Goal: Task Accomplishment & Management: Use online tool/utility

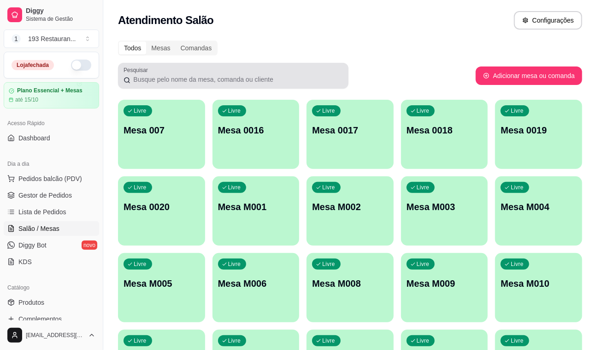
drag, startPoint x: 5, startPoint y: 361, endPoint x: 177, endPoint y: 65, distance: 342.4
click at [178, 65] on div "Pesquisar" at bounding box center [233, 76] width 231 height 26
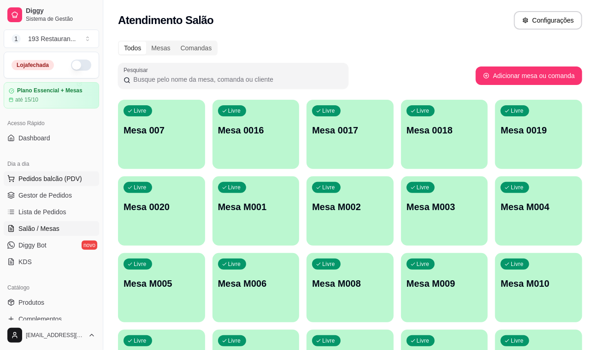
click at [72, 176] on span "Pedidos balcão (PDV)" at bounding box center [50, 178] width 64 height 9
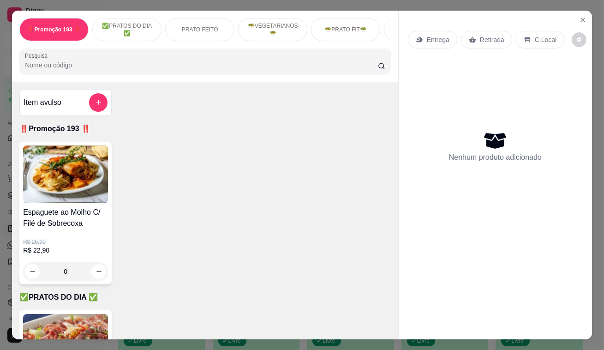
drag, startPoint x: 60, startPoint y: 166, endPoint x: 65, endPoint y: 164, distance: 5.2
drag, startPoint x: 65, startPoint y: 164, endPoint x: 193, endPoint y: 152, distance: 128.8
click at [200, 152] on div "Espaguete ao Molho C/ Filé de Sobrecoxa R$ 26,90 R$ 22,90 0" at bounding box center [204, 213] width 371 height 142
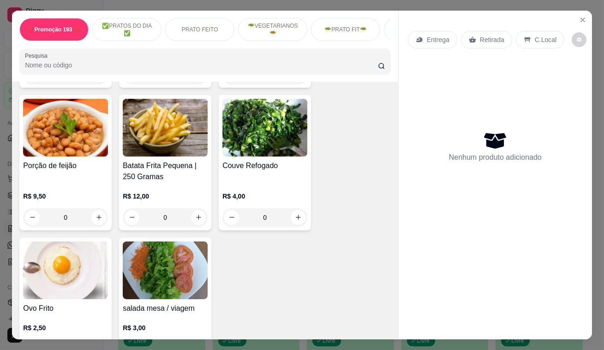
scroll to position [2473, 0]
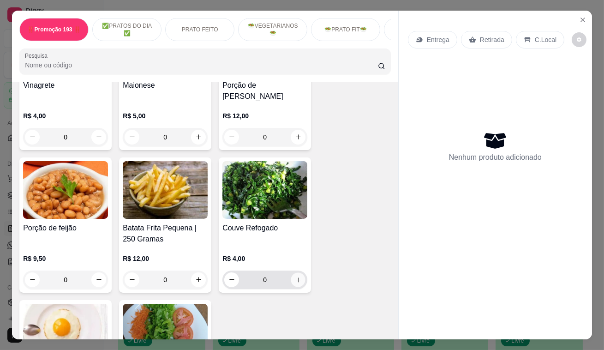
click at [297, 272] on button "increase-product-quantity" at bounding box center [298, 279] width 14 height 14
type input "1"
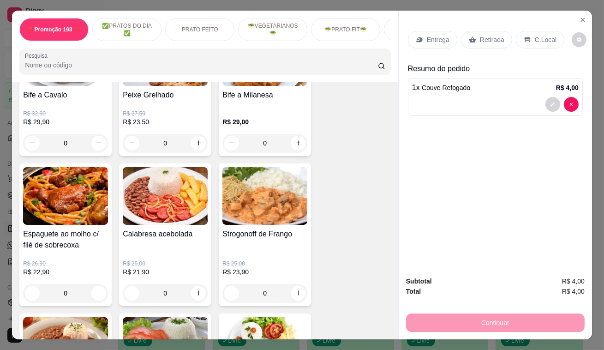
scroll to position [796, 0]
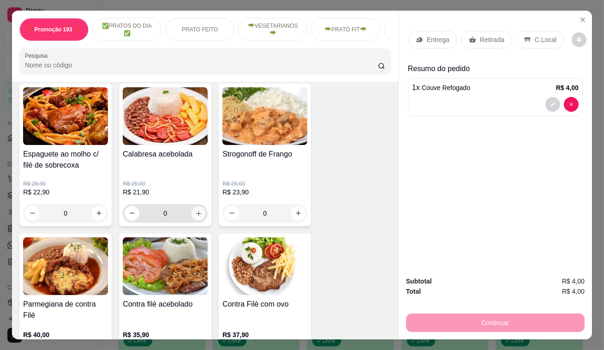
click at [195, 212] on button "increase-product-quantity" at bounding box center [198, 213] width 14 height 14
type input "1"
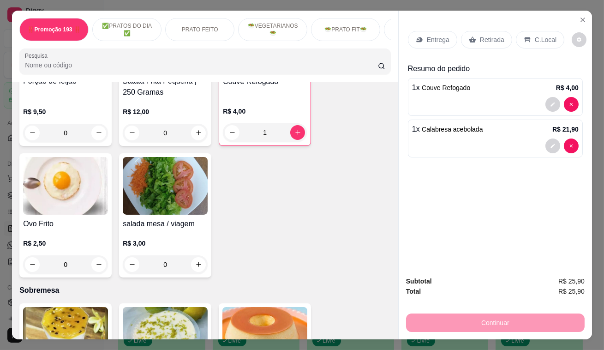
scroll to position [2619, 0]
click at [97, 261] on icon "increase-product-quantity" at bounding box center [98, 264] width 7 height 7
type input "1"
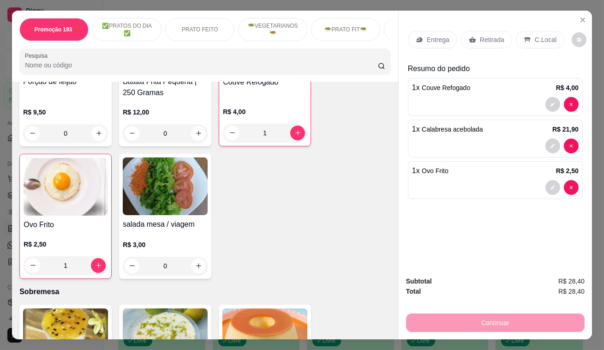
click at [532, 59] on div "Entrega Retirada C.Local Resumo do pedido 1 x Couve Refogado R$ 4,00 1 x Calabr…" at bounding box center [495, 113] width 175 height 179
click at [484, 35] on p "Retirada" at bounding box center [492, 39] width 24 height 9
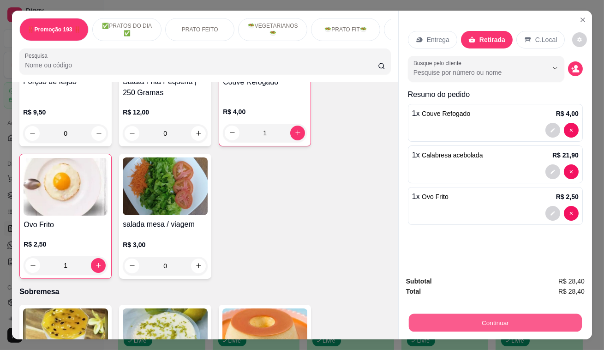
click at [483, 314] on button "Continuar" at bounding box center [495, 323] width 173 height 18
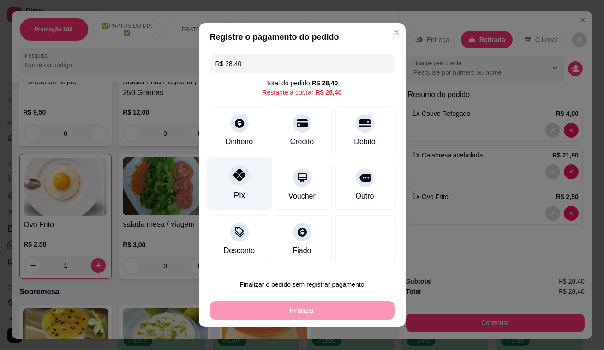
click at [233, 170] on icon at bounding box center [239, 175] width 12 height 12
type input "R$ 0,00"
click at [230, 170] on div at bounding box center [239, 175] width 20 height 20
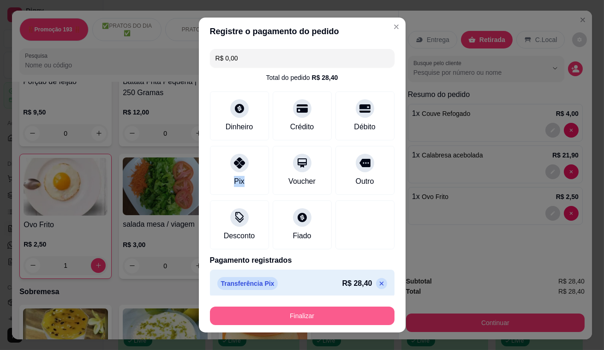
click at [285, 317] on button "Finalizar" at bounding box center [302, 315] width 184 height 18
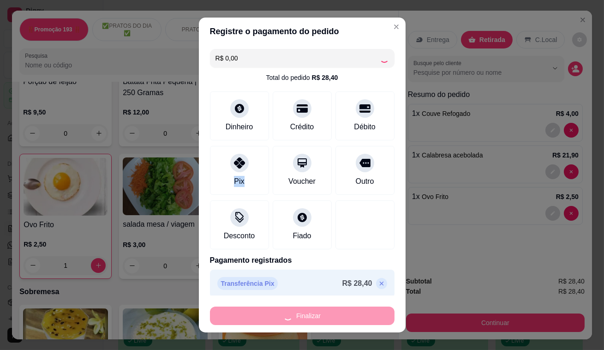
type input "0"
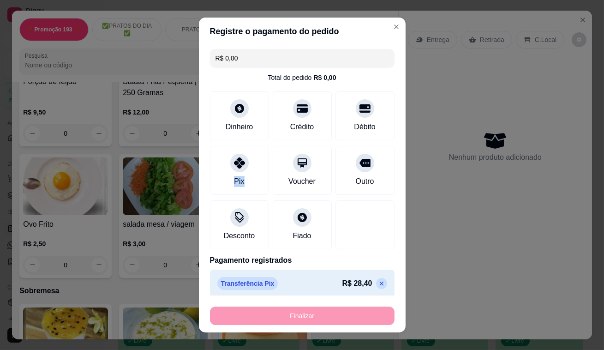
type input "-R$ 28,40"
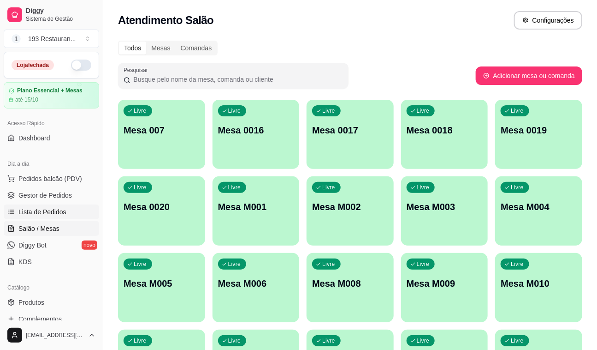
click at [64, 209] on span "Lista de Pedidos" at bounding box center [42, 211] width 48 height 9
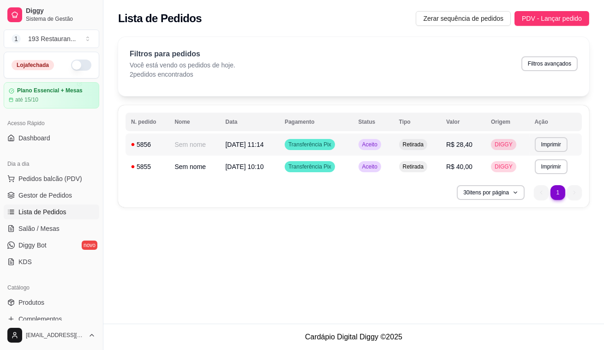
click at [260, 148] on td "[DATE] 11:14" at bounding box center [249, 144] width 59 height 22
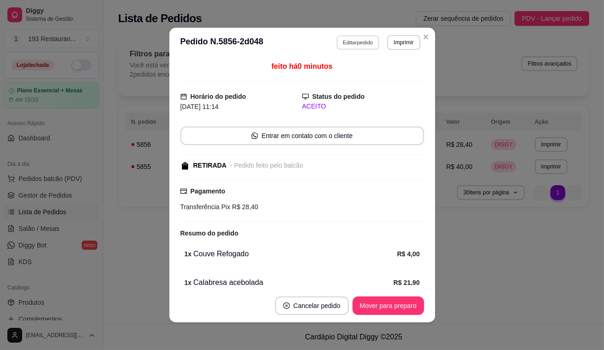
click at [361, 47] on button "Editar pedido" at bounding box center [357, 42] width 43 height 14
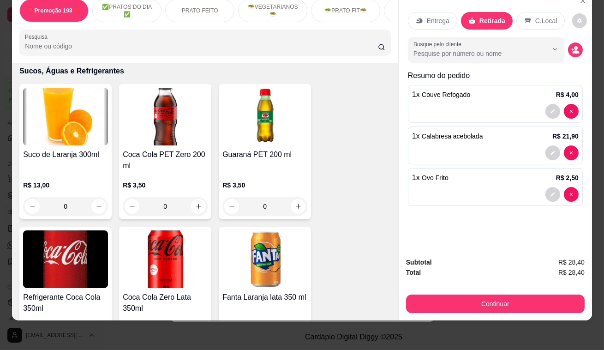
scroll to position [3018, 0]
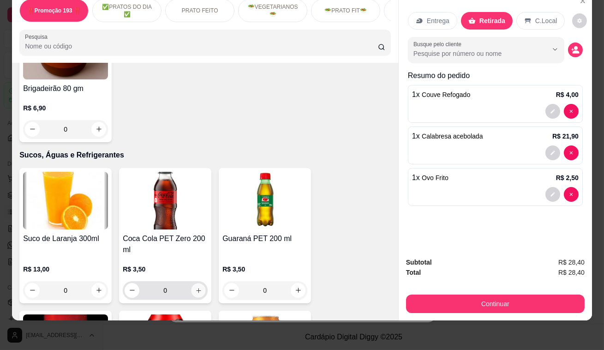
click at [195, 283] on button "increase-product-quantity" at bounding box center [198, 290] width 14 height 14
type input "1"
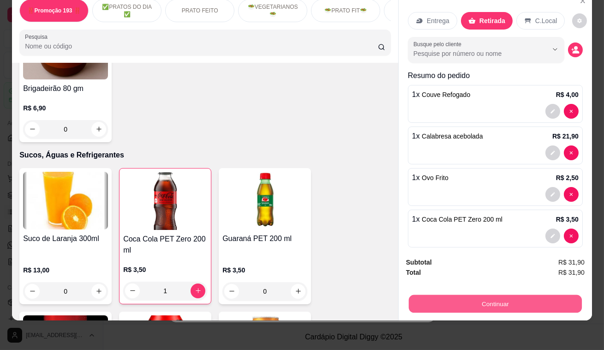
click at [569, 295] on button "Continuar" at bounding box center [495, 304] width 173 height 18
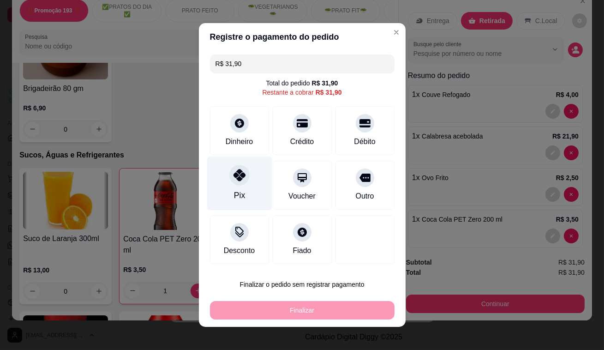
click at [226, 187] on div "Pix" at bounding box center [239, 183] width 65 height 54
type input "R$ 0,00"
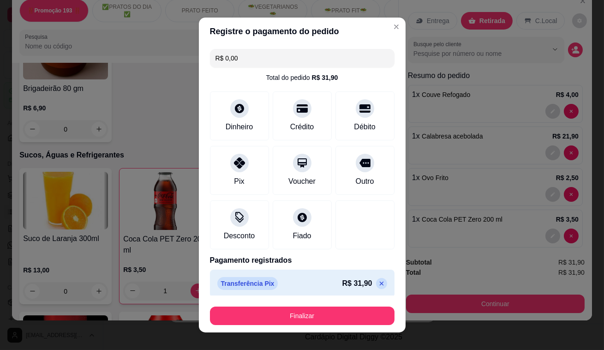
click at [318, 325] on footer "Finalizar" at bounding box center [302, 313] width 207 height 37
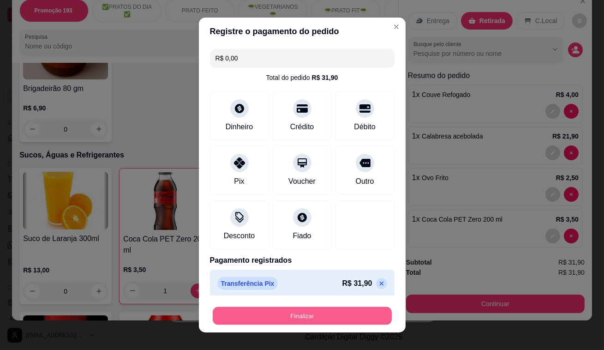
click at [335, 309] on button "Finalizar" at bounding box center [302, 316] width 179 height 18
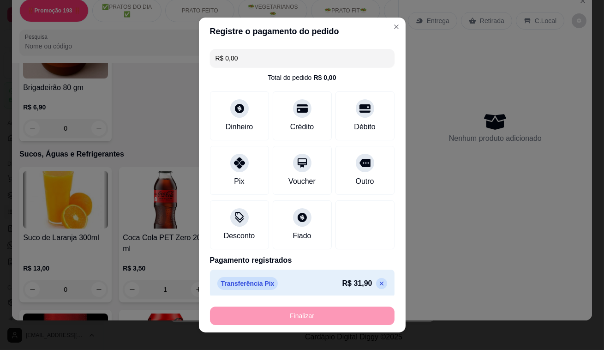
type input "0"
type input "-R$ 31,90"
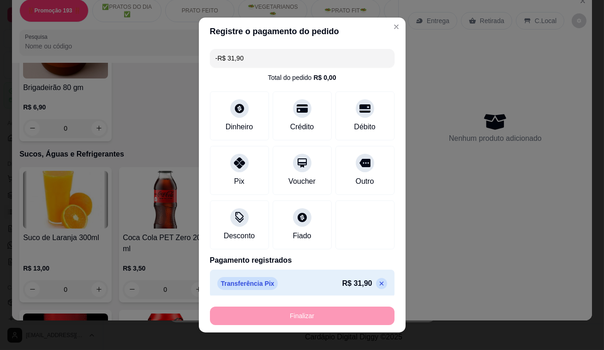
scroll to position [3017, 0]
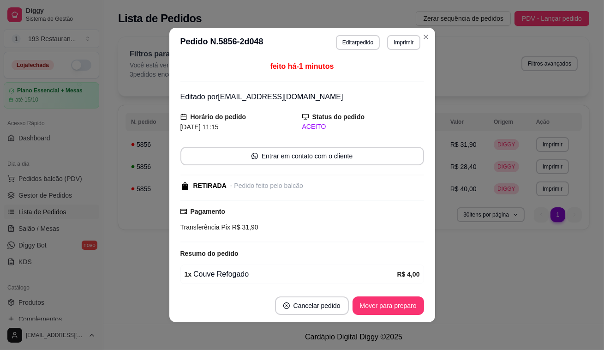
click at [474, 295] on div "**********" at bounding box center [302, 175] width 604 height 350
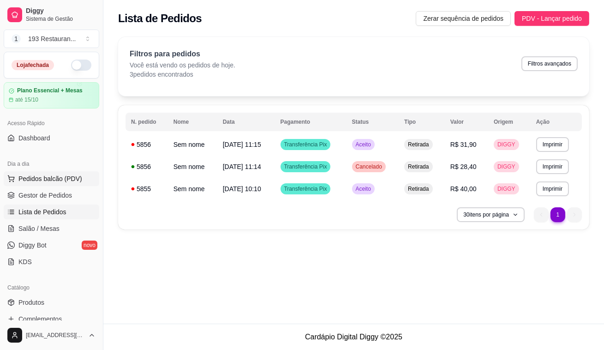
click at [38, 174] on span "Pedidos balcão (PDV)" at bounding box center [50, 178] width 64 height 9
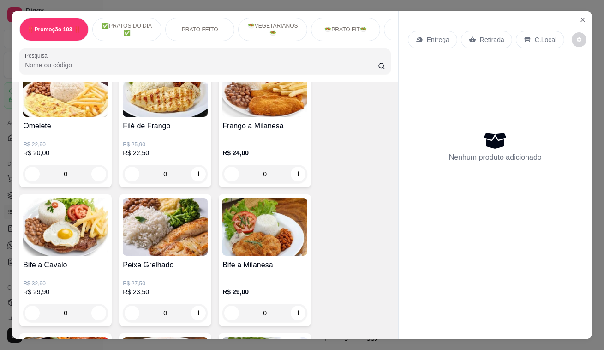
scroll to position [545, 0]
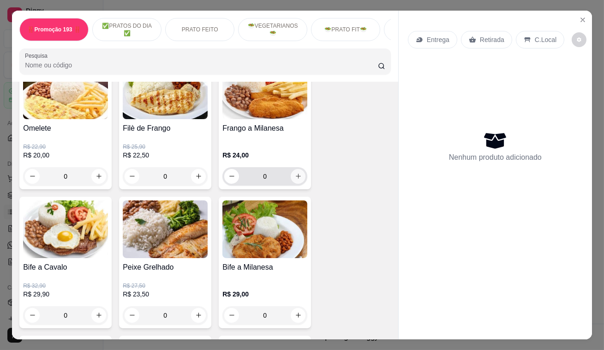
click at [293, 182] on button "increase-product-quantity" at bounding box center [298, 176] width 15 height 15
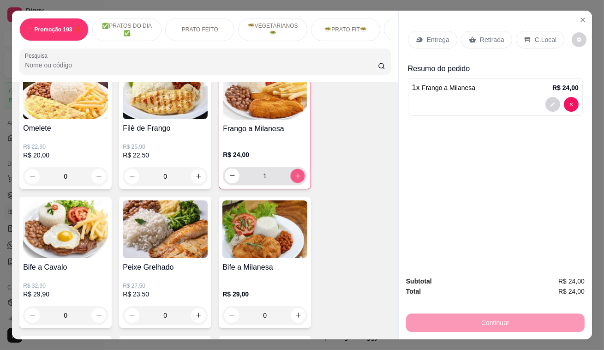
click at [291, 182] on button "increase-product-quantity" at bounding box center [298, 175] width 14 height 14
type input "2"
click at [481, 45] on div "Retirada" at bounding box center [486, 40] width 51 height 18
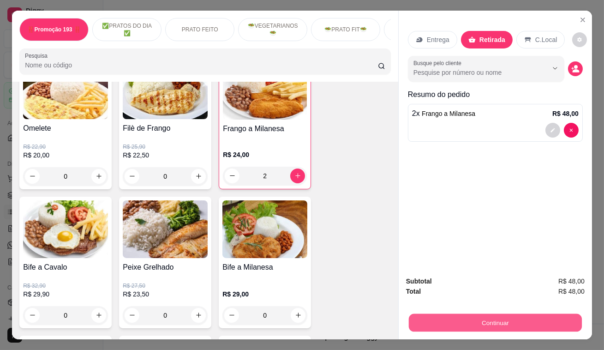
click at [551, 317] on button "Continuar" at bounding box center [495, 323] width 173 height 18
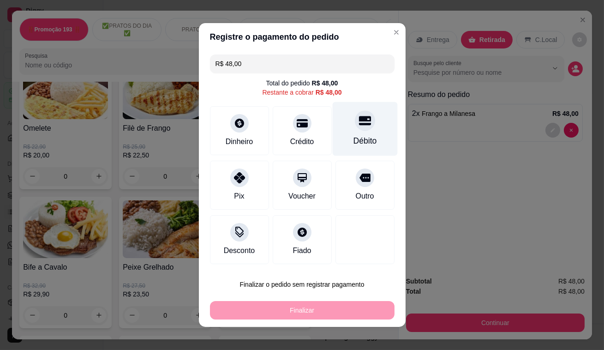
click at [361, 119] on icon at bounding box center [364, 120] width 12 height 9
type input "R$ 0,00"
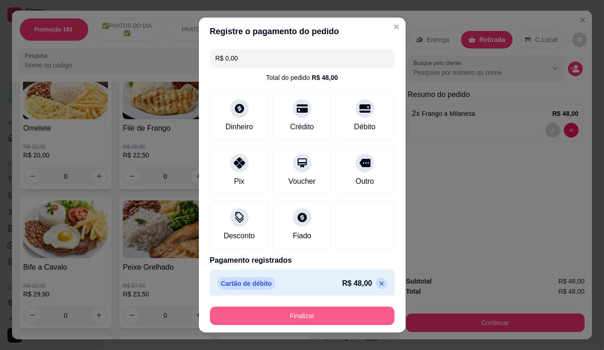
click at [335, 321] on button "Finalizar" at bounding box center [302, 315] width 184 height 18
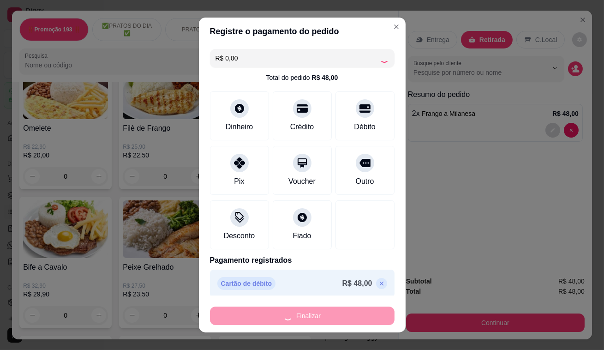
type input "0"
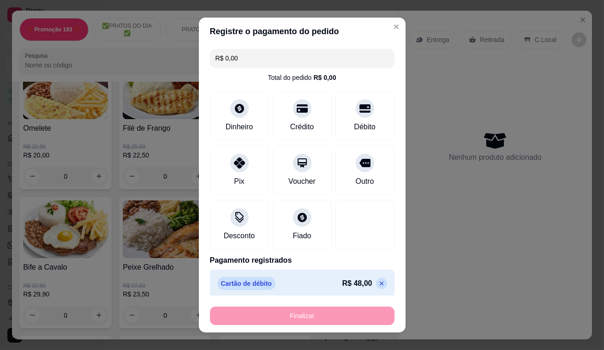
type input "-R$ 48,00"
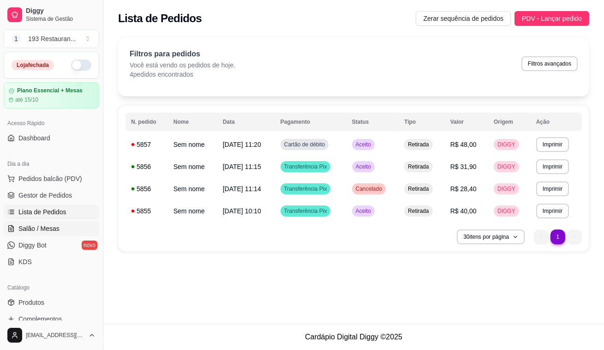
click at [36, 226] on span "Salão / Mesas" at bounding box center [38, 228] width 41 height 9
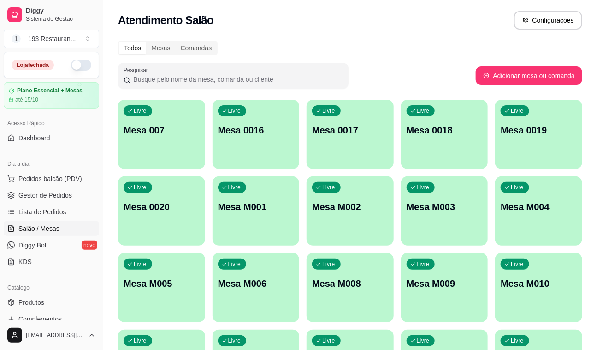
click at [267, 209] on p "Mesa M001" at bounding box center [256, 206] width 76 height 13
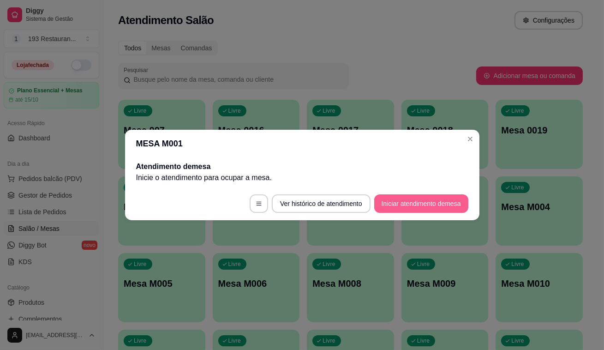
click at [445, 209] on button "Iniciar atendimento de mesa" at bounding box center [421, 203] width 94 height 18
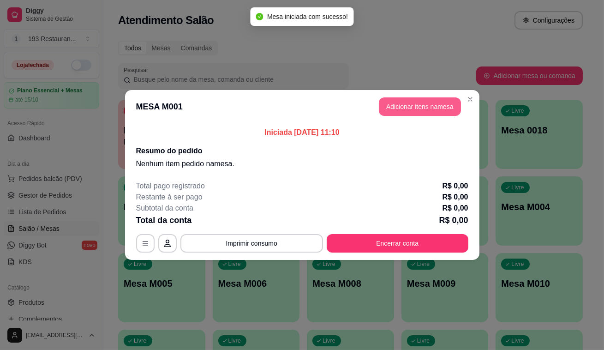
click at [433, 111] on button "Adicionar itens na mesa" at bounding box center [420, 106] width 82 height 18
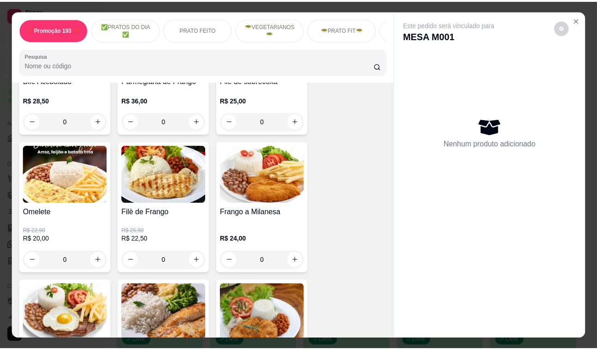
scroll to position [461, 0]
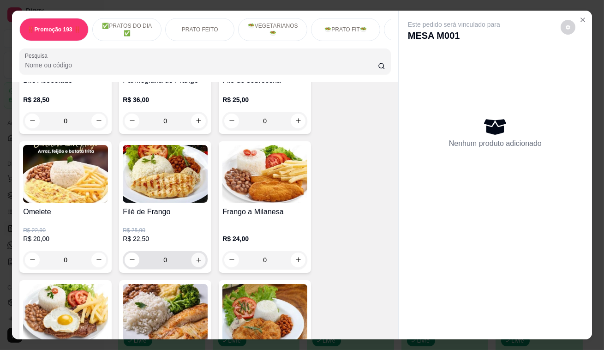
click at [200, 261] on button "increase-product-quantity" at bounding box center [198, 259] width 14 height 14
type input "1"
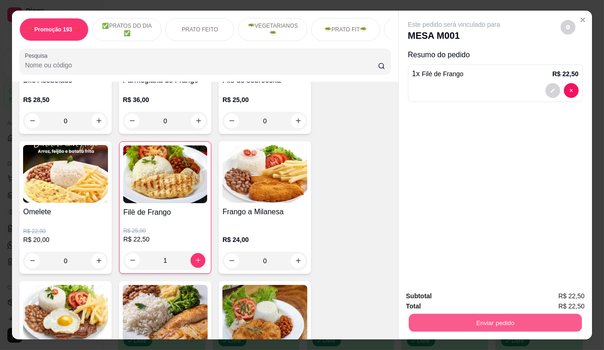
click at [472, 323] on button "Enviar pedido" at bounding box center [495, 323] width 173 height 18
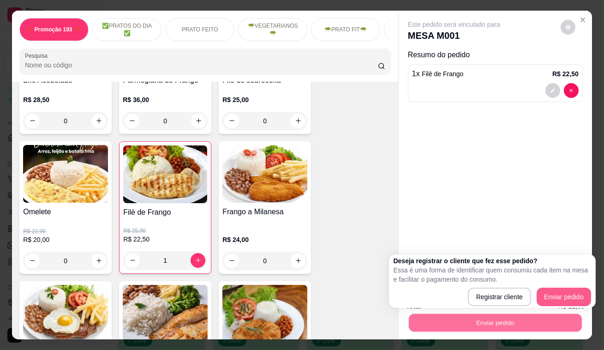
click at [568, 286] on div "Deseja registrar o cliente que fez esse pedido? Essa é uma forma de identificar…" at bounding box center [491, 281] width 197 height 50
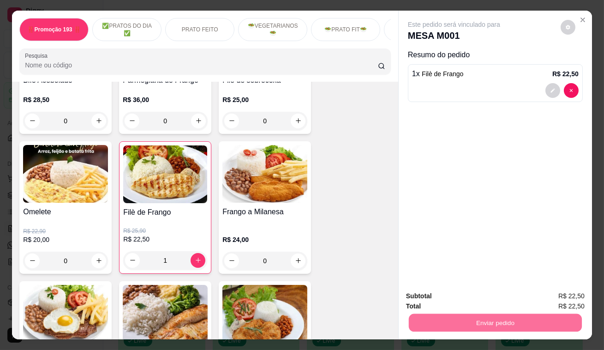
click at [572, 295] on button "Enviar pedido" at bounding box center [560, 297] width 52 height 18
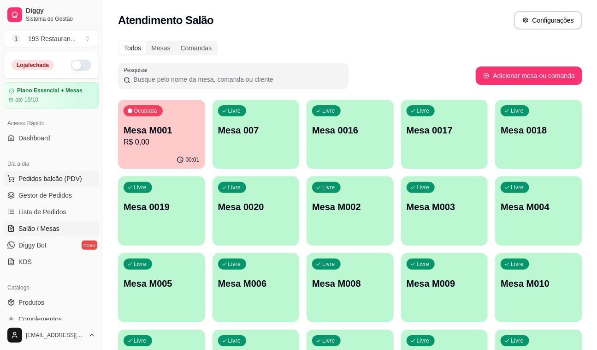
click at [60, 183] on button "Pedidos balcão (PDV)" at bounding box center [51, 178] width 95 height 15
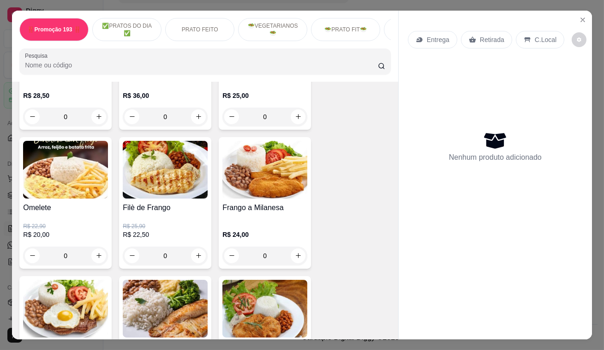
scroll to position [461, 0]
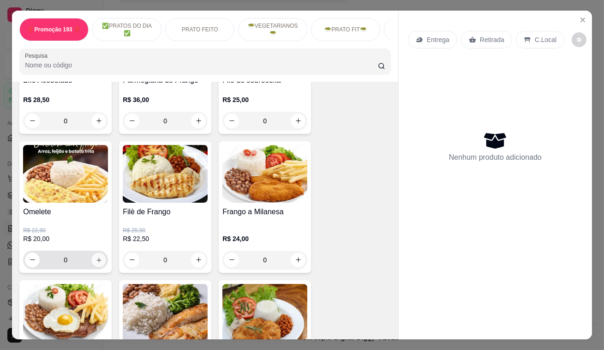
click at [95, 261] on icon "increase-product-quantity" at bounding box center [98, 259] width 7 height 7
type input "1"
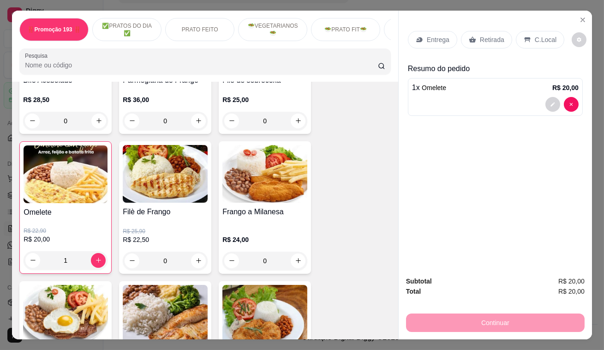
click at [472, 41] on div "Retirada" at bounding box center [486, 40] width 51 height 18
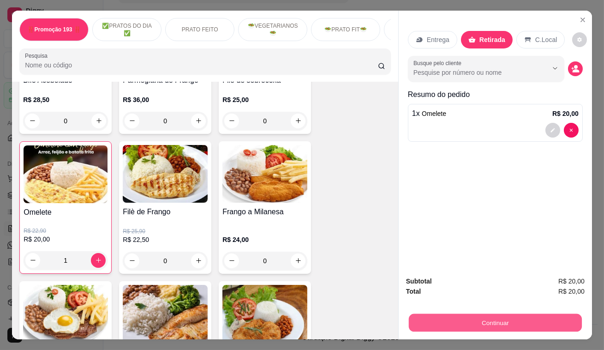
click at [527, 314] on button "Continuar" at bounding box center [495, 323] width 173 height 18
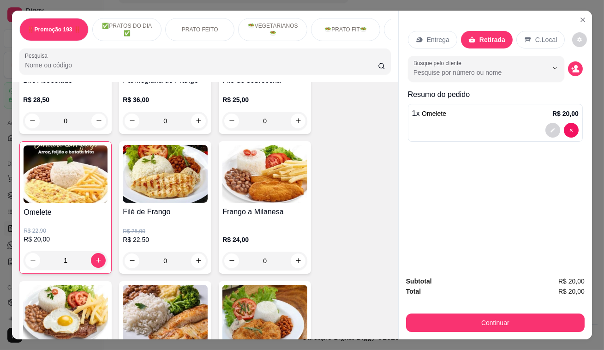
click at [0, 232] on div "Registre o pagamento do pedido R$ 20,00 Total do pedido R$ 20,00 Restante a cob…" at bounding box center [301, 174] width 619 height 359
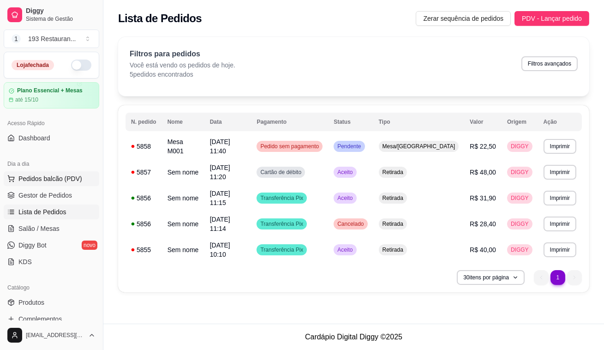
click at [58, 178] on span "Pedidos balcão (PDV)" at bounding box center [50, 178] width 64 height 9
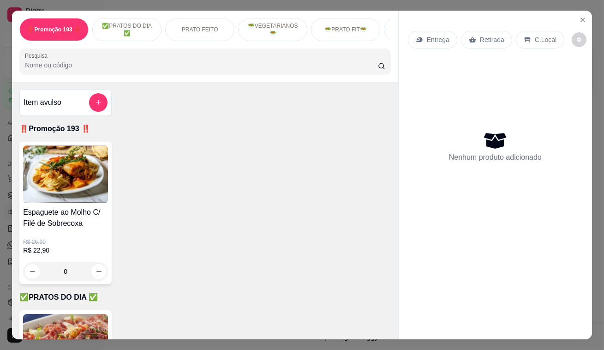
click at [475, 35] on div "Retirada" at bounding box center [486, 40] width 51 height 18
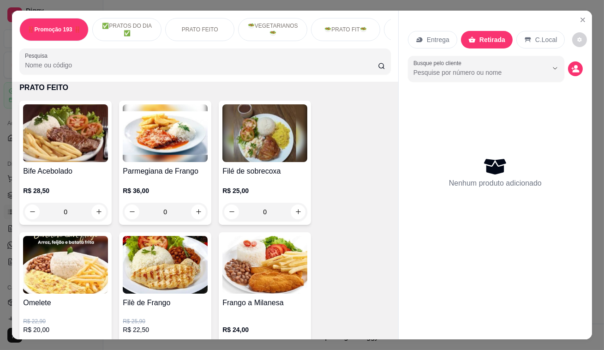
scroll to position [419, 0]
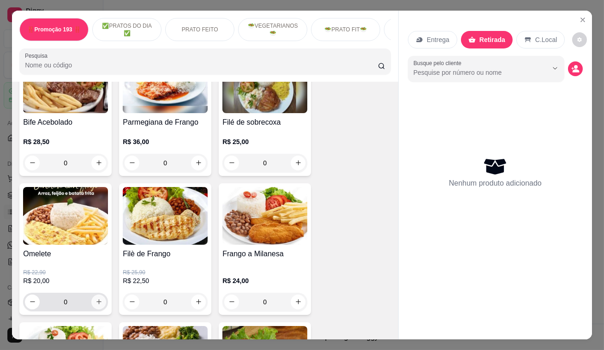
click at [97, 300] on button "increase-product-quantity" at bounding box center [98, 301] width 15 height 15
type input "1"
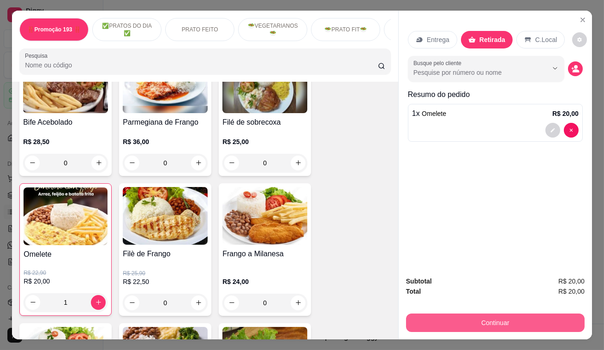
click at [421, 324] on button "Continuar" at bounding box center [495, 322] width 178 height 18
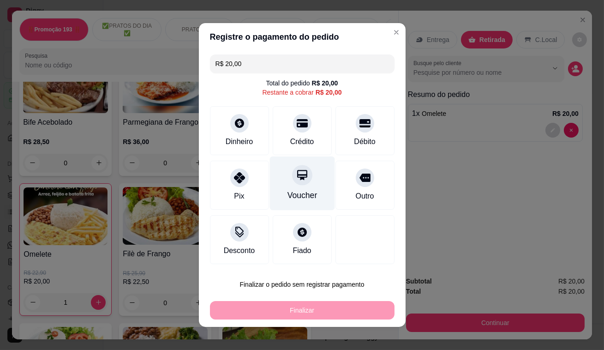
click at [296, 180] on icon at bounding box center [302, 175] width 12 height 12
type input "R$ 0,00"
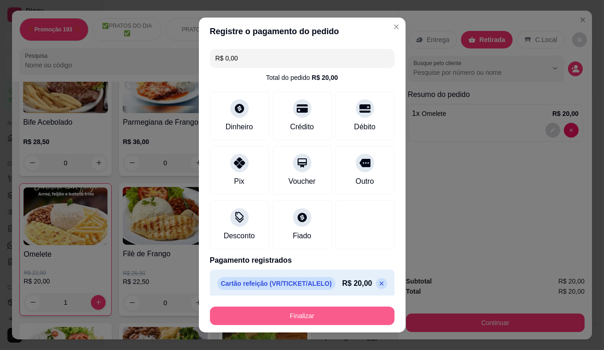
click at [326, 316] on button "Finalizar" at bounding box center [302, 315] width 184 height 18
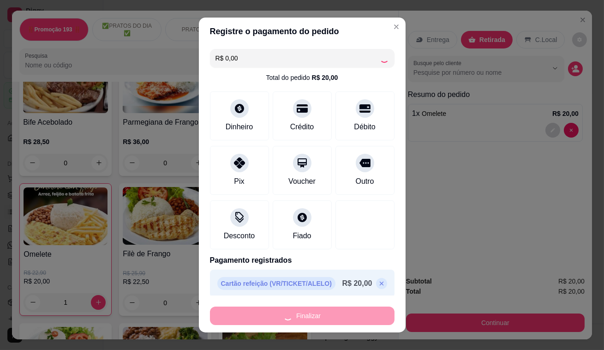
type input "0"
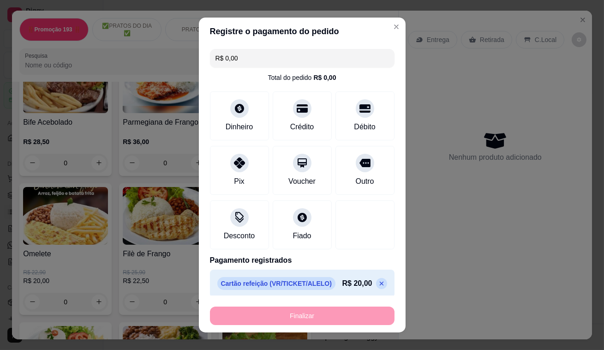
type input "-R$ 20,00"
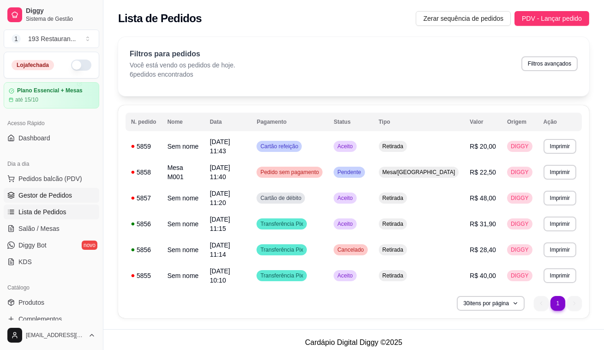
click at [35, 196] on span "Gestor de Pedidos" at bounding box center [44, 194] width 53 height 9
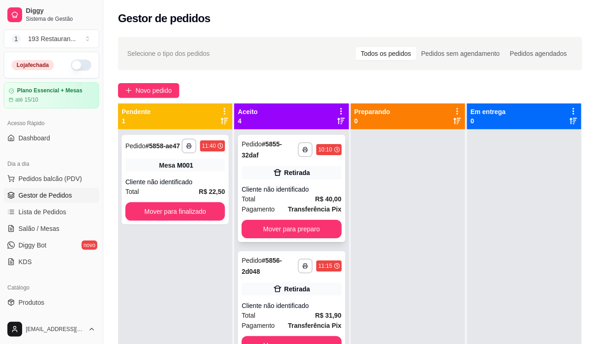
click at [304, 218] on div "**********" at bounding box center [291, 188] width 107 height 107
click at [299, 231] on button "Mover para preparo" at bounding box center [292, 229] width 100 height 18
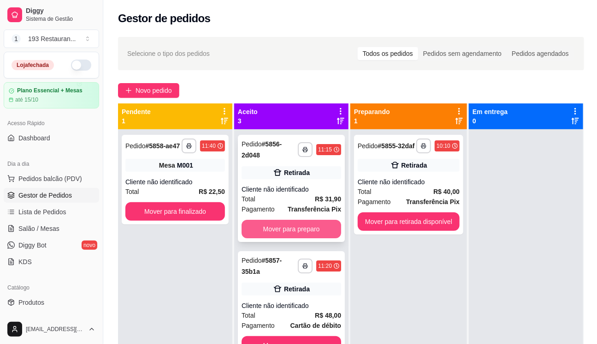
click at [298, 229] on button "Mover para preparo" at bounding box center [292, 229] width 100 height 18
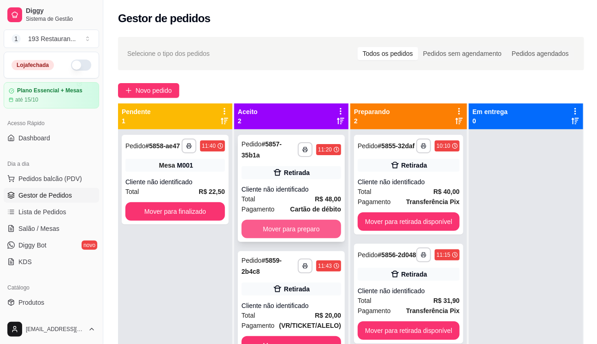
click at [298, 229] on button "Mover para preparo" at bounding box center [292, 229] width 100 height 18
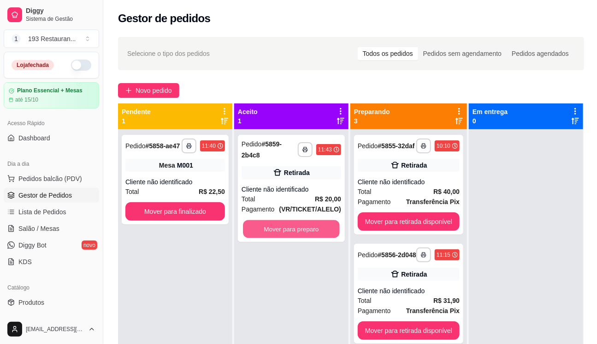
click at [298, 229] on button "Mover para preparo" at bounding box center [291, 229] width 97 height 18
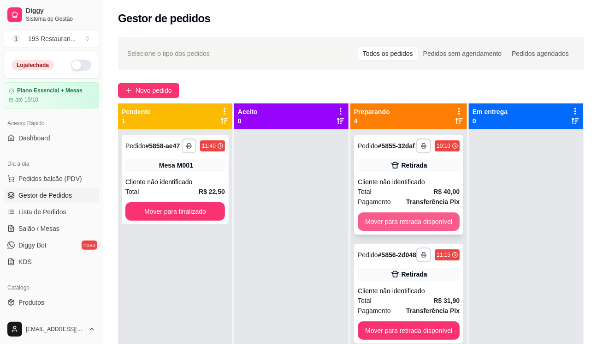
click at [382, 224] on button "Mover para retirada disponível" at bounding box center [409, 221] width 102 height 18
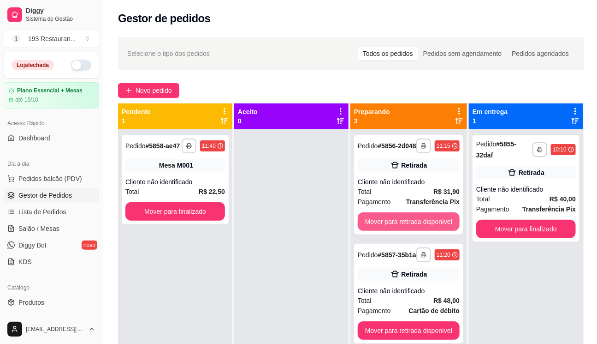
click at [382, 224] on button "Mover para retirada disponível" at bounding box center [409, 221] width 102 height 18
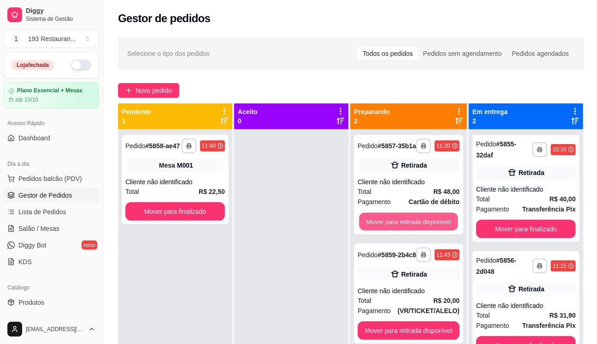
click at [382, 224] on button "Mover para retirada disponível" at bounding box center [408, 222] width 99 height 18
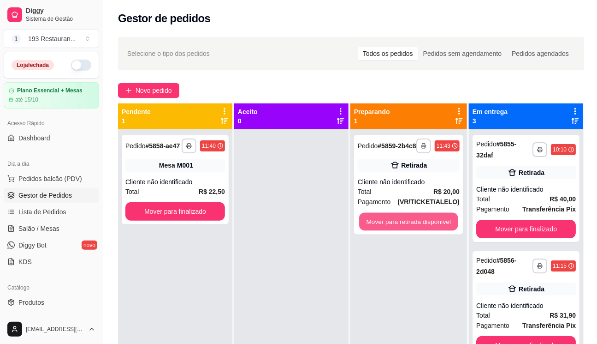
click at [383, 224] on button "Mover para retirada disponível" at bounding box center [408, 222] width 99 height 18
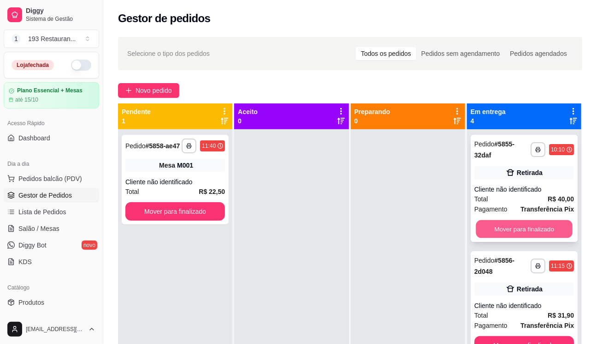
click at [536, 224] on button "Mover para finalizado" at bounding box center [524, 229] width 97 height 18
click at [535, 223] on button "Mover para finalizado" at bounding box center [525, 229] width 100 height 18
click at [535, 223] on button "Mover para finalizado" at bounding box center [524, 229] width 97 height 18
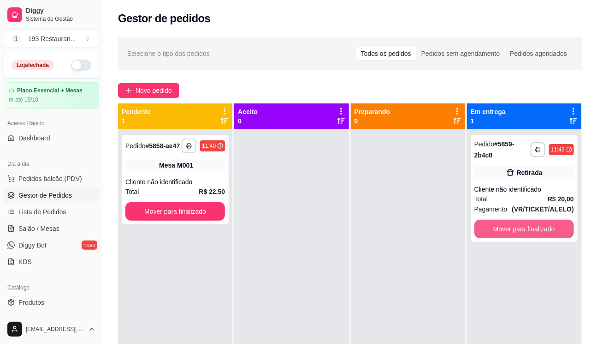
click at [535, 223] on button "Mover para finalizado" at bounding box center [525, 229] width 100 height 18
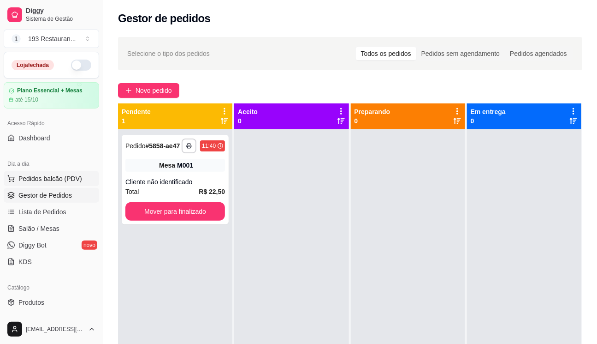
click at [75, 174] on span "Pedidos balcão (PDV)" at bounding box center [50, 178] width 64 height 9
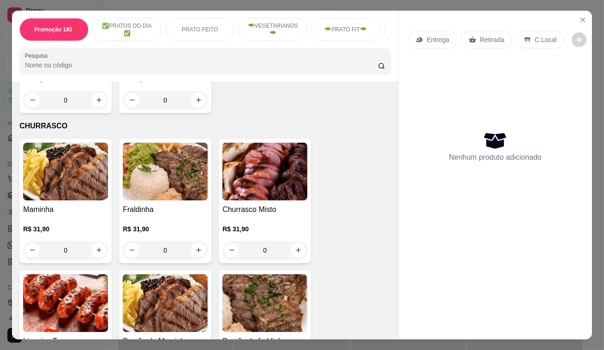
scroll to position [1906, 0]
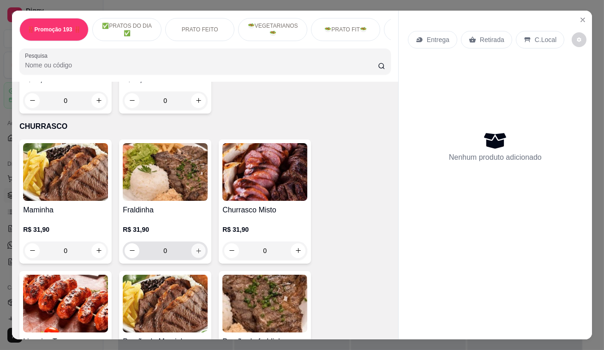
click at [195, 247] on icon "increase-product-quantity" at bounding box center [198, 250] width 7 height 7
type input "2"
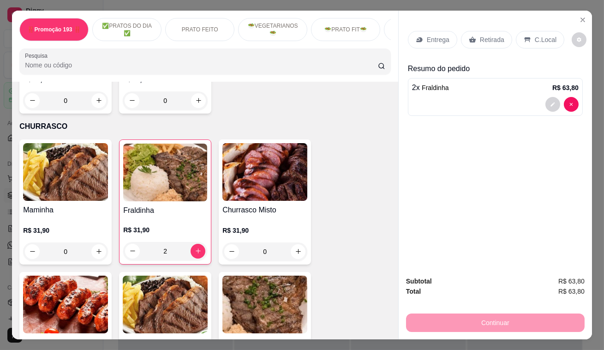
click at [204, 225] on div "Fraldinha R$ 31,90 2" at bounding box center [165, 201] width 92 height 125
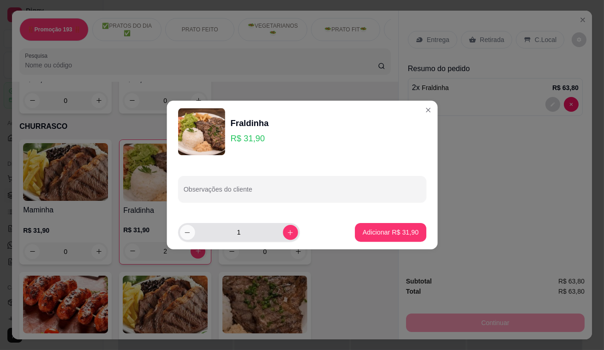
click at [193, 229] on button "decrease-product-quantity" at bounding box center [187, 232] width 15 height 15
type input "0"
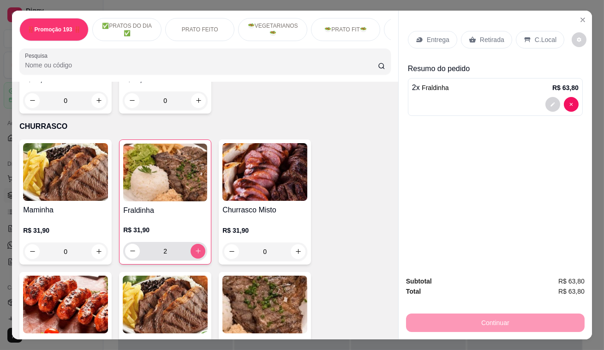
click at [196, 247] on icon "increase-product-quantity" at bounding box center [198, 250] width 7 height 7
type input "3"
click at [480, 39] on p "Retirada" at bounding box center [492, 39] width 24 height 9
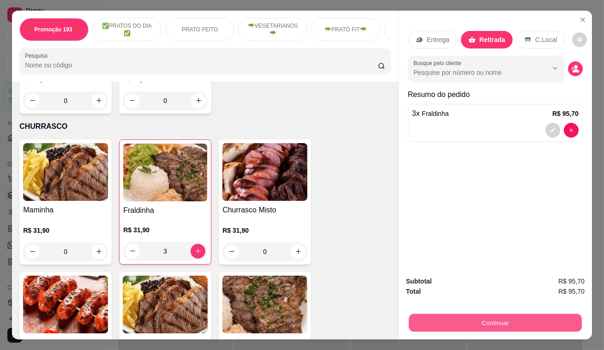
click at [485, 314] on button "Continuar" at bounding box center [495, 323] width 173 height 18
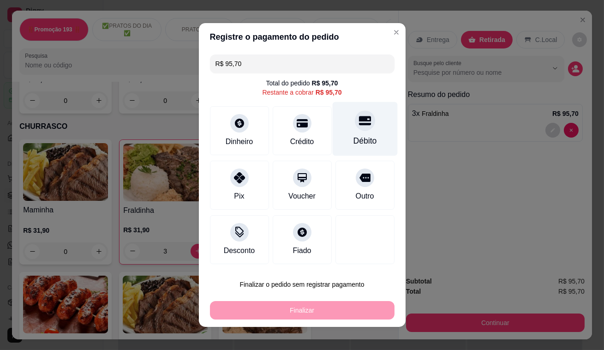
click at [363, 127] on div at bounding box center [365, 120] width 20 height 20
type input "R$ 0,00"
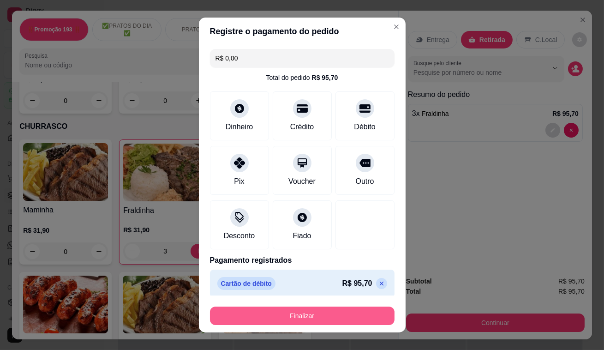
click at [362, 314] on button "Finalizar" at bounding box center [302, 315] width 184 height 18
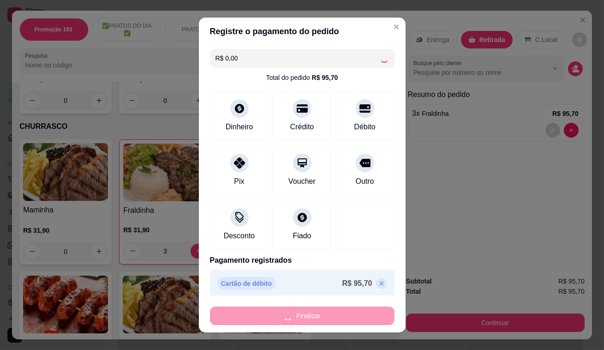
type input "0"
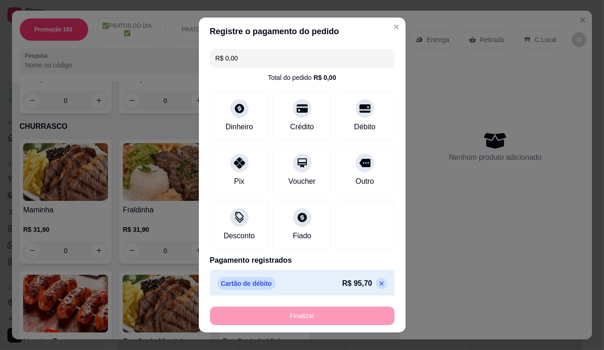
type input "-R$ 95,70"
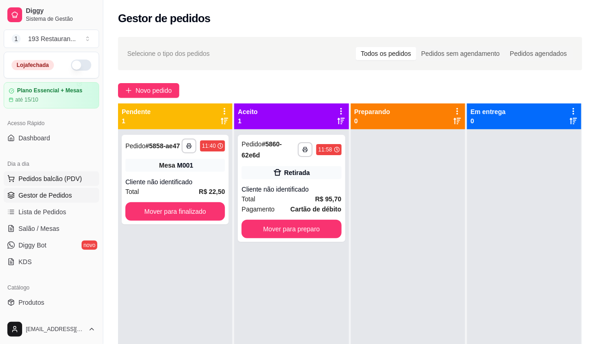
click at [64, 180] on span "Pedidos balcão (PDV)" at bounding box center [50, 178] width 64 height 9
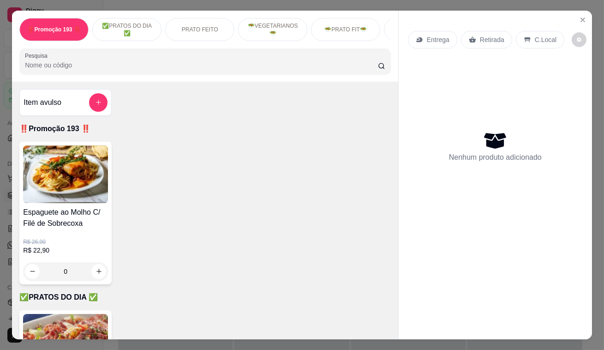
click at [490, 40] on p "Retirada" at bounding box center [492, 39] width 24 height 9
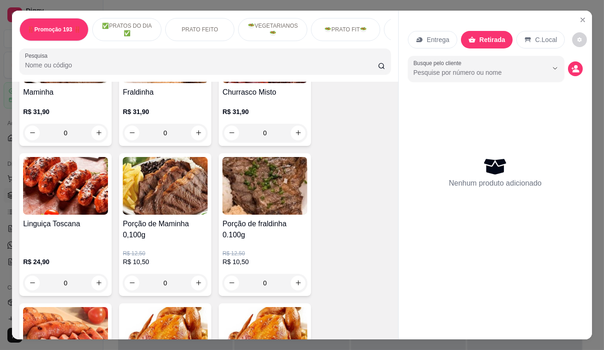
scroll to position [2096, 0]
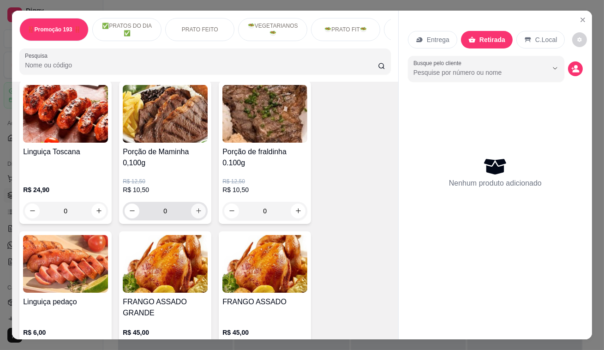
click at [196, 207] on icon "increase-product-quantity" at bounding box center [198, 210] width 7 height 7
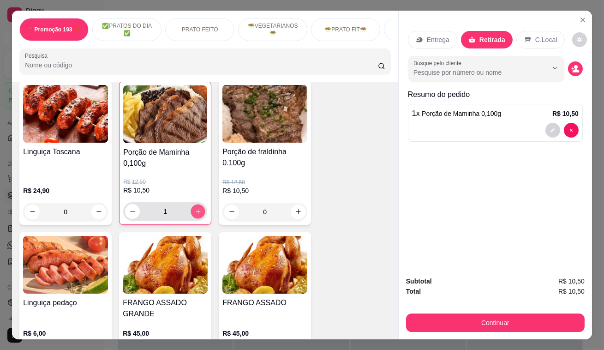
click at [196, 208] on icon "increase-product-quantity" at bounding box center [198, 211] width 7 height 7
click at [129, 204] on button "decrease-product-quantity" at bounding box center [132, 211] width 15 height 15
click at [129, 208] on icon "decrease-product-quantity" at bounding box center [132, 211] width 7 height 7
click at [195, 208] on icon "increase-product-quantity" at bounding box center [198, 211] width 7 height 7
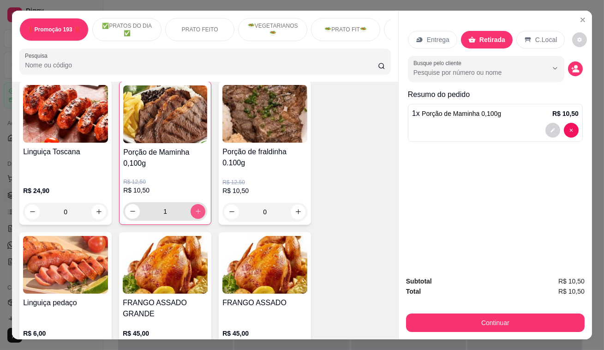
type input "2"
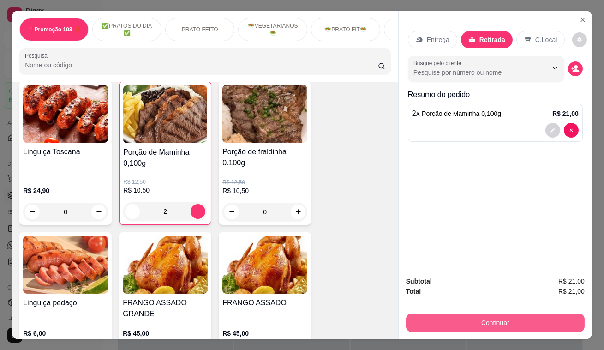
click at [463, 313] on button "Continuar" at bounding box center [495, 322] width 178 height 18
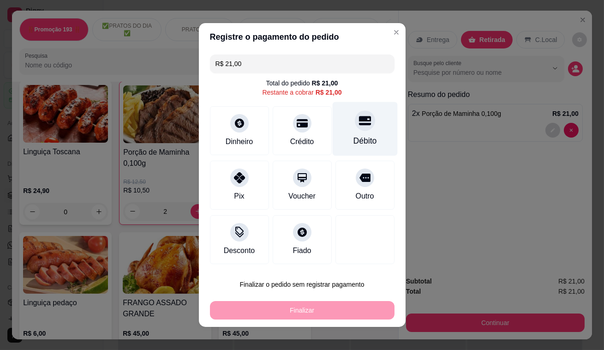
click at [361, 131] on div "Débito" at bounding box center [364, 129] width 65 height 54
type input "R$ 0,00"
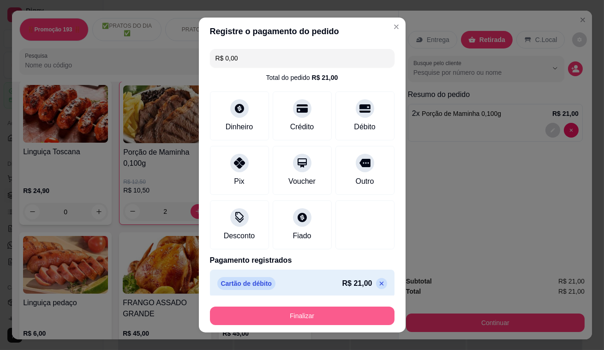
click at [319, 316] on button "Finalizar" at bounding box center [302, 315] width 184 height 18
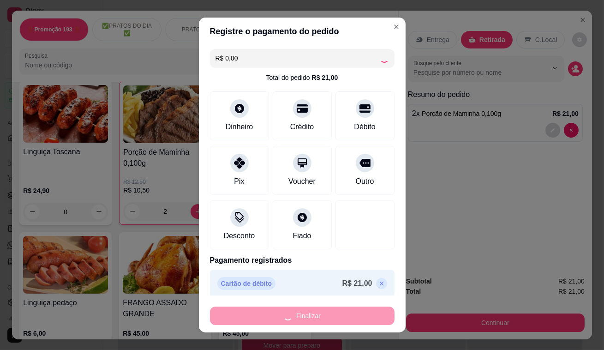
type input "0"
type input "-R$ 21,00"
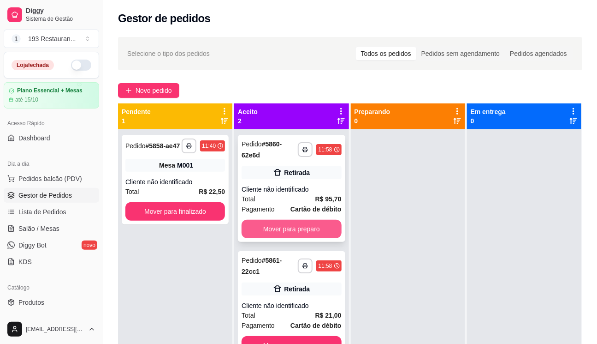
click at [307, 227] on button "Mover para preparo" at bounding box center [292, 229] width 100 height 18
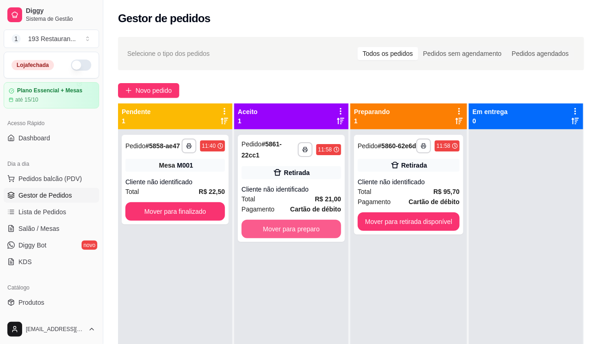
click at [306, 227] on button "Mover para preparo" at bounding box center [292, 229] width 100 height 18
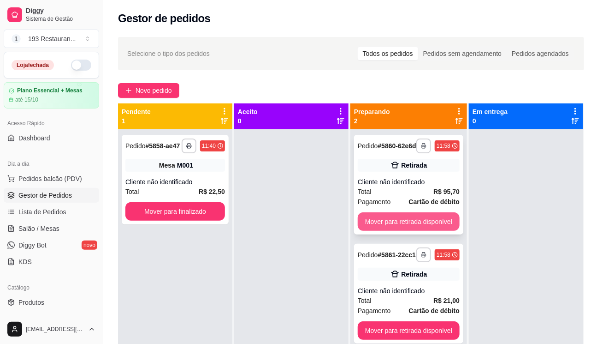
click at [415, 231] on button "Mover para retirada disponível" at bounding box center [409, 221] width 102 height 18
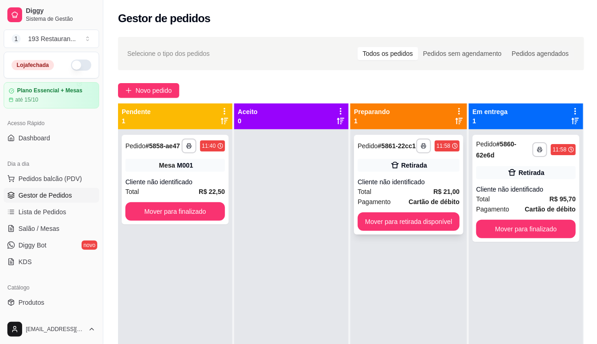
click at [429, 228] on button "Mover para retirada disponível" at bounding box center [409, 221] width 102 height 18
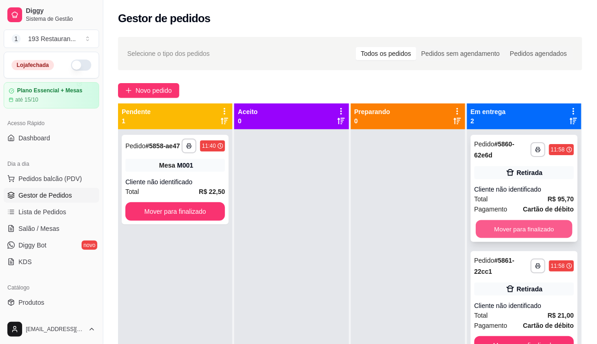
click at [527, 230] on button "Mover para finalizado" at bounding box center [524, 229] width 97 height 18
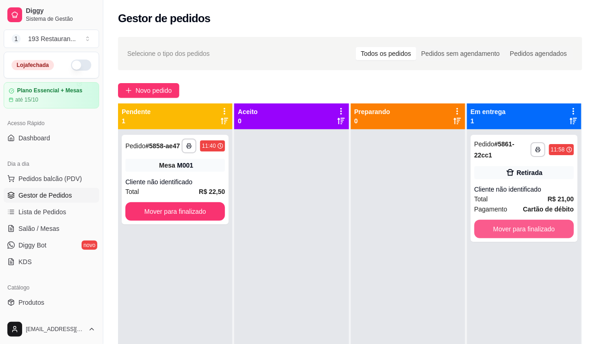
click at [527, 230] on button "Mover para finalizado" at bounding box center [525, 229] width 100 height 18
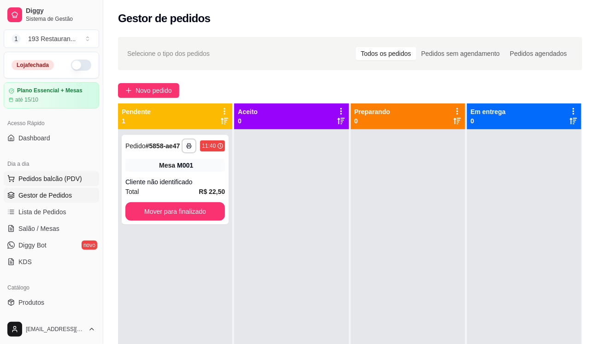
click at [36, 181] on span "Pedidos balcão (PDV)" at bounding box center [50, 178] width 64 height 9
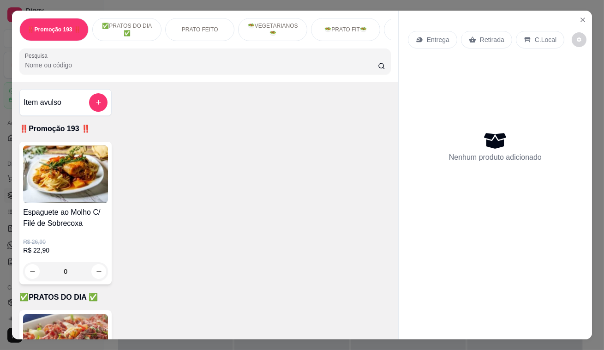
click at [531, 42] on div "C.Local" at bounding box center [540, 40] width 48 height 18
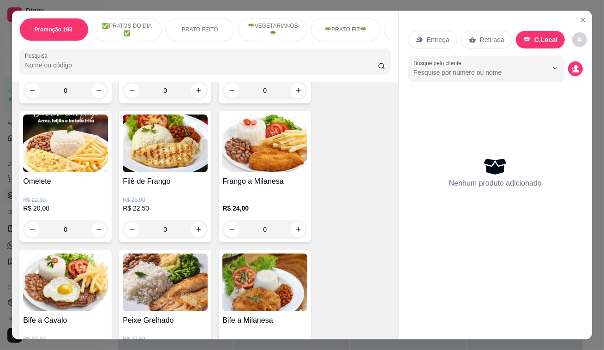
scroll to position [461, 0]
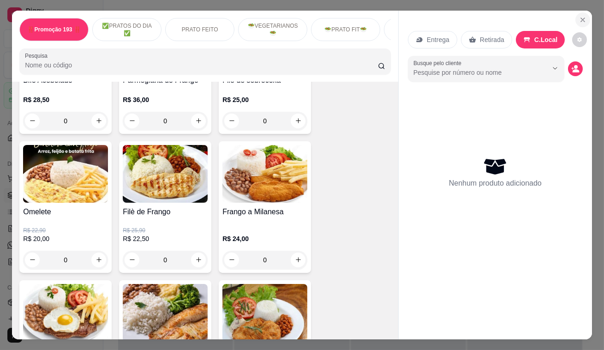
click at [579, 16] on icon "Close" at bounding box center [582, 19] width 7 height 7
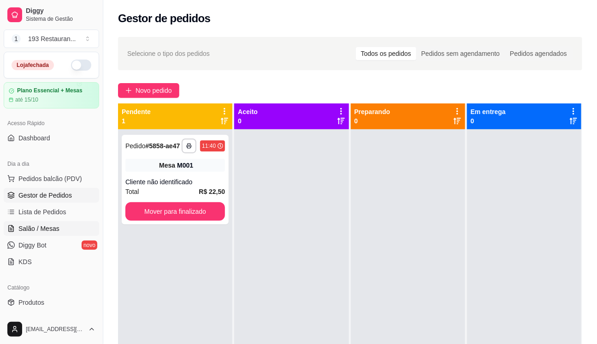
click at [46, 231] on span "Salão / Mesas" at bounding box center [38, 228] width 41 height 9
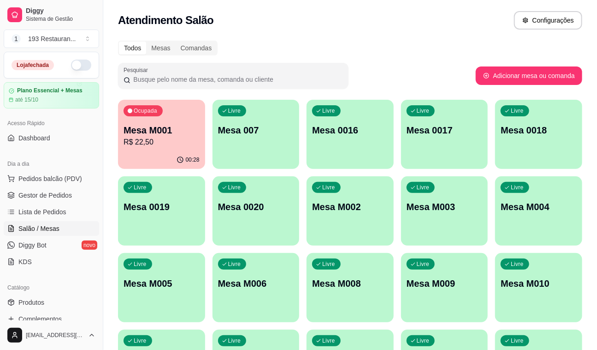
click at [525, 279] on p "Mesa M010" at bounding box center [539, 283] width 76 height 13
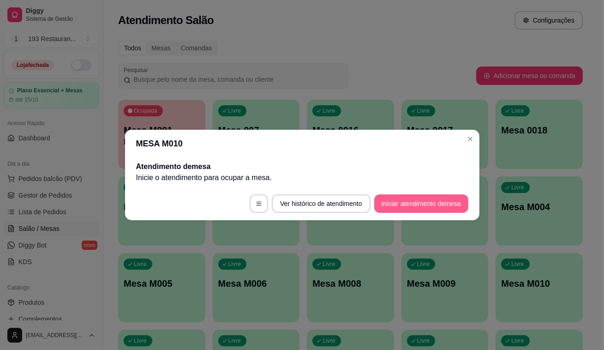
click at [435, 203] on button "Iniciar atendimento de mesa" at bounding box center [421, 203] width 94 height 18
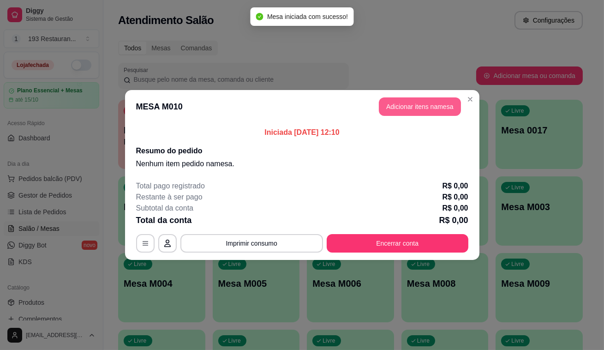
click at [411, 108] on button "Adicionar itens na mesa" at bounding box center [420, 106] width 82 height 18
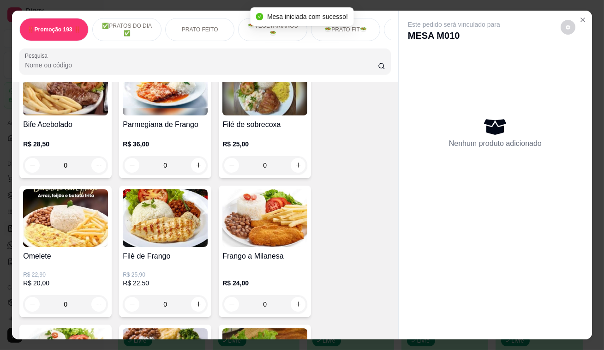
scroll to position [335, 0]
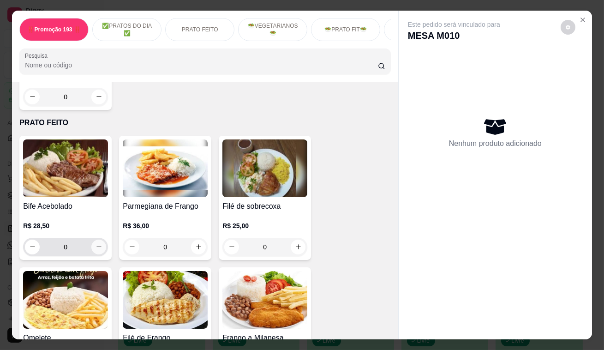
click at [94, 253] on button "increase-product-quantity" at bounding box center [98, 246] width 15 height 15
type input "1"
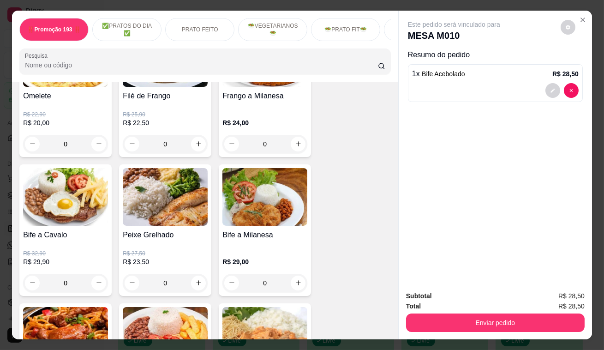
scroll to position [629, 0]
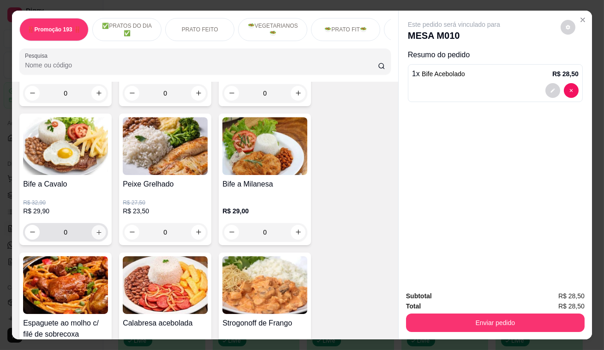
click at [102, 232] on button "increase-product-quantity" at bounding box center [99, 232] width 14 height 14
type input "1"
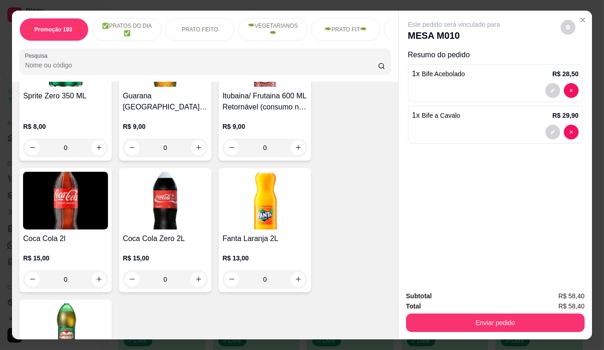
scroll to position [4234, 0]
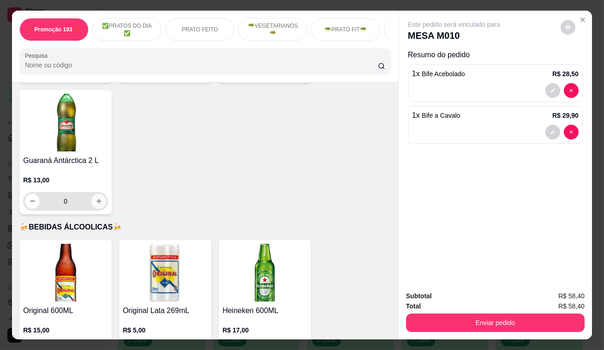
click at [100, 194] on button "increase-product-quantity" at bounding box center [98, 201] width 15 height 15
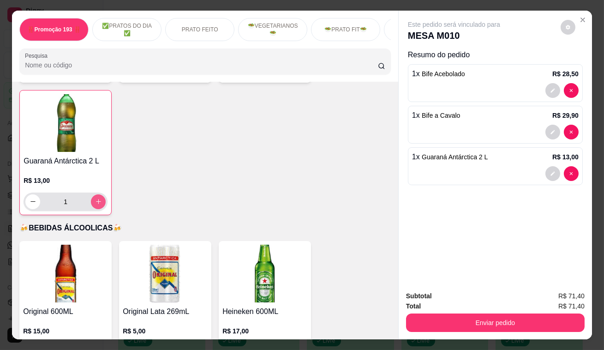
type input "1"
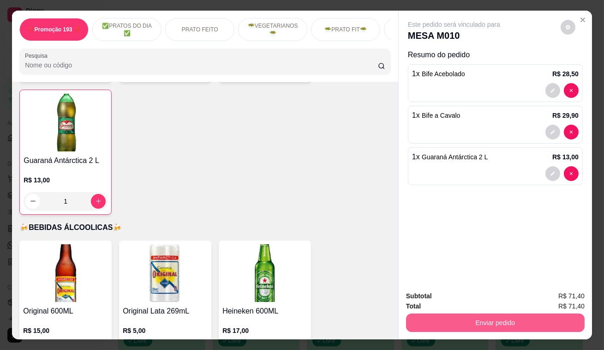
click at [437, 320] on button "Enviar pedido" at bounding box center [495, 322] width 178 height 18
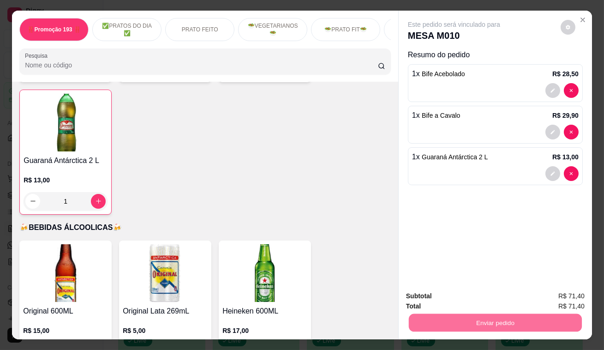
click at [563, 297] on button "Enviar pedido" at bounding box center [560, 296] width 51 height 17
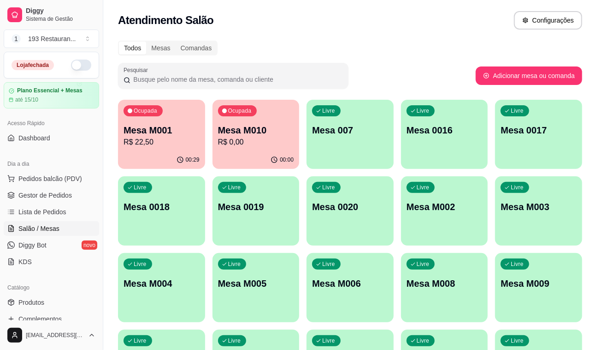
click at [141, 143] on p "R$ 22,50" at bounding box center [162, 141] width 76 height 11
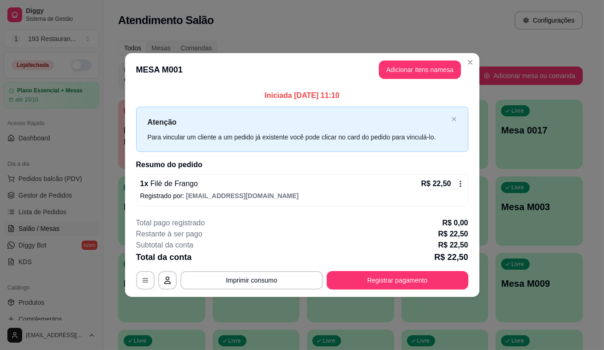
click at [297, 267] on div "**********" at bounding box center [302, 253] width 332 height 72
click at [297, 279] on button "Imprimir consumo" at bounding box center [251, 280] width 142 height 18
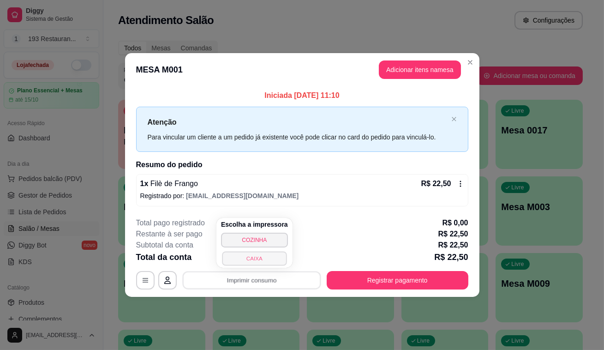
click at [262, 256] on button "CAIXA" at bounding box center [254, 258] width 65 height 14
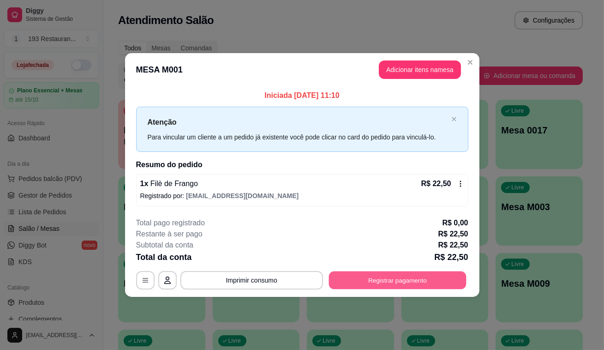
click at [354, 279] on button "Registrar pagamento" at bounding box center [396, 280] width 137 height 18
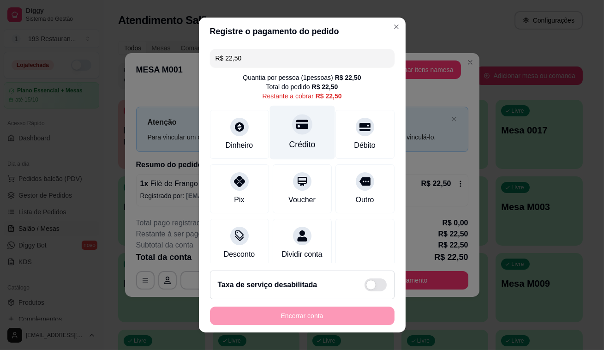
click at [299, 134] on div "Crédito" at bounding box center [301, 133] width 65 height 54
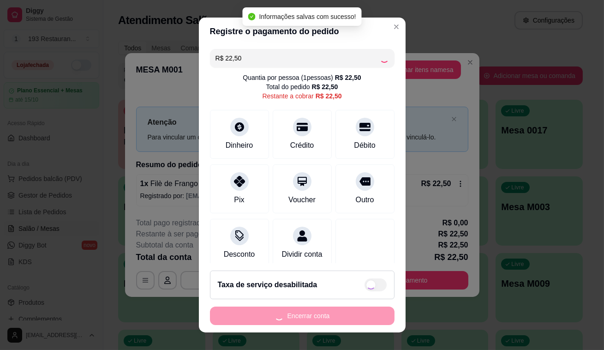
type input "R$ 0,00"
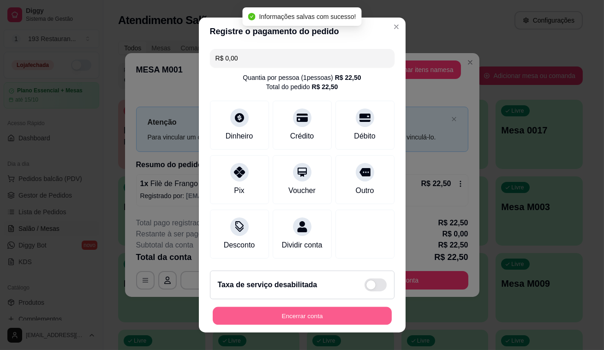
click at [360, 322] on button "Encerrar conta" at bounding box center [302, 316] width 179 height 18
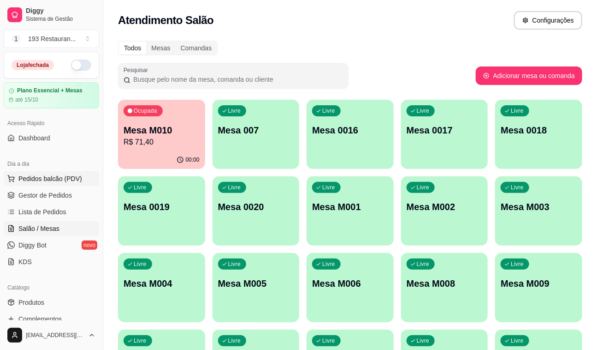
click at [53, 181] on span "Pedidos balcão (PDV)" at bounding box center [50, 178] width 64 height 9
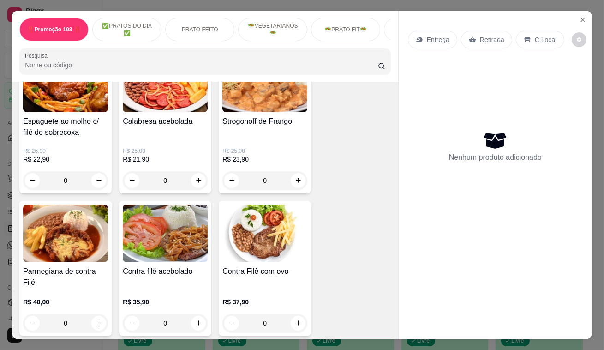
scroll to position [754, 0]
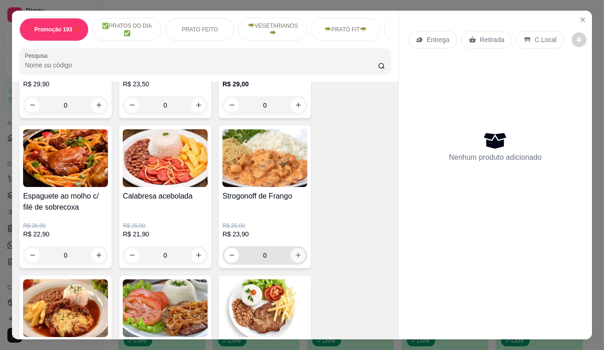
click at [295, 256] on icon "increase-product-quantity" at bounding box center [298, 254] width 7 height 7
type input "1"
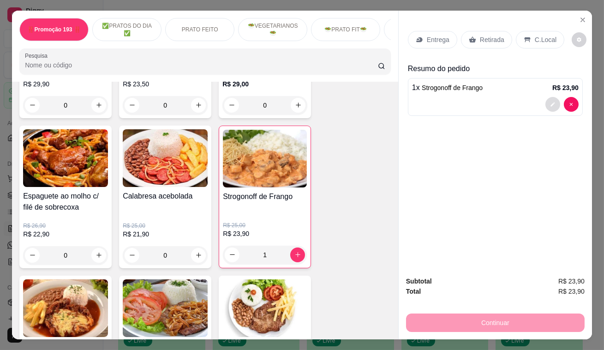
click at [550, 106] on button "decrease-product-quantity" at bounding box center [552, 104] width 15 height 15
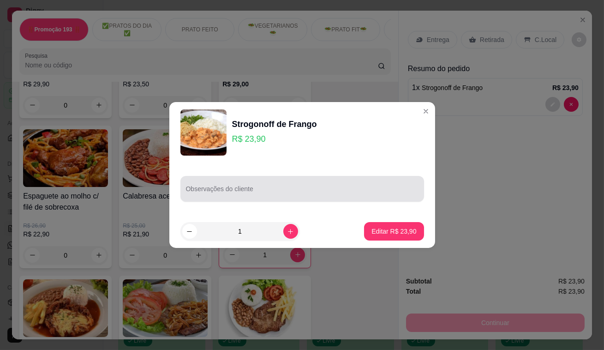
click at [293, 197] on div at bounding box center [302, 188] width 232 height 18
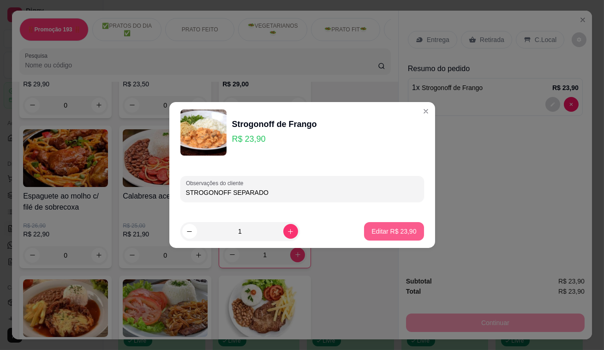
type input "STROGONOFF SEPARADO"
click at [364, 225] on button "Editar R$ 23,90" at bounding box center [393, 231] width 59 height 18
type input "0"
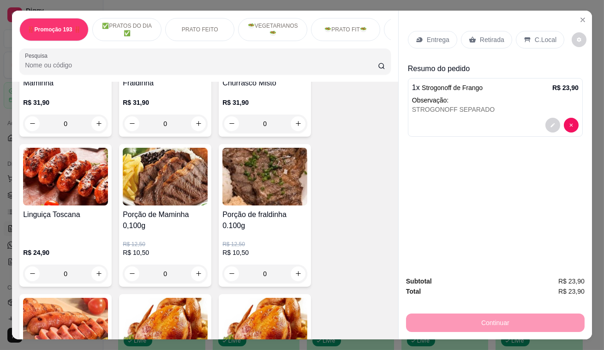
scroll to position [1928, 0]
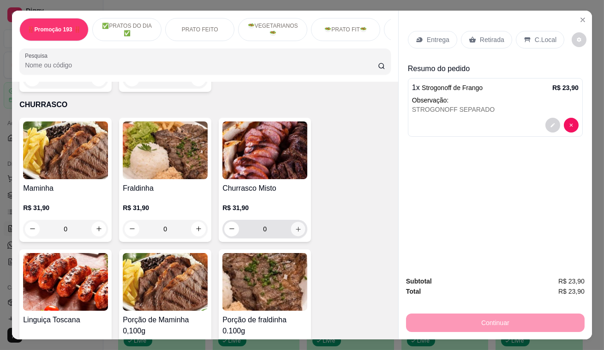
click at [295, 225] on icon "increase-product-quantity" at bounding box center [298, 228] width 7 height 7
type input "1"
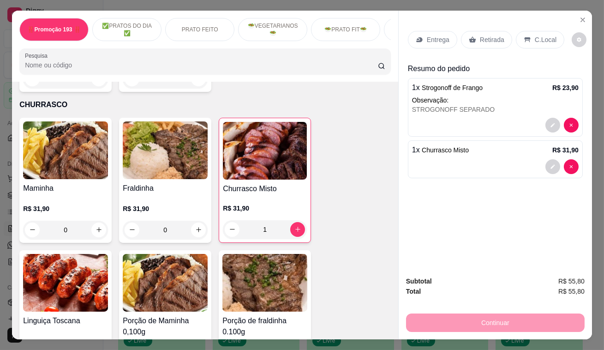
click at [546, 160] on button "decrease-product-quantity" at bounding box center [552, 166] width 15 height 15
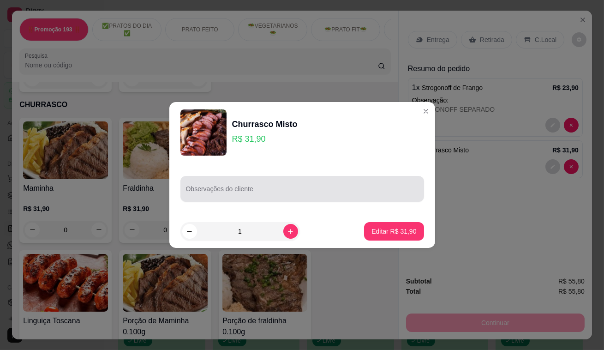
click at [276, 194] on input "Observações do cliente" at bounding box center [302, 192] width 232 height 9
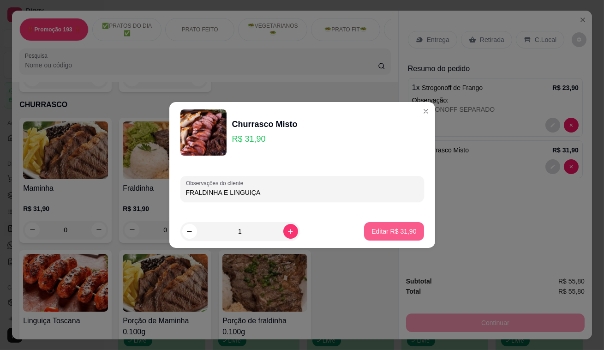
type input "FRALDINHA E LINGUIÇA"
click at [375, 228] on p "Editar R$ 31,90" at bounding box center [393, 230] width 45 height 9
type input "0"
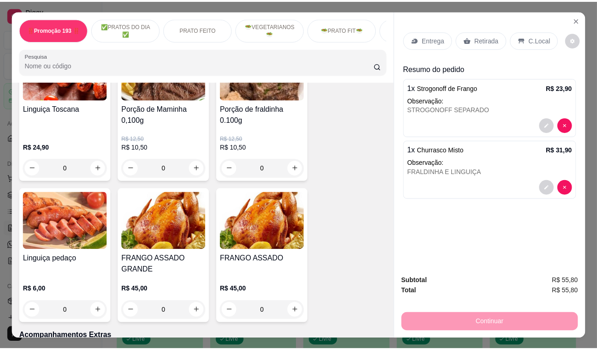
scroll to position [2180, 0]
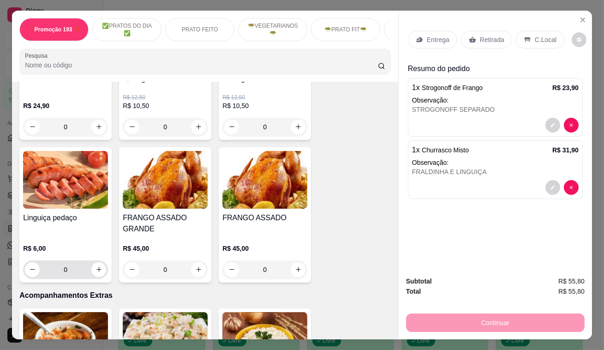
click at [95, 266] on icon "increase-product-quantity" at bounding box center [98, 269] width 7 height 7
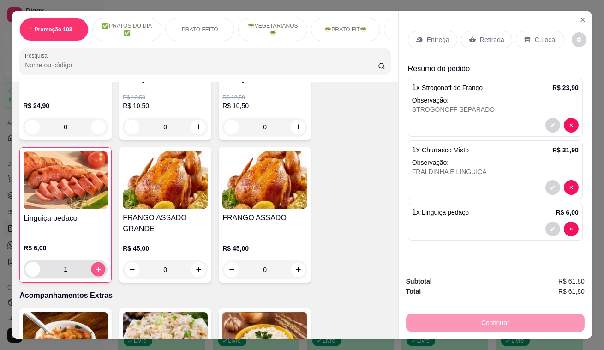
click at [96, 267] on icon "increase-product-quantity" at bounding box center [98, 269] width 5 height 5
type input "2"
click at [492, 35] on p "Retirada" at bounding box center [492, 39] width 24 height 9
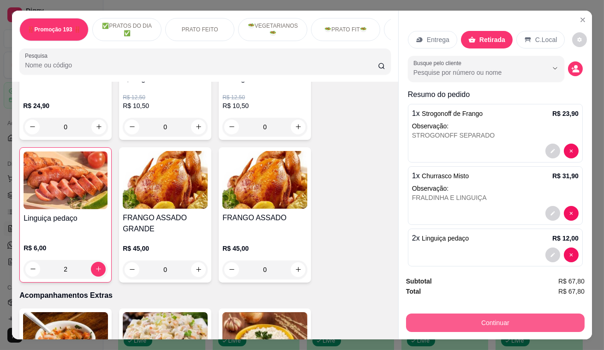
click at [510, 320] on button "Continuar" at bounding box center [495, 322] width 178 height 18
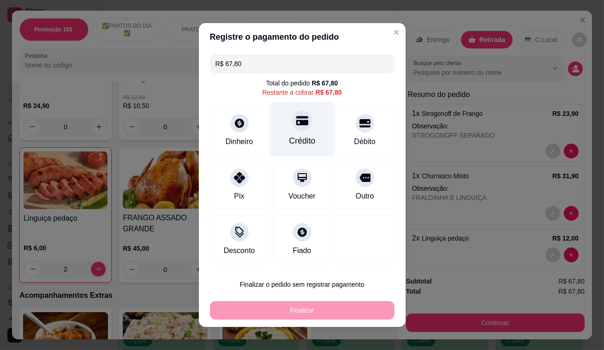
click at [298, 128] on div at bounding box center [302, 120] width 20 height 20
type input "R$ 0,00"
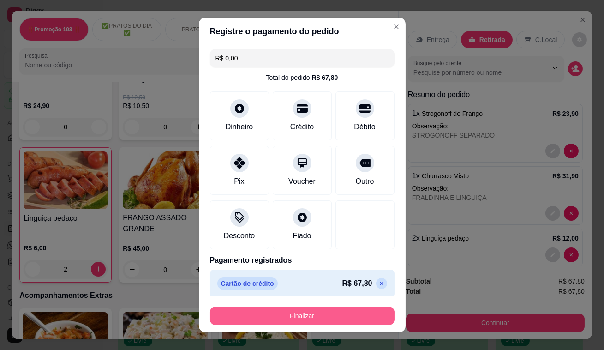
click at [323, 321] on button "Finalizar" at bounding box center [302, 315] width 184 height 18
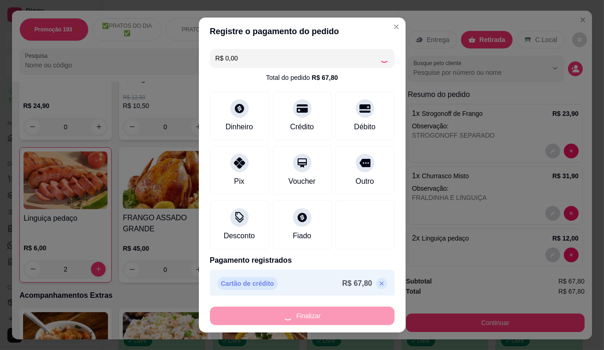
type input "0"
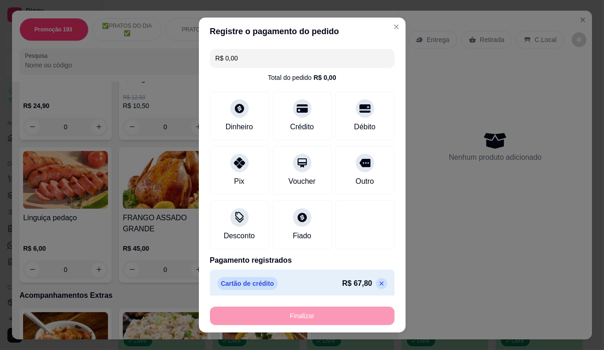
type input "-R$ 67,80"
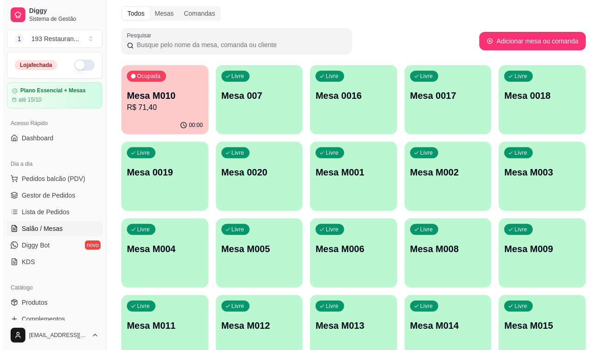
scroll to position [83, 0]
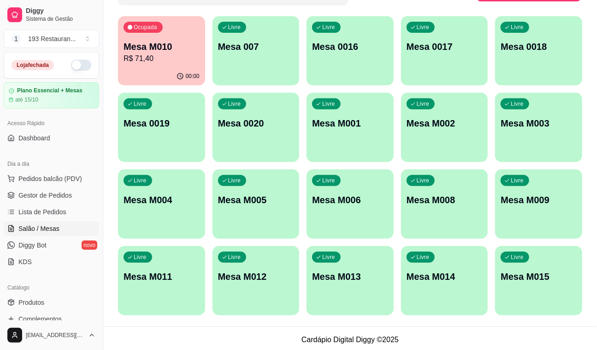
click at [423, 141] on div "Livre Mesa M002" at bounding box center [444, 122] width 87 height 58
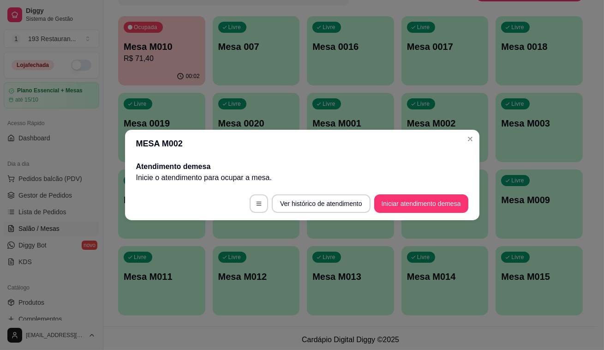
click at [461, 206] on footer "Ver histórico de atendimento Iniciar atendimento de mesa" at bounding box center [302, 203] width 354 height 33
click at [454, 196] on button "Iniciar atendimento de mesa" at bounding box center [421, 203] width 94 height 18
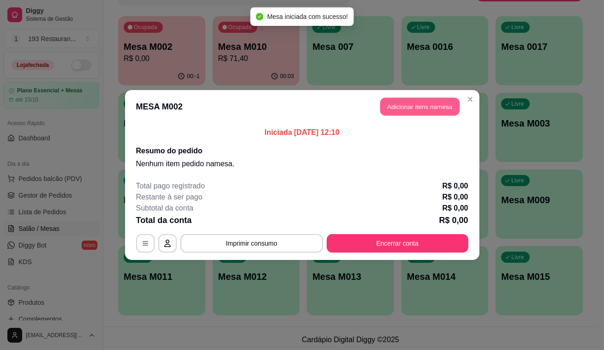
click at [415, 113] on button "Adicionar itens na mesa" at bounding box center [419, 107] width 79 height 18
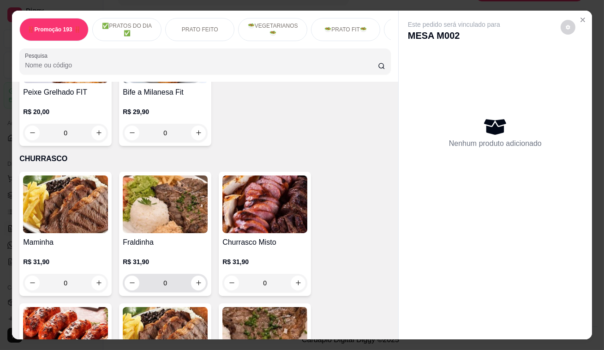
scroll to position [1845, 0]
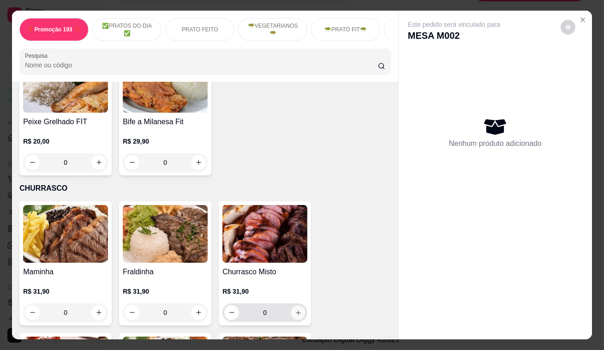
click at [291, 305] on button "increase-product-quantity" at bounding box center [298, 312] width 14 height 14
type input "1"
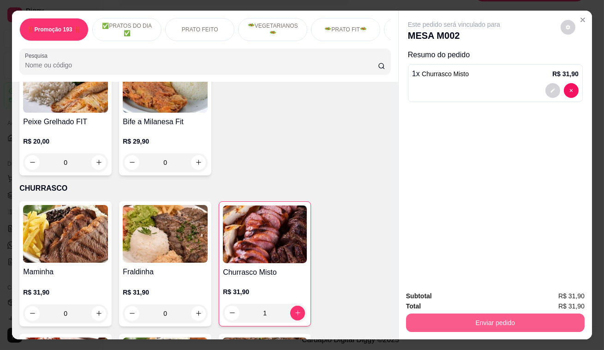
click at [431, 314] on button "Enviar pedido" at bounding box center [495, 322] width 178 height 18
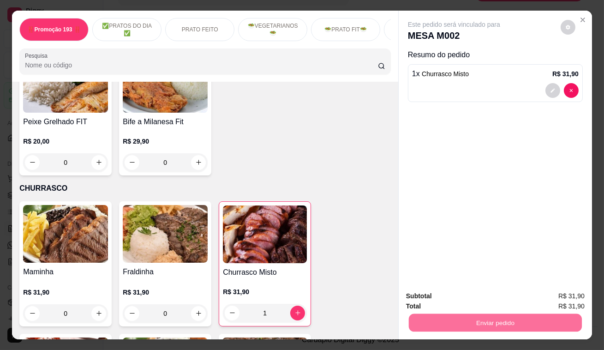
click at [554, 288] on button "Enviar pedido" at bounding box center [560, 296] width 51 height 17
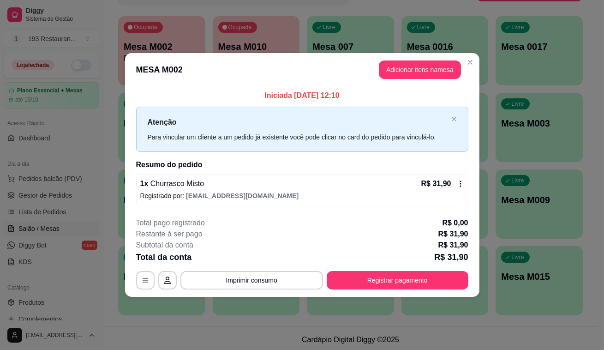
click at [493, 119] on div "Ocupada Mesa M002 R$ 0,00 00:-1 Ocupada Mesa M010 R$ 71,40 00:03 Livre Mesa 007…" at bounding box center [350, 165] width 464 height 299
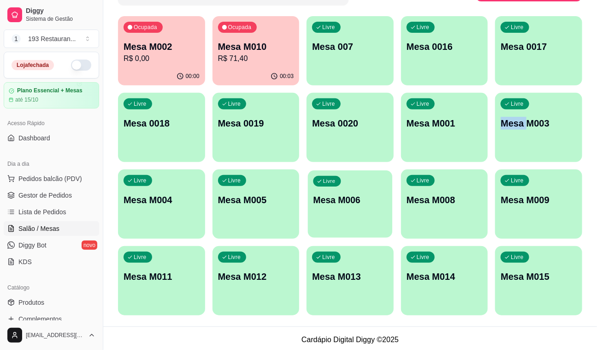
click at [365, 190] on div "Livre Mesa M006" at bounding box center [350, 198] width 84 height 56
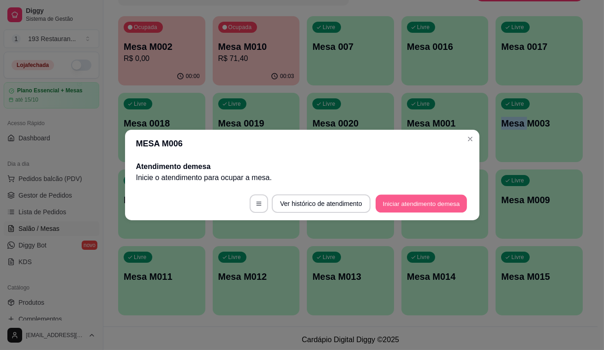
click at [415, 204] on button "Iniciar atendimento de mesa" at bounding box center [420, 204] width 91 height 18
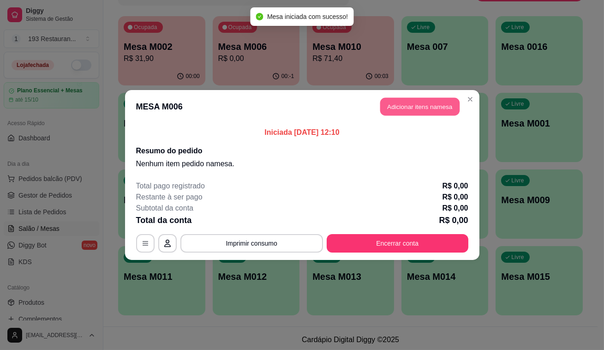
click at [433, 99] on button "Adicionar itens na mesa" at bounding box center [419, 107] width 79 height 18
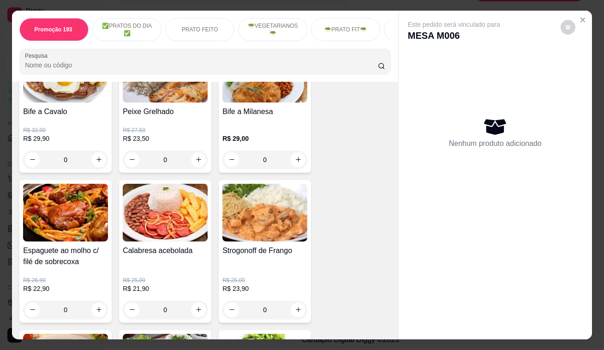
scroll to position [712, 0]
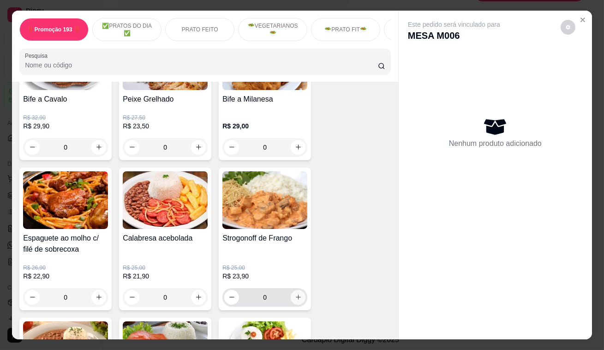
click at [288, 295] on div "0" at bounding box center [264, 297] width 81 height 18
click at [295, 300] on icon "increase-product-quantity" at bounding box center [298, 296] width 7 height 7
type input "1"
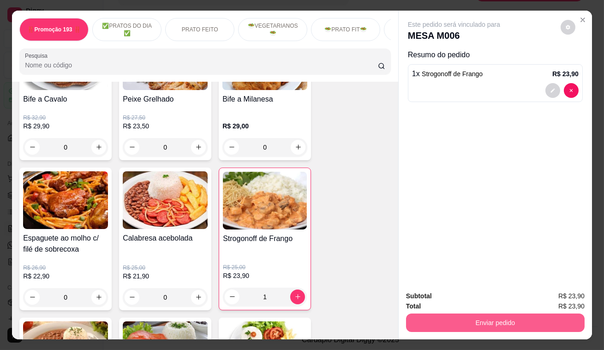
click at [512, 320] on button "Enviar pedido" at bounding box center [495, 322] width 178 height 18
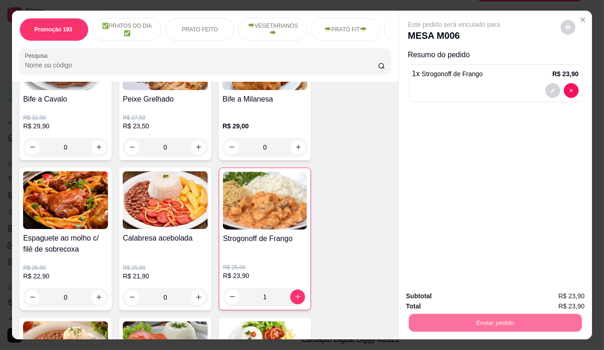
click at [515, 303] on button "Registrar cliente" at bounding box center [499, 297] width 61 height 18
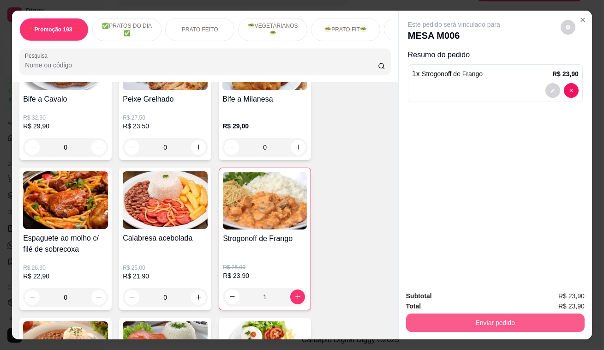
click at [475, 314] on button "Enviar pedido" at bounding box center [495, 322] width 178 height 18
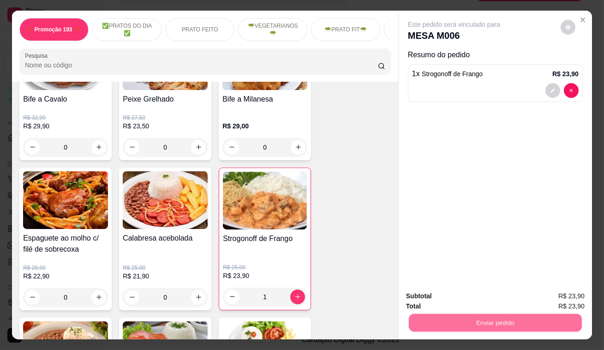
click at [562, 288] on button "Enviar pedido" at bounding box center [560, 297] width 52 height 18
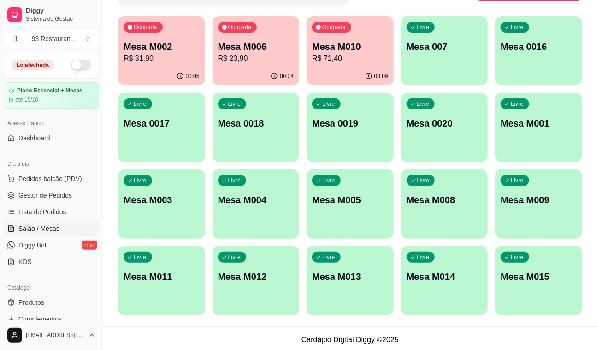
click at [167, 76] on div "00:05" at bounding box center [161, 76] width 87 height 18
click at [286, 65] on div "Ocupada Mesa M006 R$ 23,90" at bounding box center [256, 42] width 84 height 50
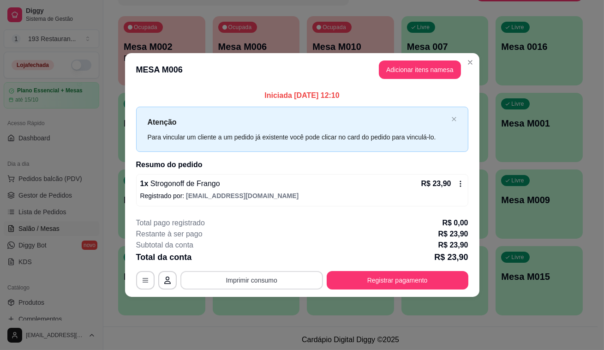
click at [280, 280] on button "Imprimir consumo" at bounding box center [251, 280] width 142 height 18
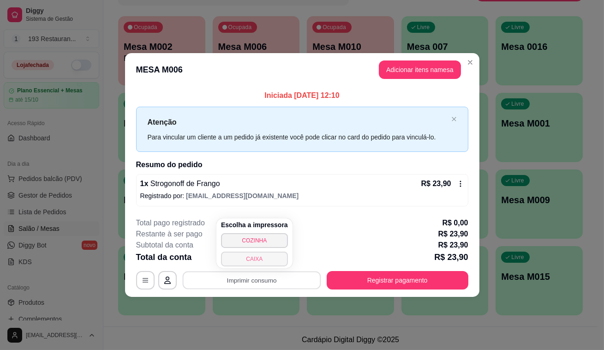
click at [272, 260] on button "CAIXA" at bounding box center [254, 258] width 67 height 15
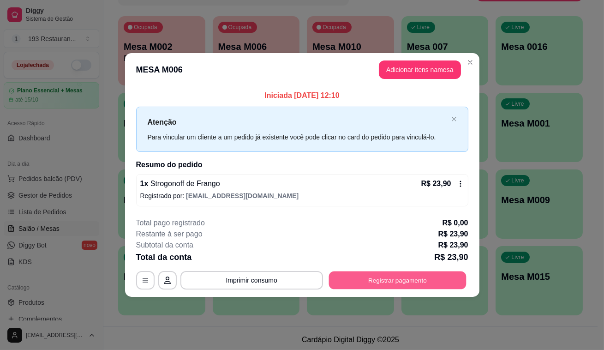
click at [466, 281] on div "**********" at bounding box center [302, 280] width 332 height 18
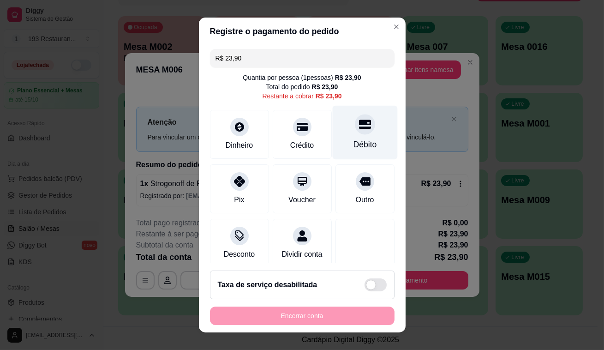
click at [365, 133] on div "Débito" at bounding box center [364, 133] width 65 height 54
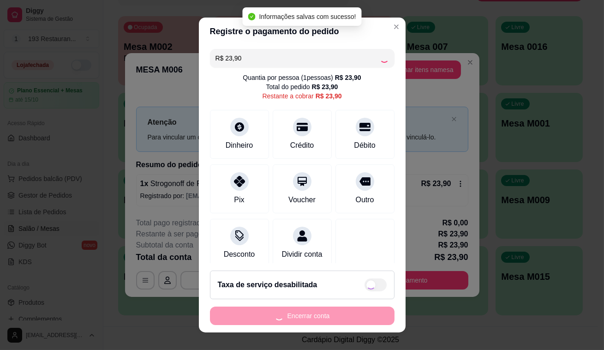
type input "R$ 0,00"
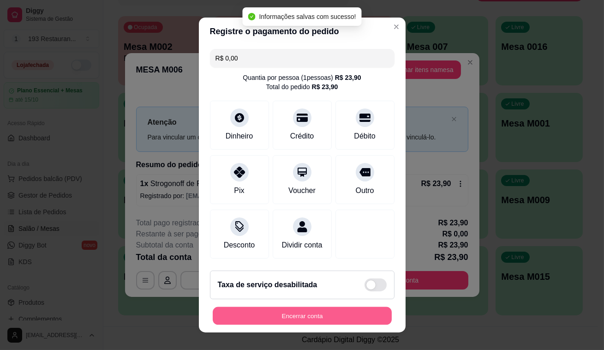
click at [346, 318] on button "Encerrar conta" at bounding box center [302, 316] width 179 height 18
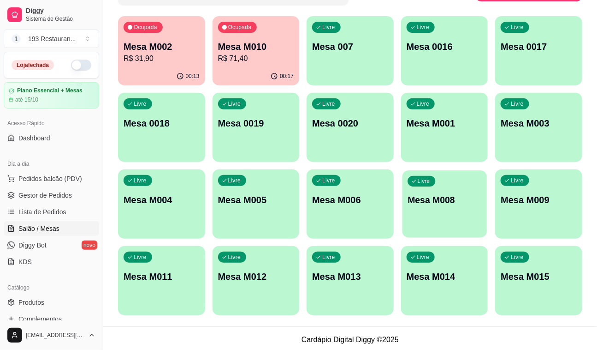
click at [430, 204] on p "Mesa M008" at bounding box center [445, 200] width 74 height 12
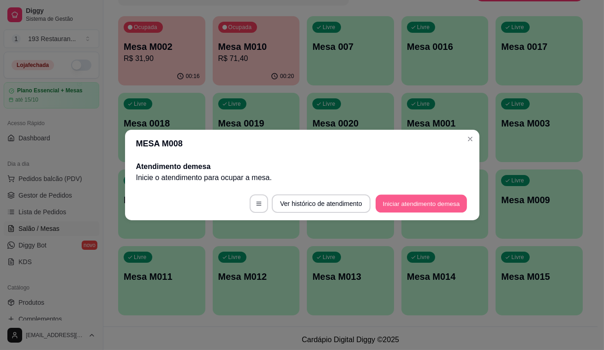
click at [432, 204] on button "Iniciar atendimento de mesa" at bounding box center [420, 204] width 91 height 18
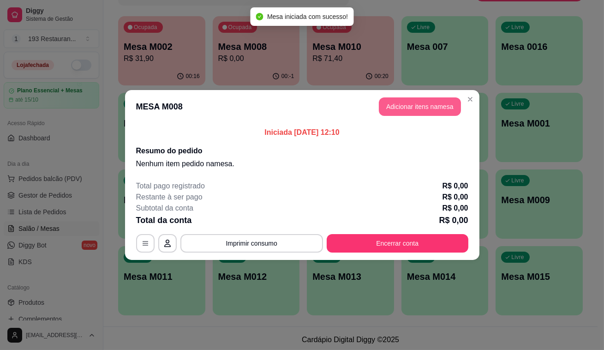
click at [400, 111] on button "Adicionar itens na mesa" at bounding box center [420, 106] width 82 height 18
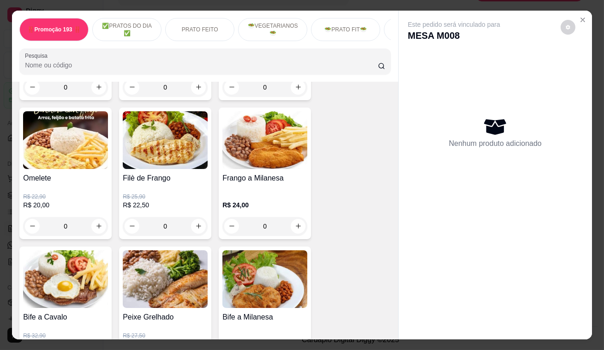
scroll to position [461, 0]
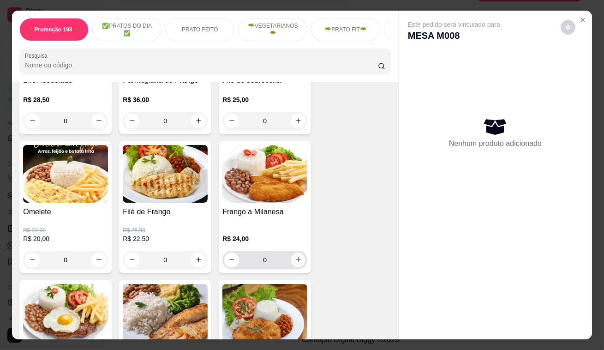
click at [291, 263] on button "increase-product-quantity" at bounding box center [298, 259] width 15 height 15
type input "1"
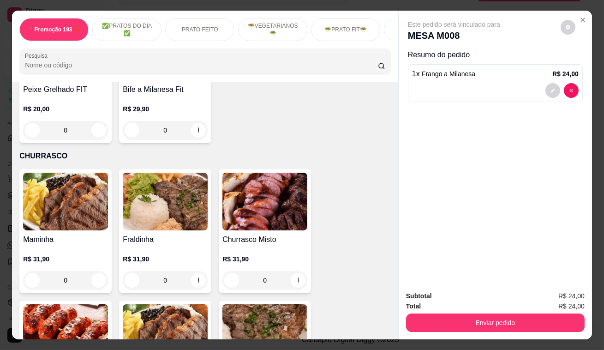
scroll to position [1845, 0]
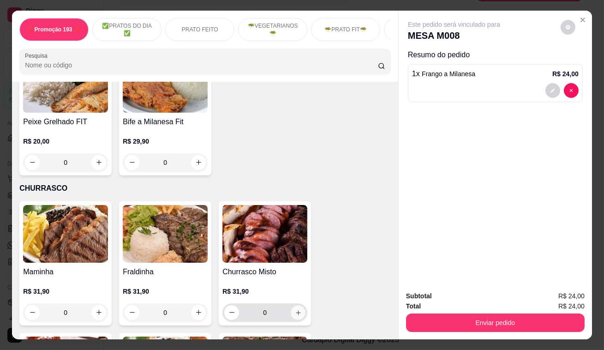
click at [301, 305] on button "increase-product-quantity" at bounding box center [298, 312] width 14 height 14
type input "1"
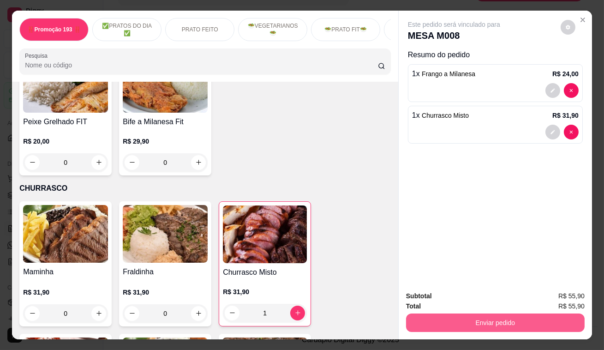
click at [438, 322] on button "Enviar pedido" at bounding box center [495, 322] width 178 height 18
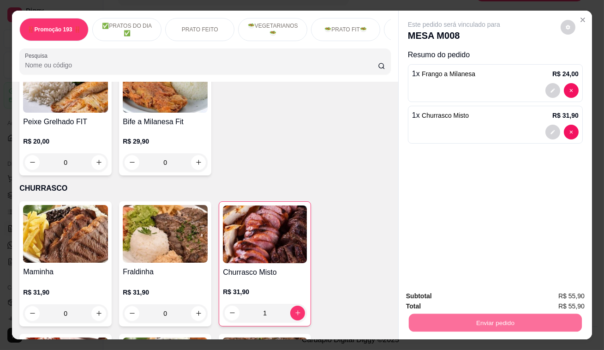
click at [567, 300] on button "Enviar pedido" at bounding box center [560, 296] width 51 height 17
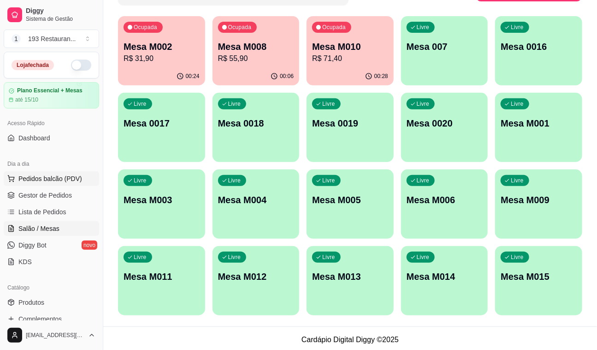
click at [41, 178] on span "Pedidos balcão (PDV)" at bounding box center [50, 178] width 64 height 9
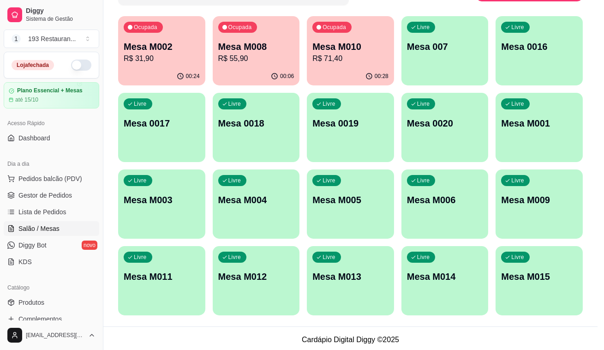
click at [483, 35] on p "Retirada" at bounding box center [492, 39] width 24 height 9
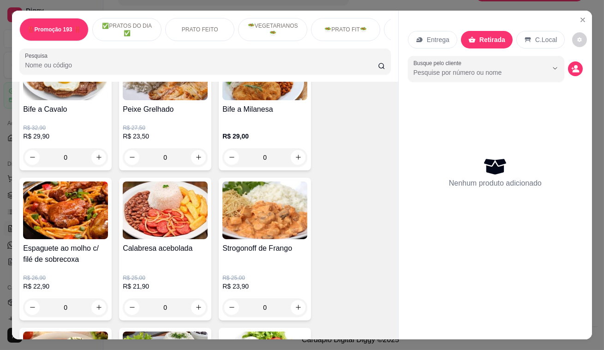
scroll to position [796, 0]
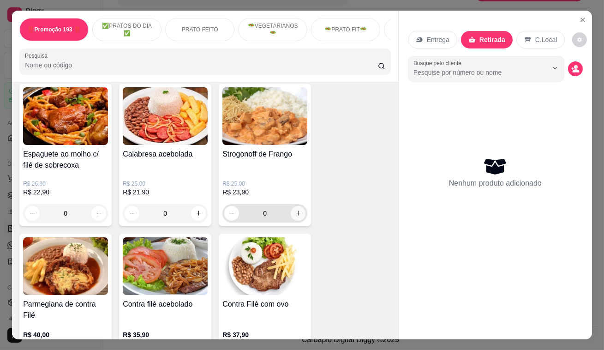
click at [291, 220] on button "increase-product-quantity" at bounding box center [298, 213] width 15 height 15
type input "1"
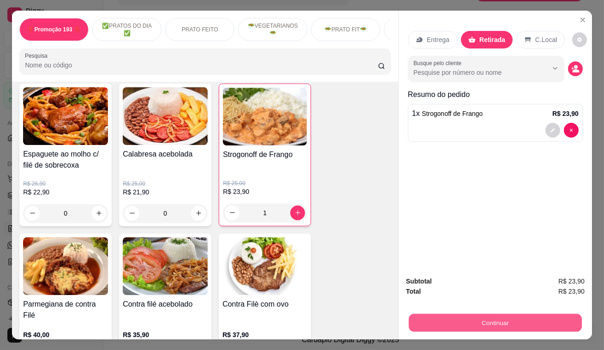
click at [491, 316] on button "Continuar" at bounding box center [495, 323] width 173 height 18
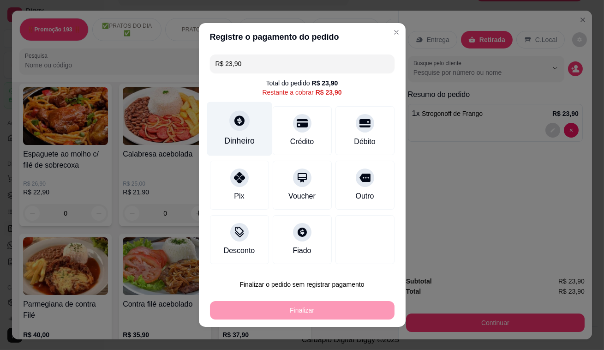
click at [237, 134] on div "Dinheiro" at bounding box center [239, 129] width 65 height 54
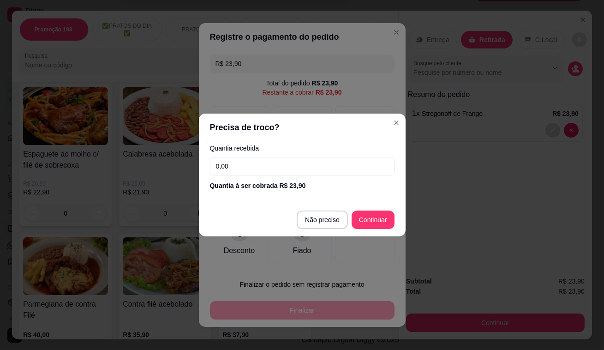
click at [268, 161] on input "0,00" at bounding box center [302, 166] width 184 height 18
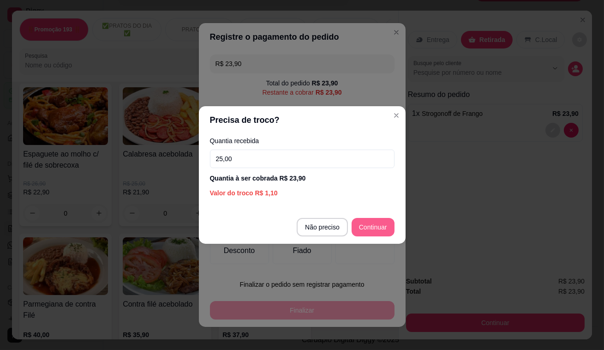
type input "25,00"
type input "R$ 0,00"
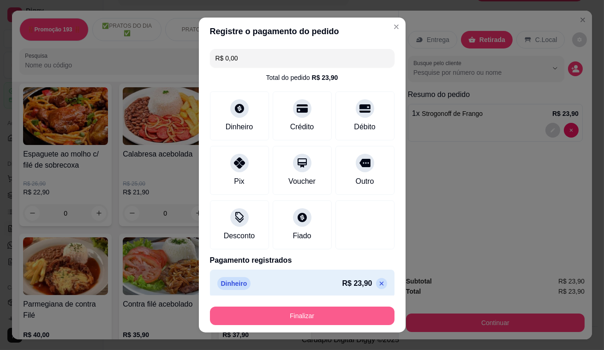
click at [332, 320] on button "Finalizar" at bounding box center [302, 315] width 184 height 18
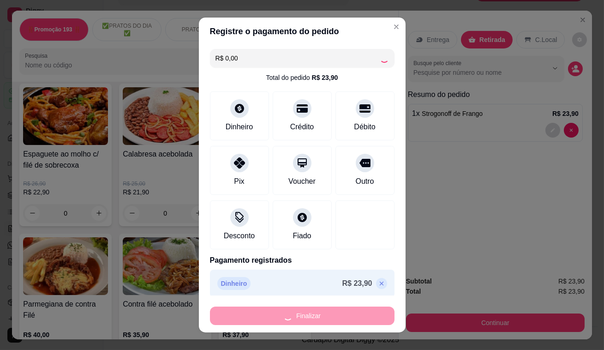
type input "0"
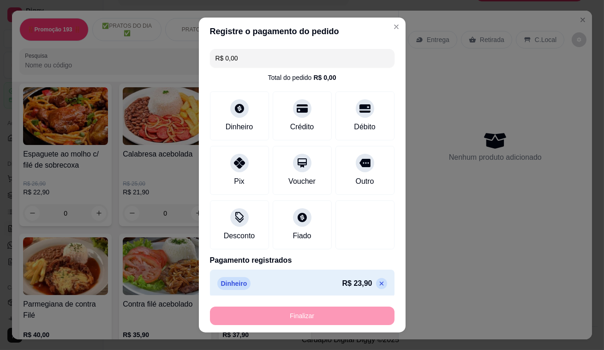
type input "-R$ 23,90"
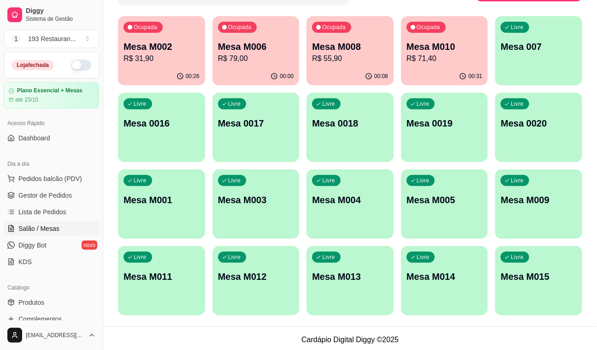
click at [140, 123] on p "Mesa 0016" at bounding box center [162, 123] width 76 height 13
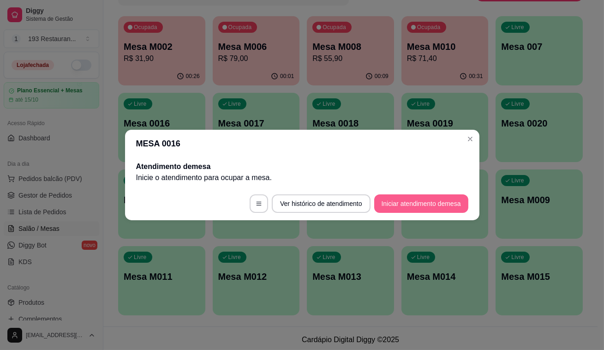
click at [446, 196] on button "Iniciar atendimento de mesa" at bounding box center [421, 203] width 94 height 18
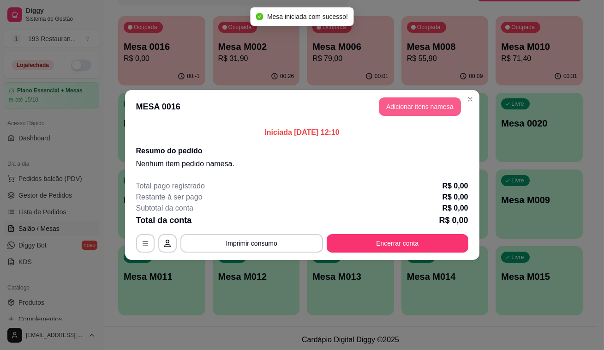
click at [415, 109] on button "Adicionar itens na mesa" at bounding box center [420, 106] width 82 height 18
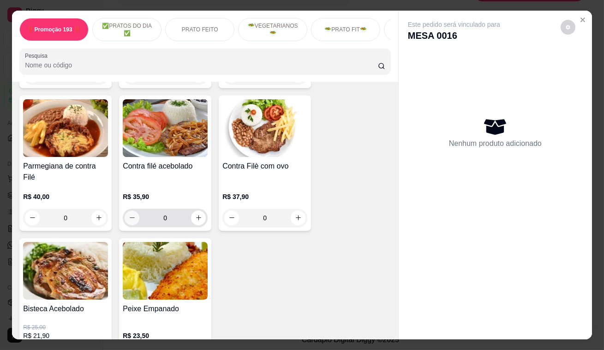
scroll to position [880, 0]
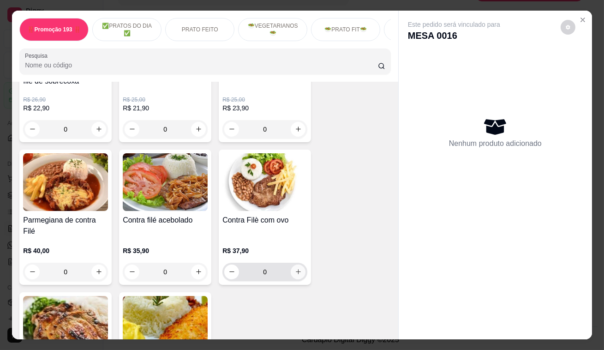
click at [295, 268] on icon "increase-product-quantity" at bounding box center [298, 271] width 7 height 7
type input "1"
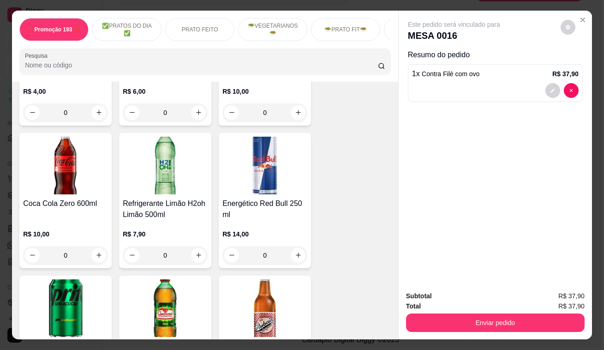
scroll to position [3647, 0]
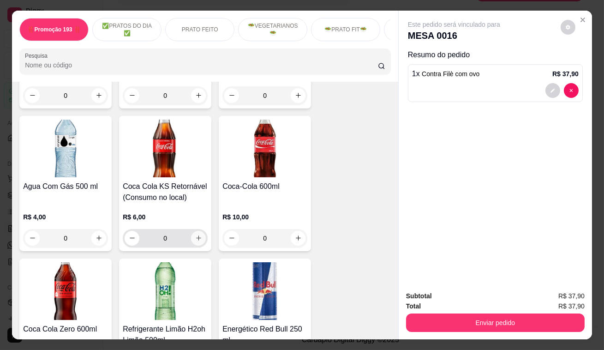
click at [202, 231] on button "increase-product-quantity" at bounding box center [198, 238] width 15 height 15
type input "1"
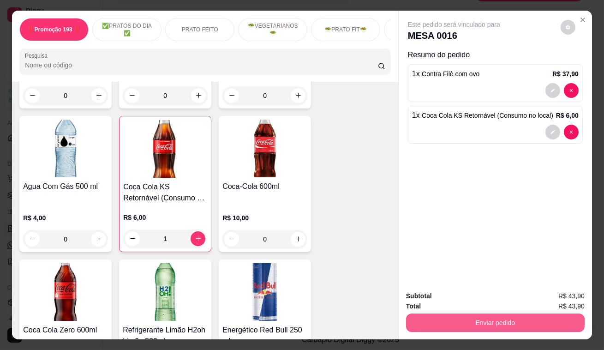
click at [493, 318] on button "Enviar pedido" at bounding box center [495, 322] width 178 height 18
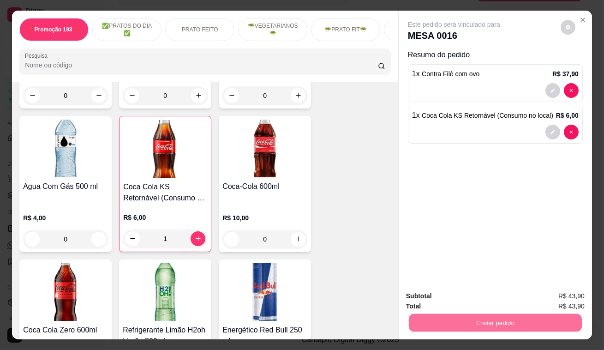
click at [555, 296] on button "Enviar pedido" at bounding box center [560, 298] width 52 height 18
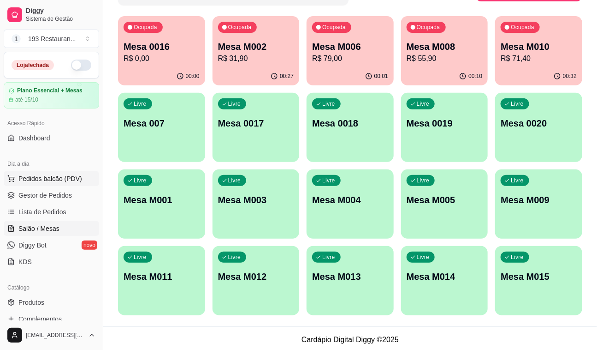
click at [36, 175] on span "Pedidos balcão (PDV)" at bounding box center [50, 178] width 64 height 9
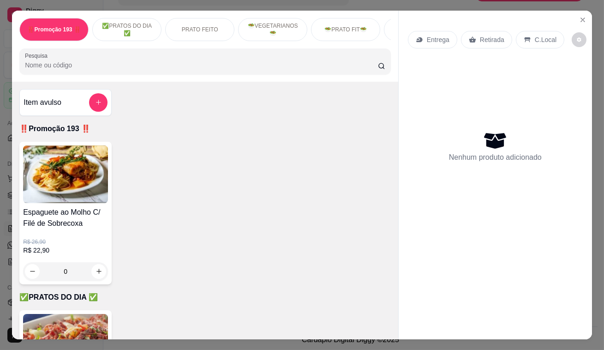
click at [469, 36] on icon at bounding box center [472, 39] width 7 height 7
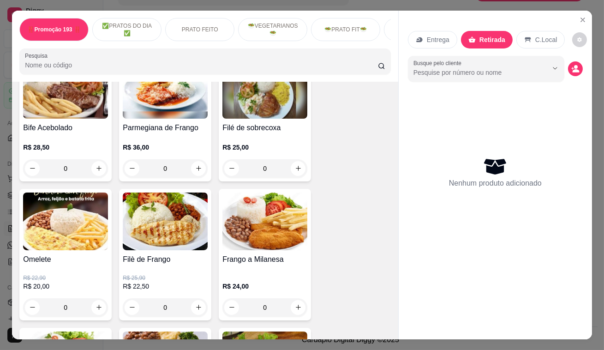
scroll to position [503, 0]
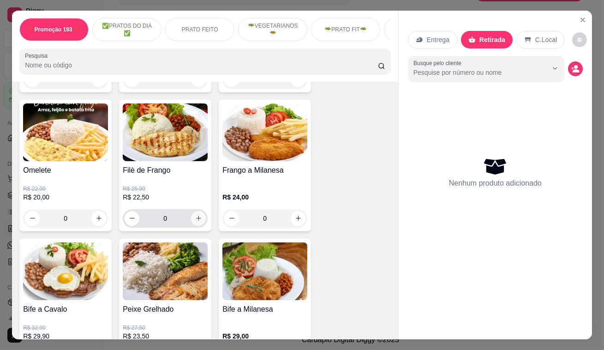
click at [196, 218] on icon "increase-product-quantity" at bounding box center [198, 217] width 7 height 7
type input "1"
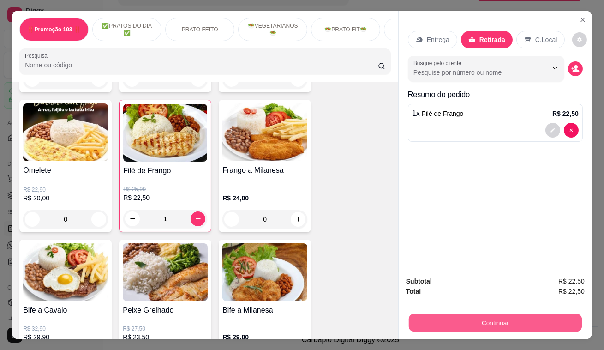
click at [455, 314] on button "Continuar" at bounding box center [495, 323] width 173 height 18
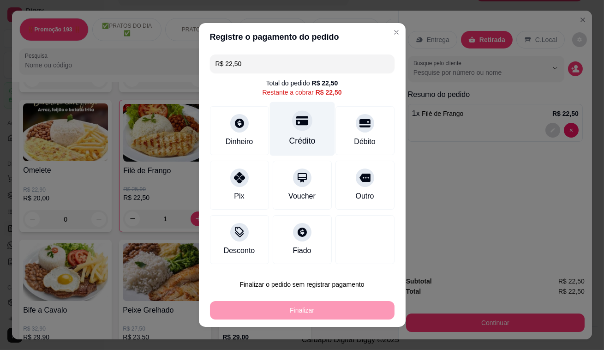
click at [304, 125] on div at bounding box center [302, 120] width 20 height 20
type input "R$ 0,00"
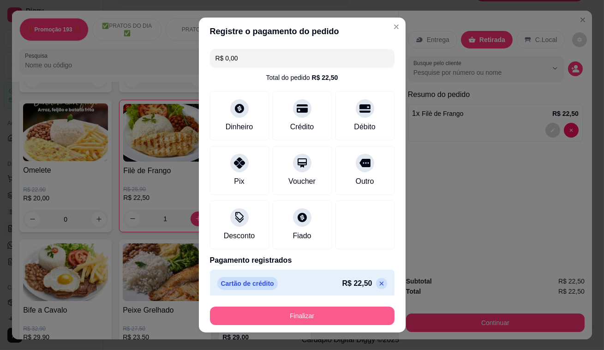
click at [343, 316] on button "Finalizar" at bounding box center [302, 315] width 184 height 18
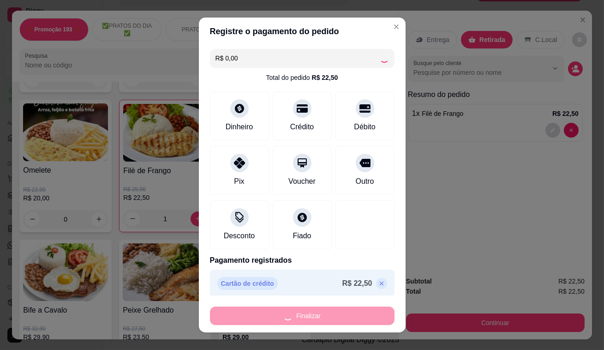
type input "0"
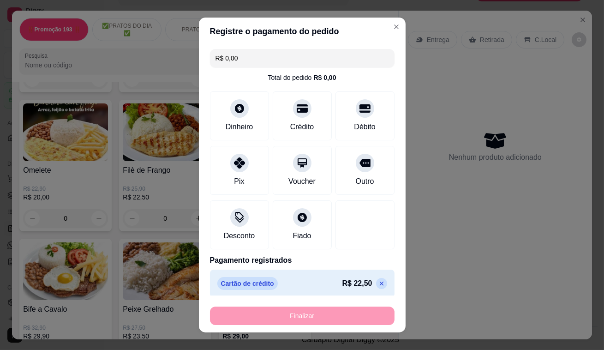
type input "-R$ 22,50"
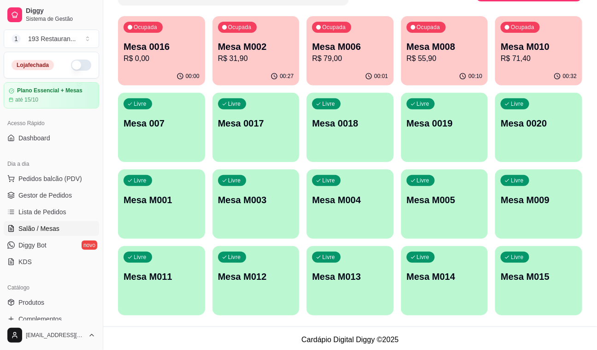
click at [345, 316] on div "Todos Mesas Comandas Pesquisar Adicionar mesa ou comanda Ocupada Mesa 0016 R$ 0…" at bounding box center [350, 139] width 494 height 374
click at [67, 180] on span "Pedidos balcão (PDV)" at bounding box center [50, 178] width 64 height 9
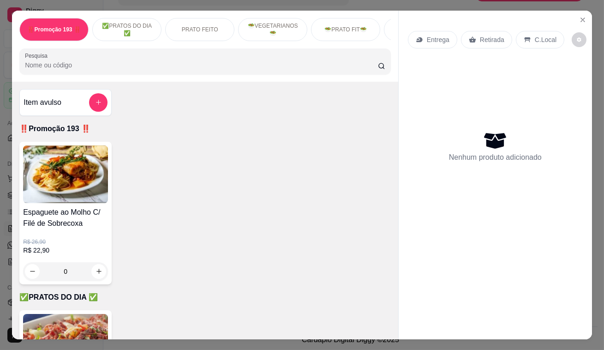
click at [481, 38] on p "Retirada" at bounding box center [492, 39] width 24 height 9
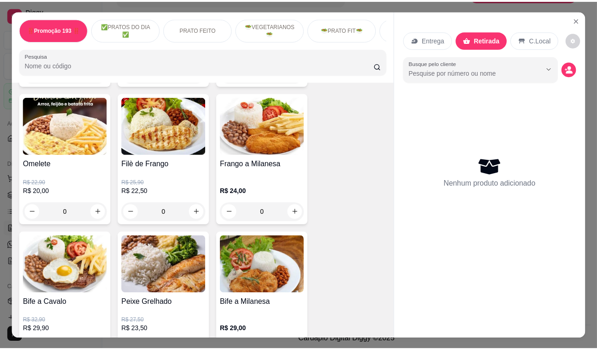
scroll to position [419, 0]
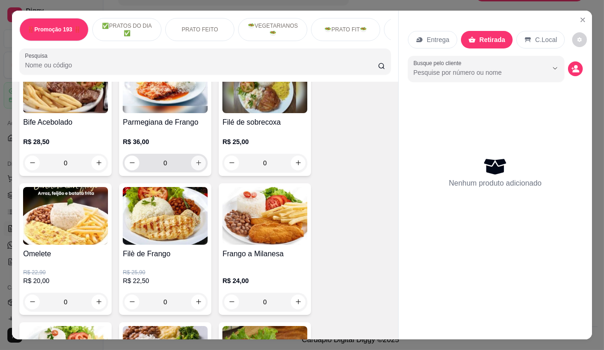
click at [198, 164] on icon "increase-product-quantity" at bounding box center [198, 162] width 7 height 7
type input "1"
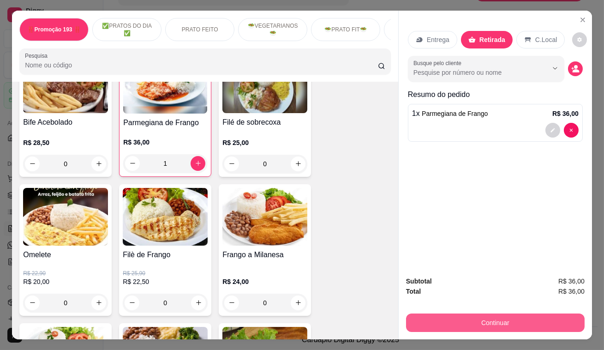
click at [469, 319] on button "Continuar" at bounding box center [495, 322] width 178 height 18
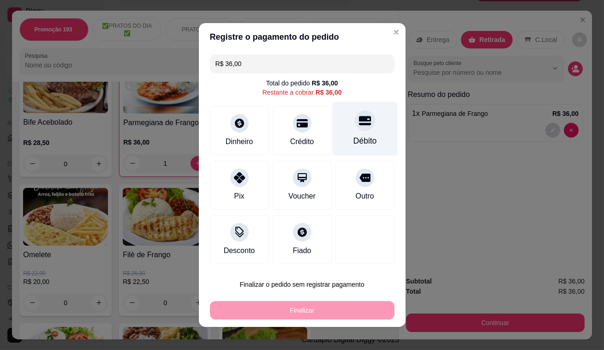
click at [356, 129] on div at bounding box center [365, 120] width 20 height 20
type input "R$ 0,00"
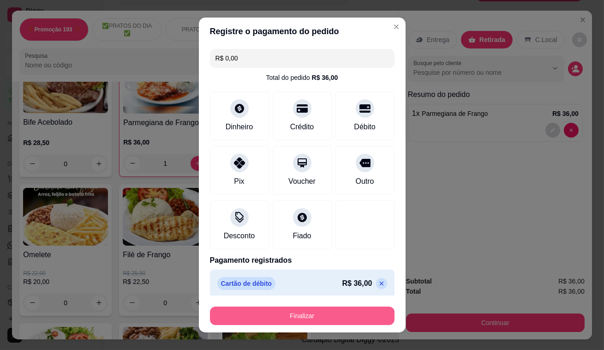
click at [355, 309] on button "Finalizar" at bounding box center [302, 315] width 184 height 18
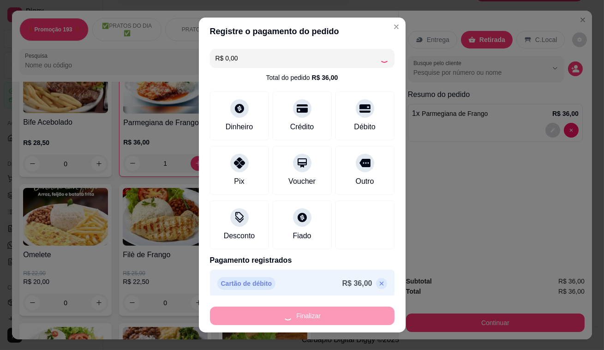
type input "0"
type input "-R$ 36,00"
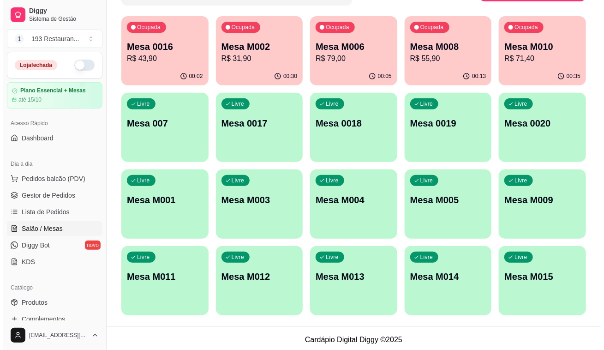
scroll to position [86, 0]
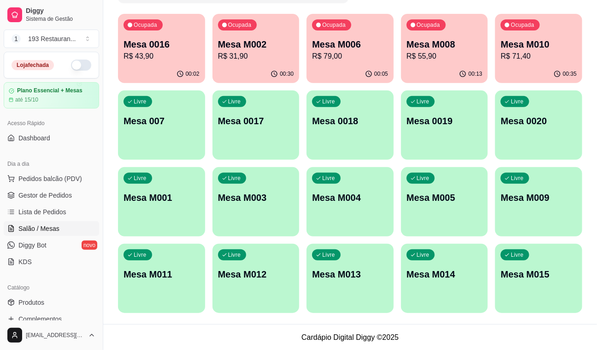
click at [540, 198] on p "Mesa M009" at bounding box center [539, 197] width 76 height 13
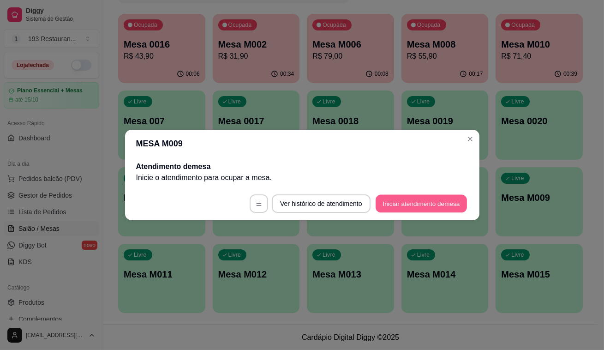
click at [434, 202] on button "Iniciar atendimento de mesa" at bounding box center [420, 204] width 91 height 18
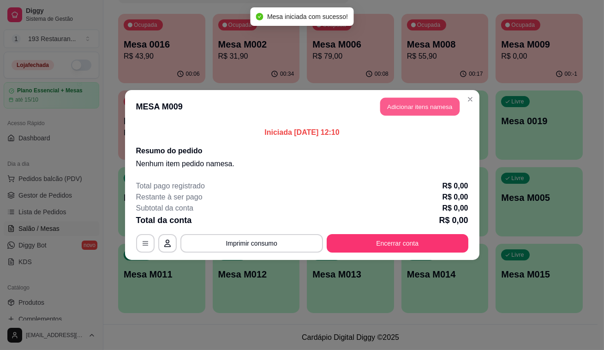
click at [391, 98] on button "Adicionar itens na mesa" at bounding box center [419, 107] width 79 height 18
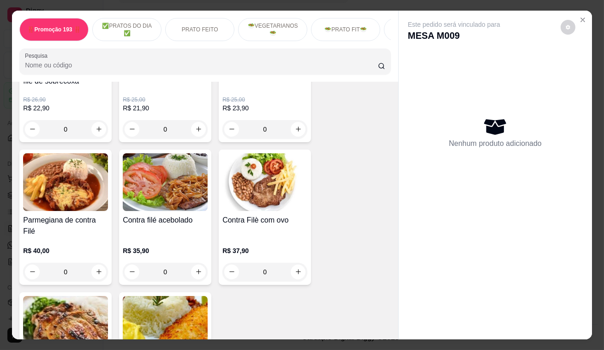
scroll to position [1132, 0]
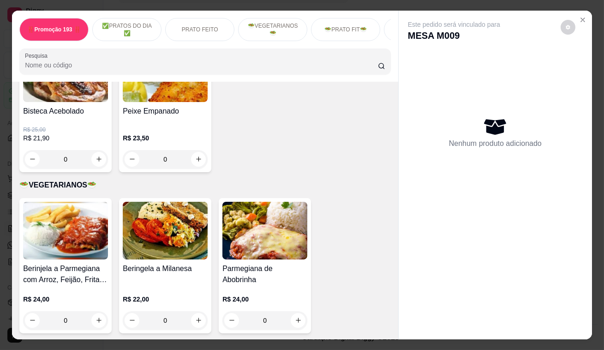
click at [195, 155] on icon "increase-product-quantity" at bounding box center [198, 158] width 7 height 7
type input "1"
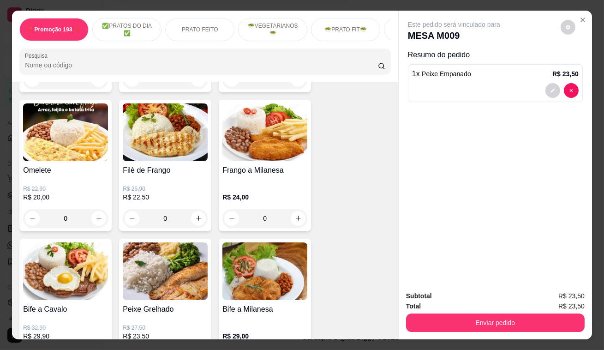
scroll to position [629, 0]
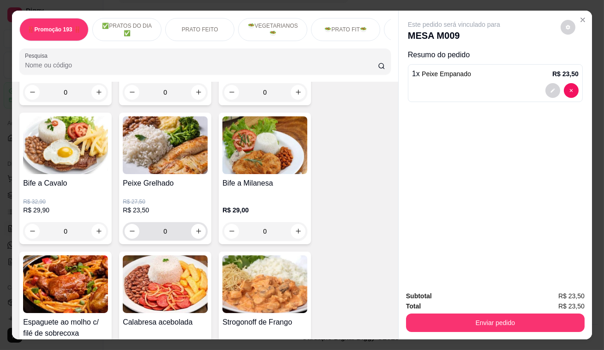
click at [191, 235] on button "increase-product-quantity" at bounding box center [198, 231] width 15 height 15
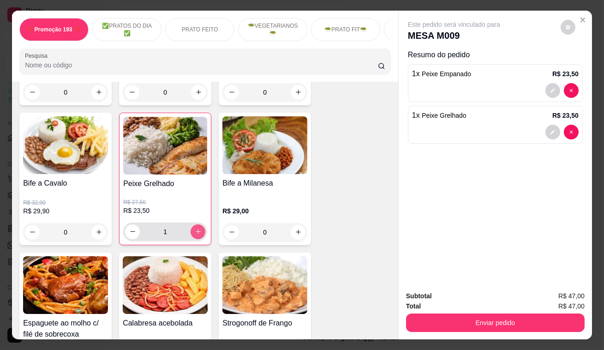
type input "1"
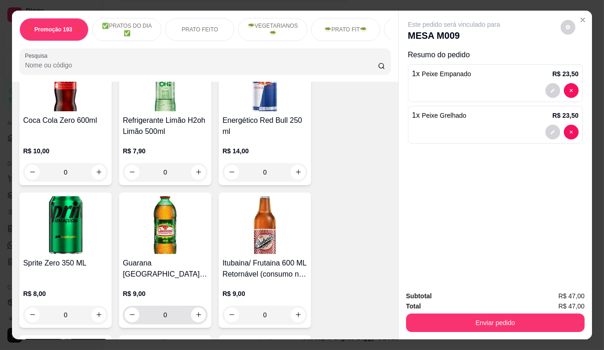
scroll to position [3982, 0]
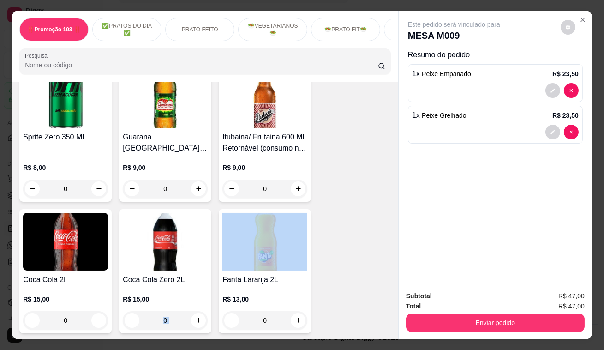
click at [189, 299] on div "Coca Cola Zero 2L R$ 15,00 0" at bounding box center [165, 271] width 92 height 124
click at [194, 313] on button "increase-product-quantity" at bounding box center [198, 320] width 15 height 15
type input "1"
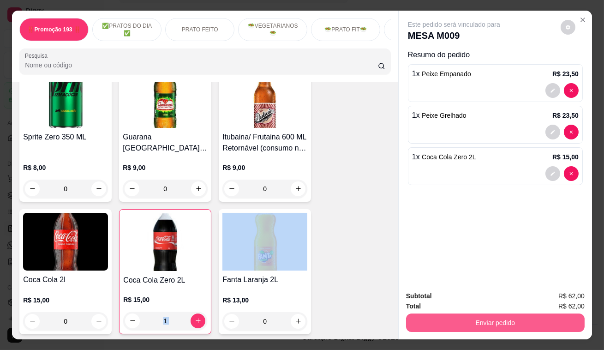
click at [456, 319] on button "Enviar pedido" at bounding box center [495, 322] width 178 height 18
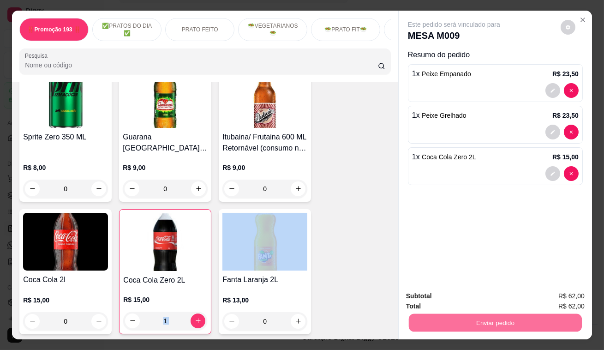
click at [553, 294] on button "Enviar pedido" at bounding box center [560, 296] width 51 height 17
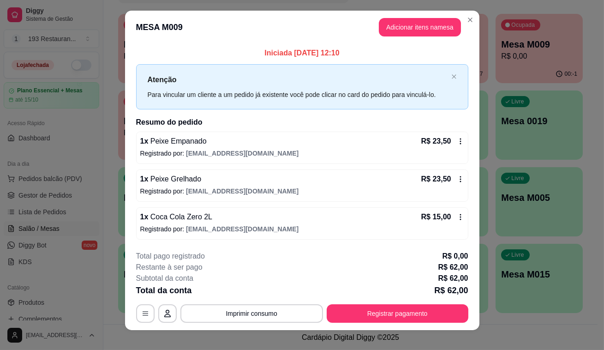
scroll to position [0, 0]
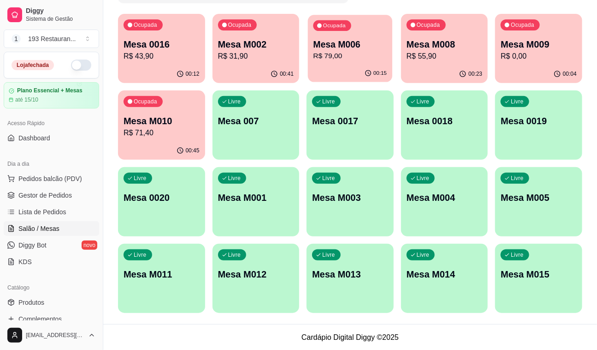
click at [322, 41] on p "Mesa M006" at bounding box center [351, 44] width 74 height 12
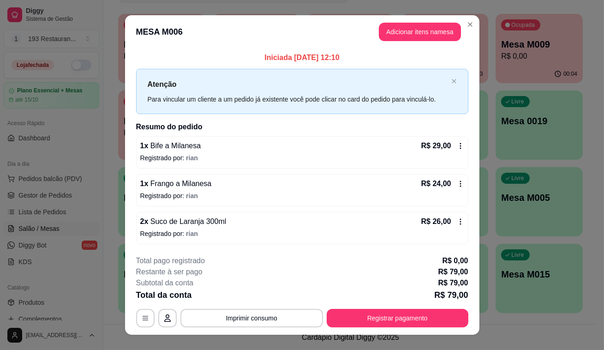
drag, startPoint x: 442, startPoint y: 94, endPoint x: 456, endPoint y: 95, distance: 14.0
click at [443, 94] on div "Para vincular um cliente a um pedido já existente você pode clicar no card do p…" at bounding box center [298, 99] width 300 height 10
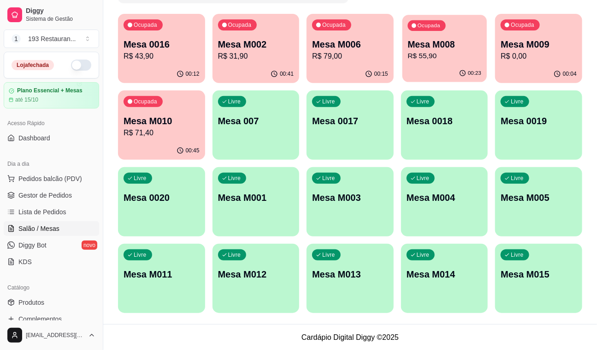
click at [439, 62] on div "Ocupada Mesa M008 R$ 55,90" at bounding box center [445, 40] width 84 height 50
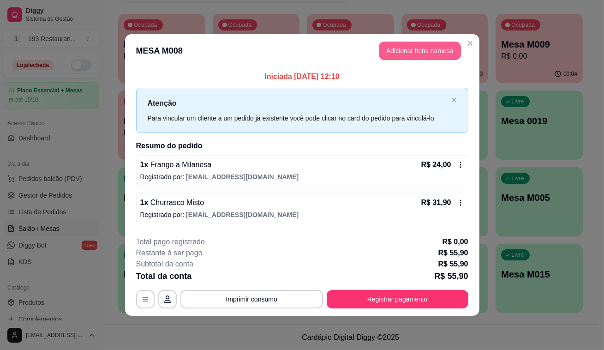
click at [387, 54] on button "Adicionar itens na mesa" at bounding box center [420, 51] width 82 height 18
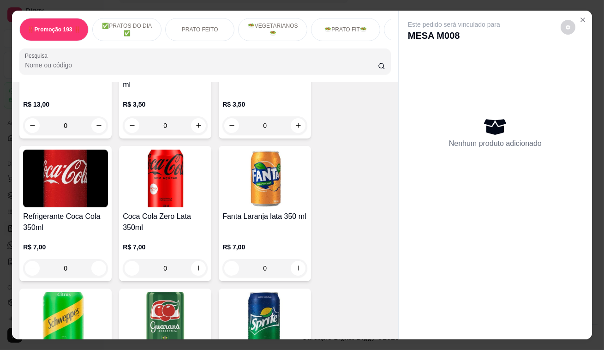
scroll to position [3228, 0]
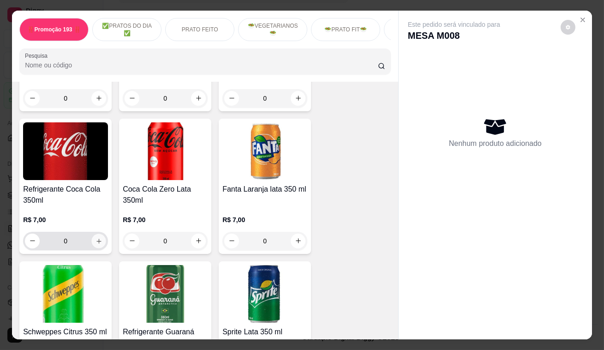
click at [95, 237] on icon "increase-product-quantity" at bounding box center [98, 240] width 7 height 7
type input "1"
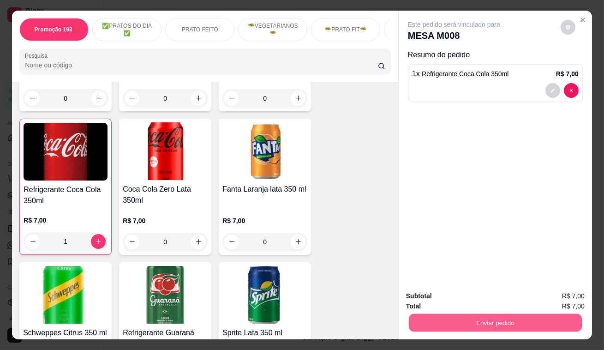
click at [471, 314] on button "Enviar pedido" at bounding box center [495, 323] width 173 height 18
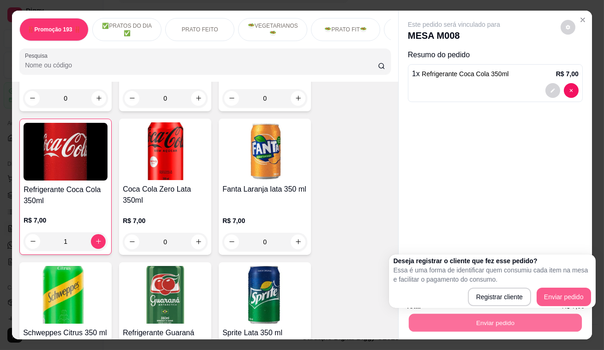
drag, startPoint x: 590, startPoint y: 291, endPoint x: 577, endPoint y: 291, distance: 12.9
click at [589, 291] on div "Deseja registrar o cliente que fez esse pedido? Essa é uma forma de identificar…" at bounding box center [492, 280] width 207 height 53
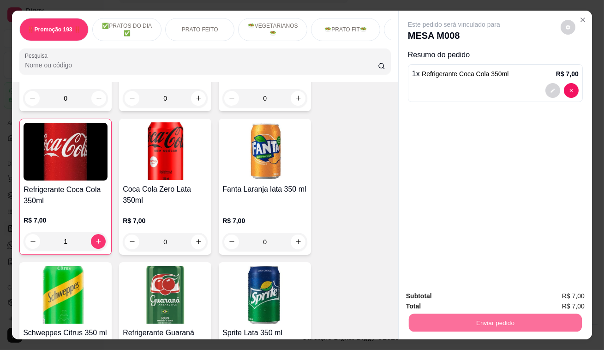
click at [557, 297] on button "Enviar pedido" at bounding box center [560, 296] width 51 height 17
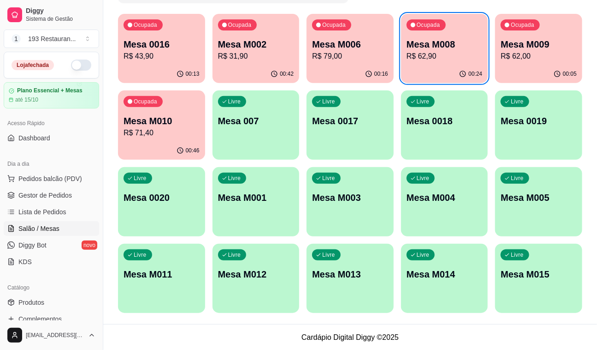
click at [432, 62] on div "Ocupada Mesa M008 R$ 62,90" at bounding box center [444, 39] width 87 height 51
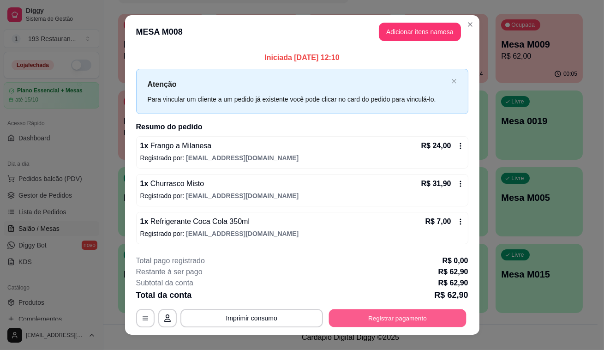
click at [371, 320] on button "Registrar pagamento" at bounding box center [396, 318] width 137 height 18
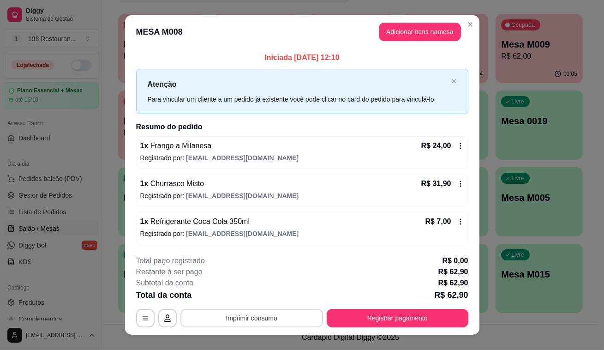
click at [263, 310] on button "Imprimir consumo" at bounding box center [251, 318] width 142 height 18
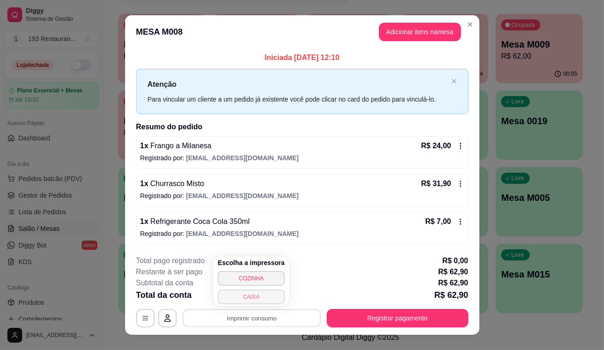
click at [271, 300] on button "CAIXA" at bounding box center [251, 296] width 67 height 15
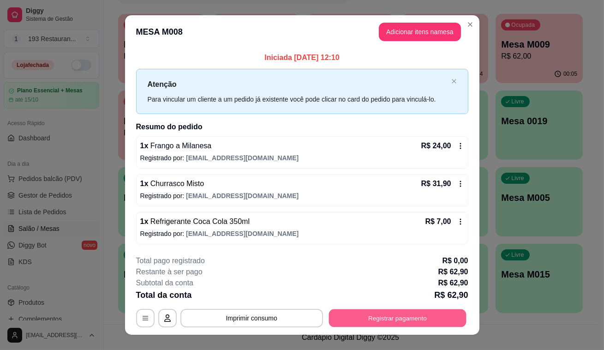
click at [369, 314] on button "Registrar pagamento" at bounding box center [396, 318] width 137 height 18
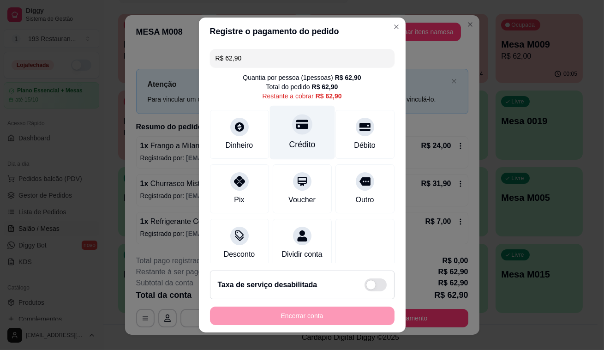
click at [292, 139] on div "Crédito" at bounding box center [302, 144] width 26 height 12
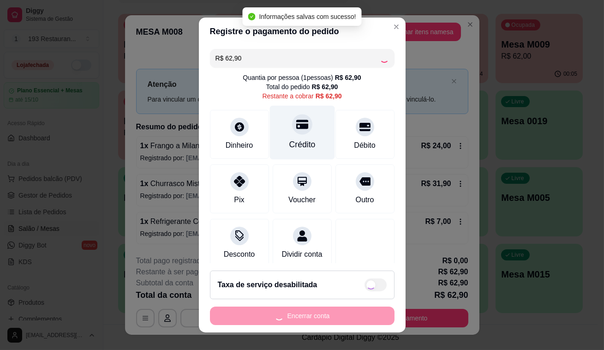
type input "R$ 0,00"
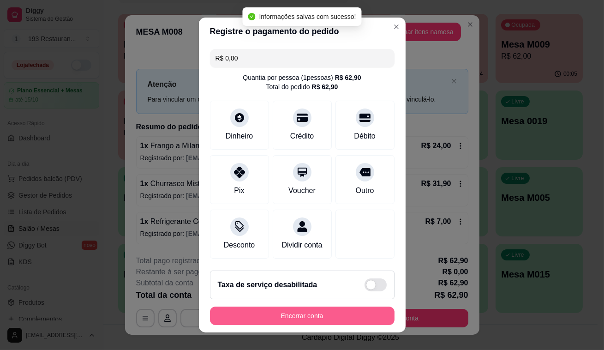
click at [320, 315] on button "Encerrar conta" at bounding box center [302, 315] width 184 height 18
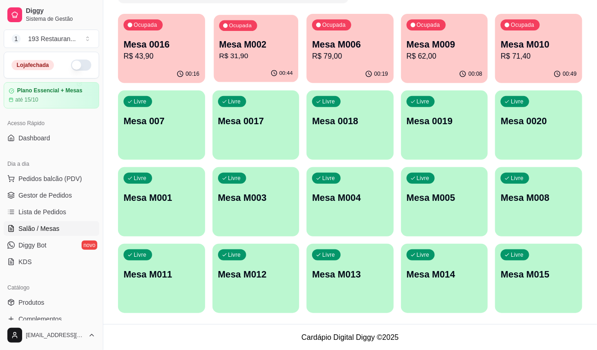
click at [217, 57] on div "Ocupada Mesa M002 R$ 31,90" at bounding box center [256, 40] width 84 height 50
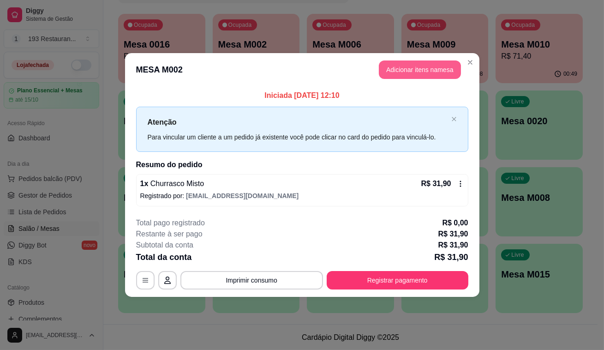
click at [445, 69] on button "Adicionar itens na mesa" at bounding box center [420, 69] width 82 height 18
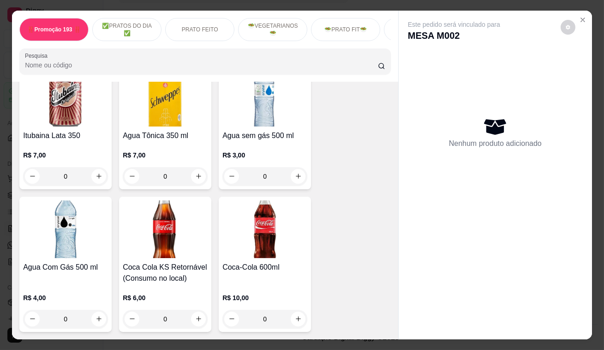
scroll to position [3647, 0]
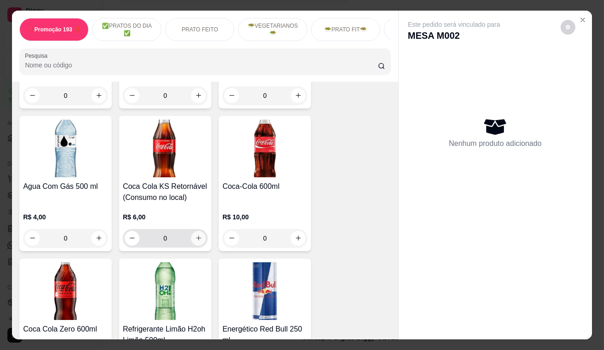
click at [199, 231] on button "increase-product-quantity" at bounding box center [198, 238] width 15 height 15
type input "1"
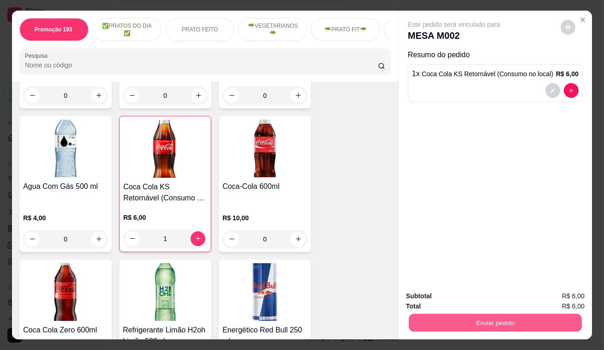
click at [470, 326] on button "Enviar pedido" at bounding box center [495, 323] width 173 height 18
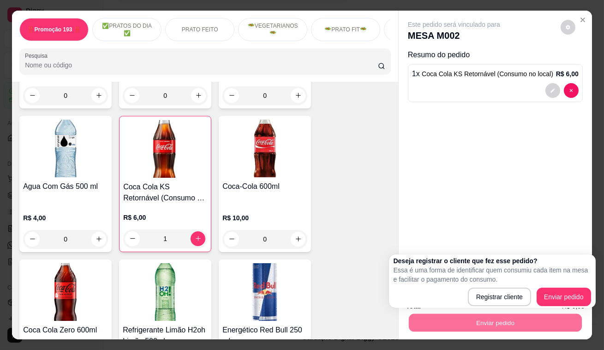
click at [546, 285] on div "Deseja registrar o cliente que fez esse pedido? Essa é uma forma de identificar…" at bounding box center [491, 281] width 197 height 50
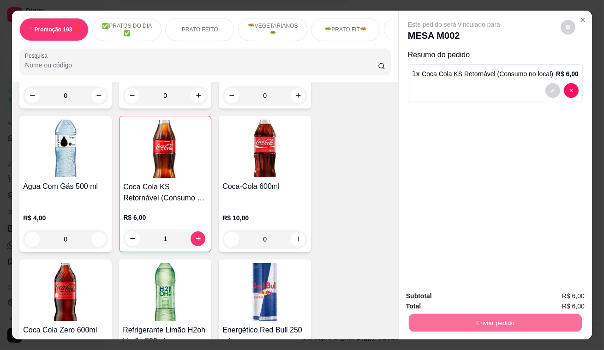
click at [548, 291] on button "Enviar pedido" at bounding box center [560, 297] width 52 height 18
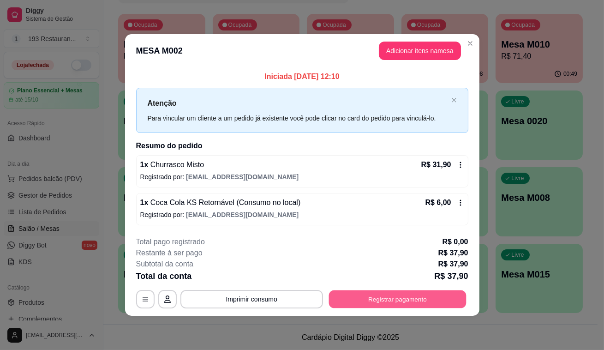
click at [445, 294] on button "Registrar pagamento" at bounding box center [396, 299] width 137 height 18
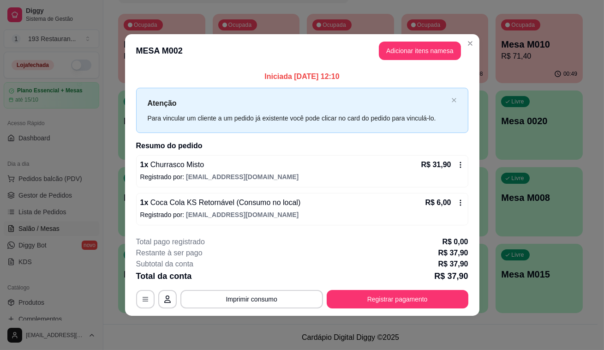
click at [235, 285] on div "**********" at bounding box center [302, 272] width 332 height 72
click at [252, 294] on button "Imprimir consumo" at bounding box center [251, 299] width 138 height 18
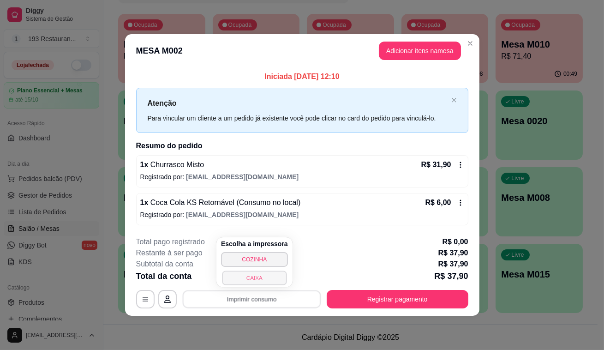
click at [267, 278] on button "CAIXA" at bounding box center [254, 277] width 65 height 14
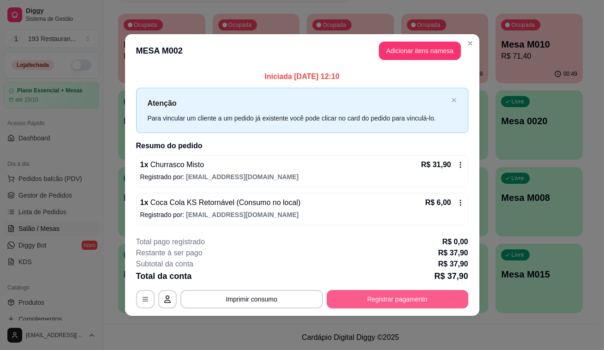
click at [387, 296] on button "Registrar pagamento" at bounding box center [397, 299] width 142 height 18
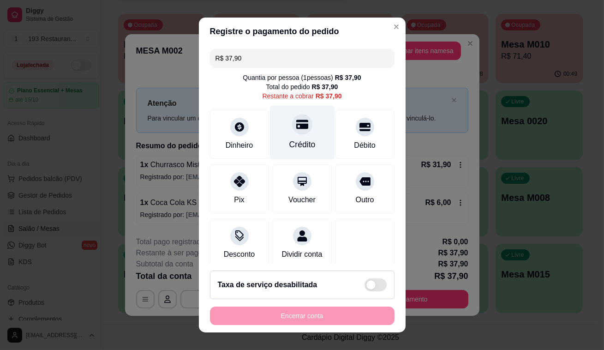
click at [293, 130] on div at bounding box center [302, 124] width 20 height 20
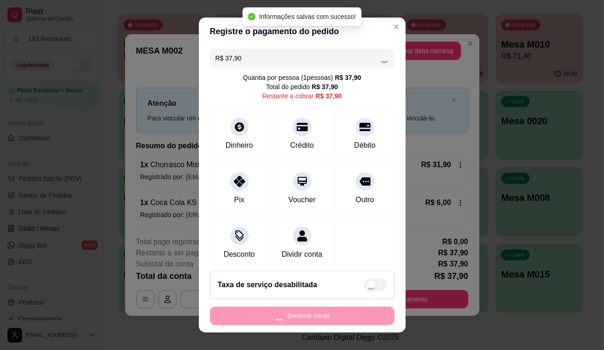
type input "R$ 0,00"
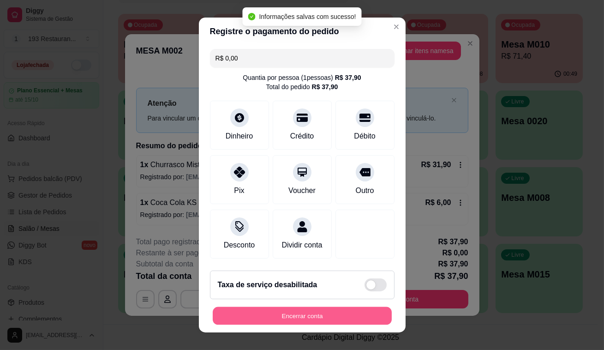
click at [329, 315] on button "Encerrar conta" at bounding box center [302, 316] width 179 height 18
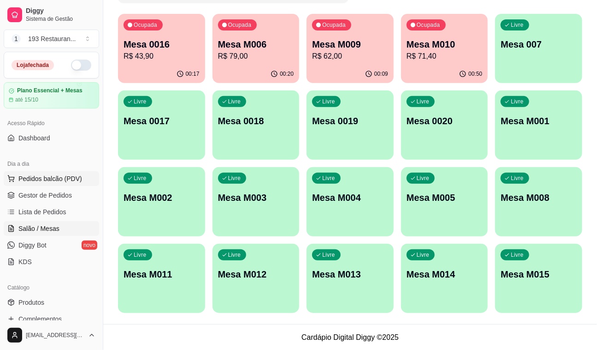
click at [60, 174] on span "Pedidos balcão (PDV)" at bounding box center [50, 178] width 64 height 9
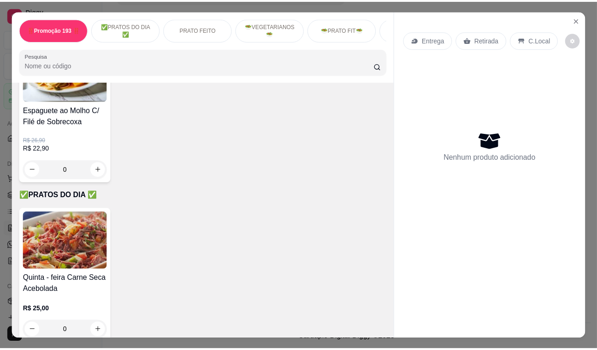
scroll to position [209, 0]
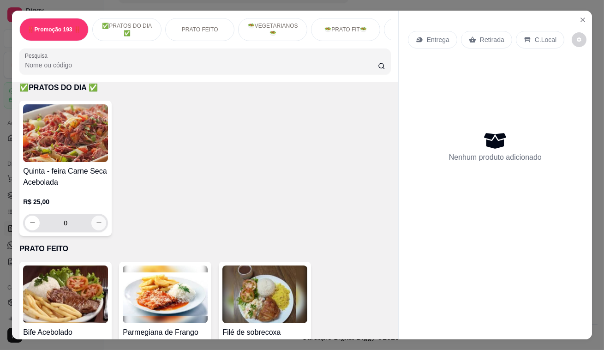
click at [91, 222] on button "increase-product-quantity" at bounding box center [98, 222] width 15 height 15
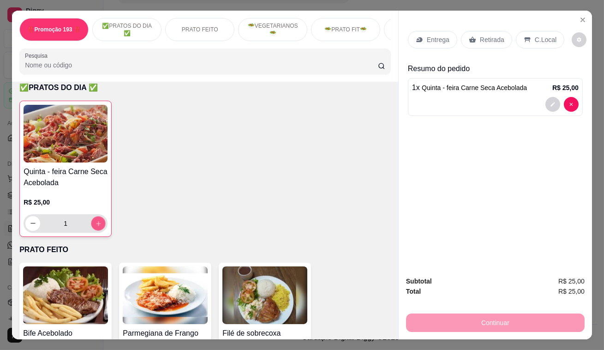
click at [96, 221] on button "increase-product-quantity" at bounding box center [98, 223] width 14 height 14
type input "2"
click at [479, 42] on div "Retirada" at bounding box center [486, 40] width 51 height 18
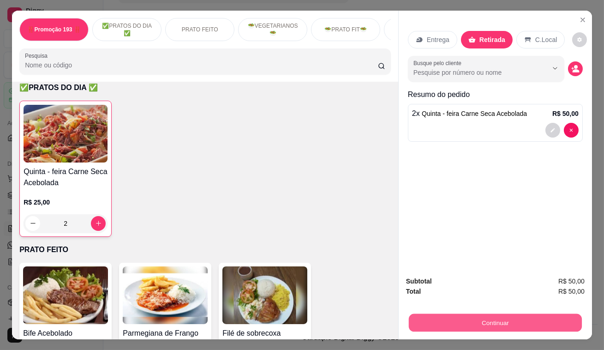
click at [564, 314] on button "Continuar" at bounding box center [495, 323] width 173 height 18
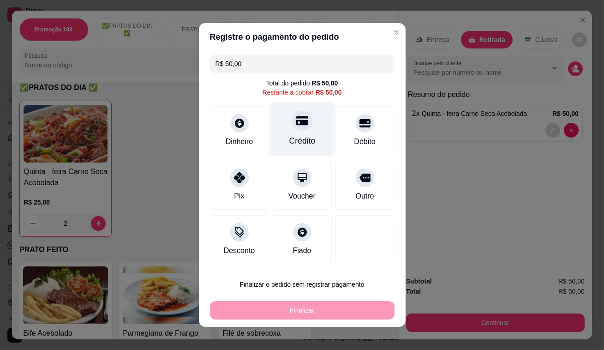
click at [298, 123] on icon at bounding box center [302, 120] width 12 height 9
type input "R$ 0,00"
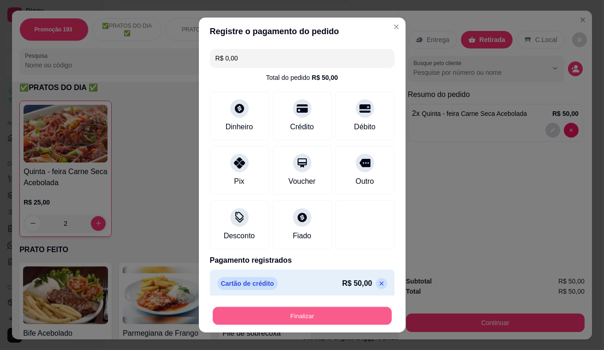
click at [282, 317] on button "Finalizar" at bounding box center [302, 316] width 179 height 18
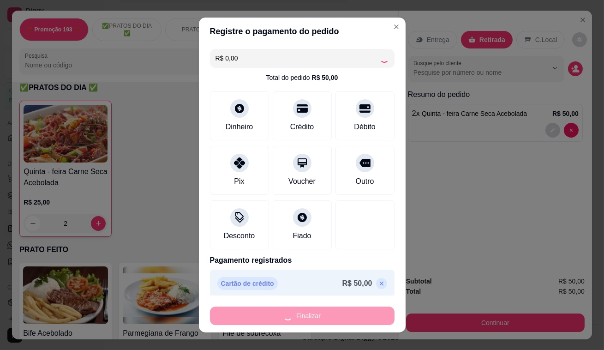
type input "0"
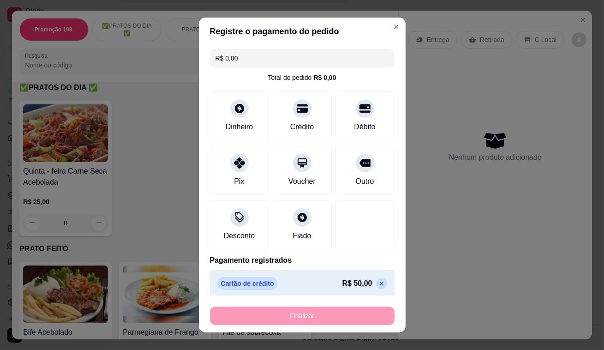
type input "-R$ 50,00"
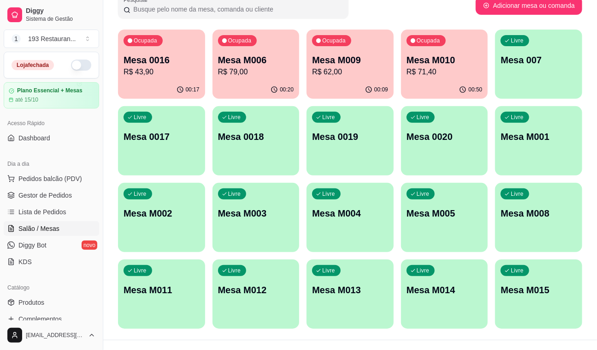
scroll to position [69, 0]
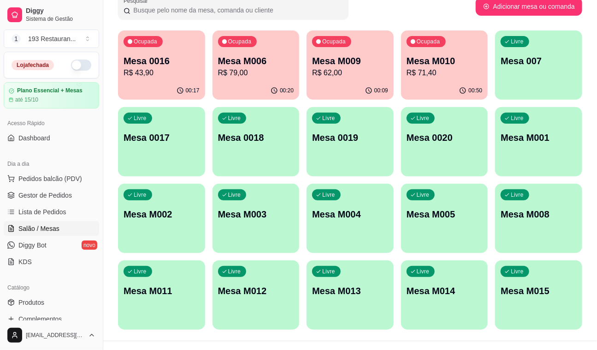
click at [429, 62] on p "Mesa M010" at bounding box center [445, 60] width 76 height 13
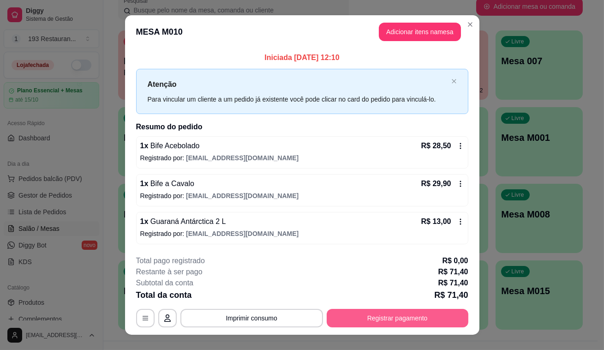
click at [454, 309] on button "Registrar pagamento" at bounding box center [397, 318] width 142 height 18
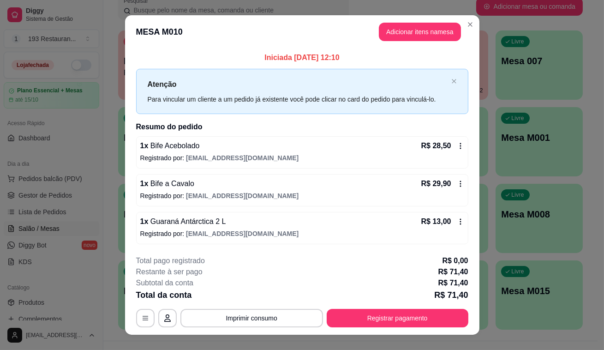
click at [368, 313] on button "Registrar pagamento" at bounding box center [397, 318] width 142 height 18
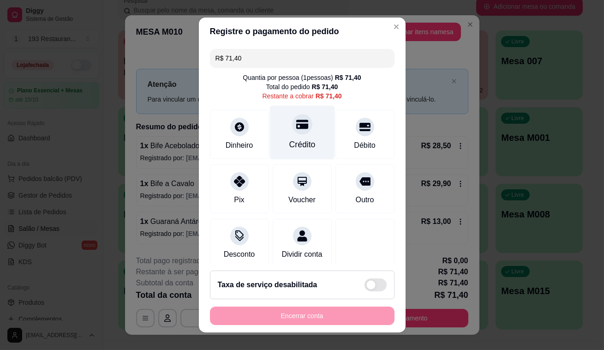
click at [304, 128] on div "Crédito" at bounding box center [301, 133] width 65 height 54
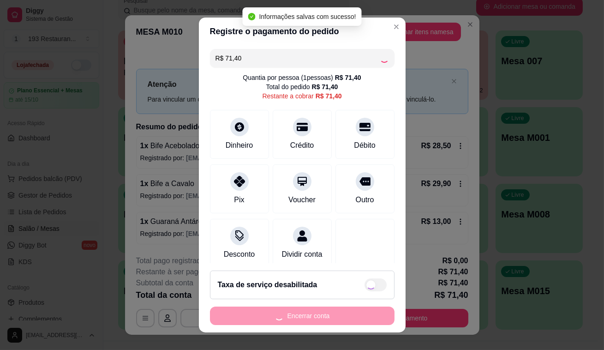
type input "R$ 0,00"
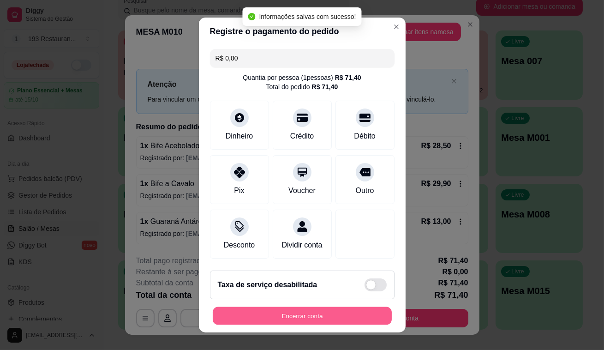
click at [294, 311] on button "Encerrar conta" at bounding box center [302, 316] width 179 height 18
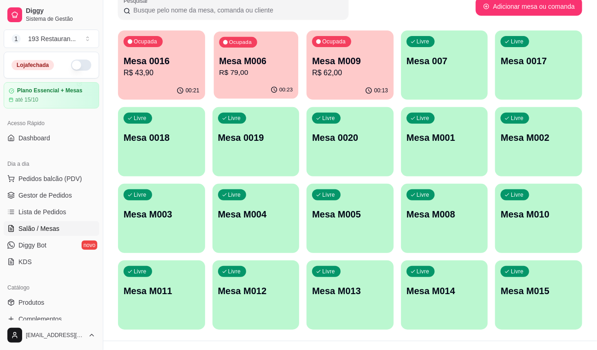
click at [247, 71] on p "R$ 79,00" at bounding box center [256, 72] width 74 height 11
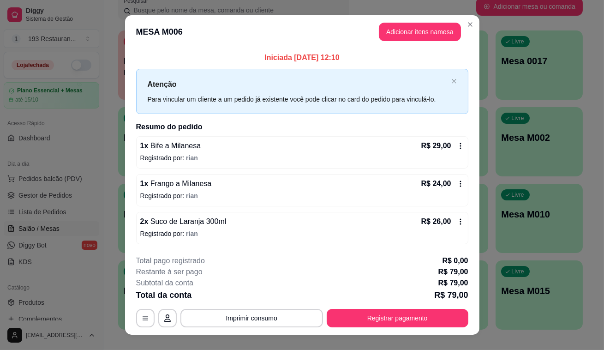
click at [435, 119] on div "Iniciada [DATE] 12:10 Atenção Para vincular um cliente a um pedido já existente…" at bounding box center [302, 147] width 332 height 191
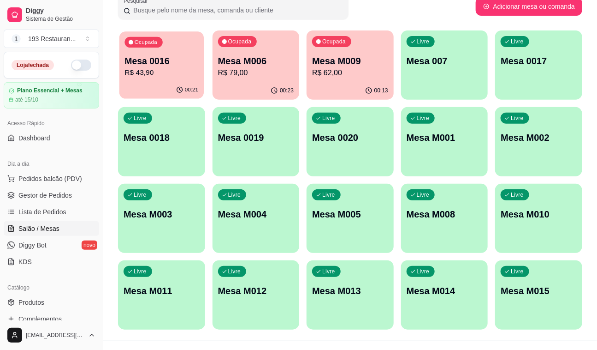
click at [184, 70] on p "R$ 43,90" at bounding box center [162, 72] width 74 height 11
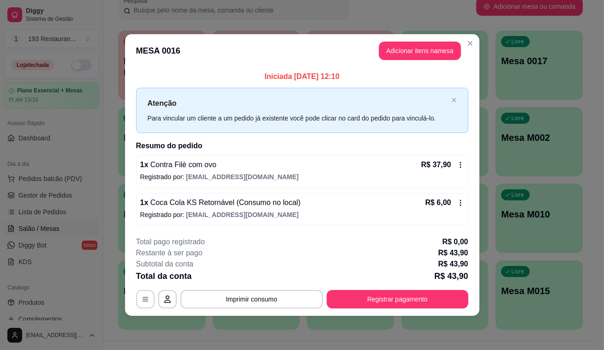
click at [478, 47] on div "**********" at bounding box center [302, 175] width 604 height 350
click at [478, 48] on header "MESA 0016 Adicionar itens na mesa" at bounding box center [302, 50] width 354 height 33
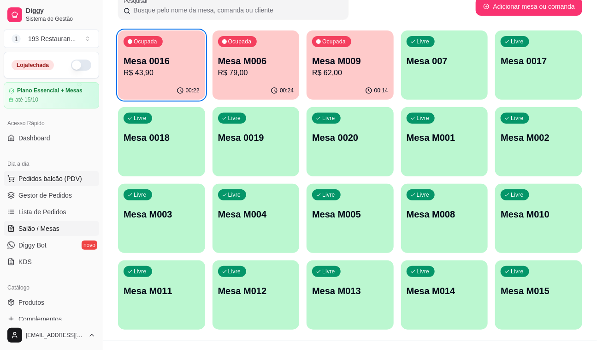
click at [63, 178] on span "Pedidos balcão (PDV)" at bounding box center [50, 178] width 64 height 9
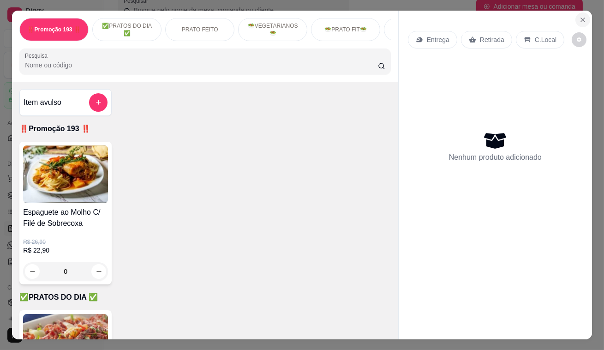
click at [581, 18] on icon "Close" at bounding box center [583, 20] width 4 height 4
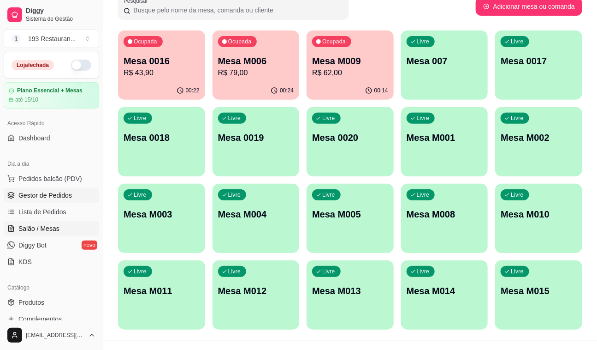
click at [42, 193] on span "Gestor de Pedidos" at bounding box center [44, 194] width 53 height 9
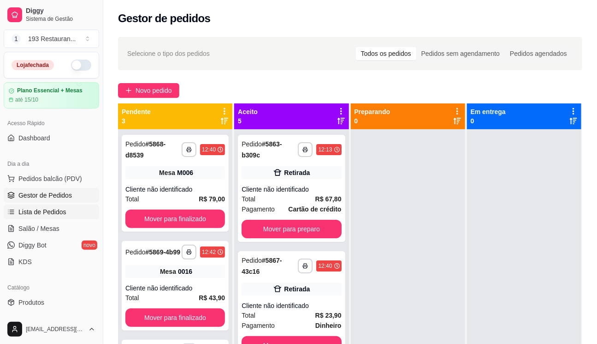
click at [58, 213] on span "Lista de Pedidos" at bounding box center [42, 211] width 48 height 9
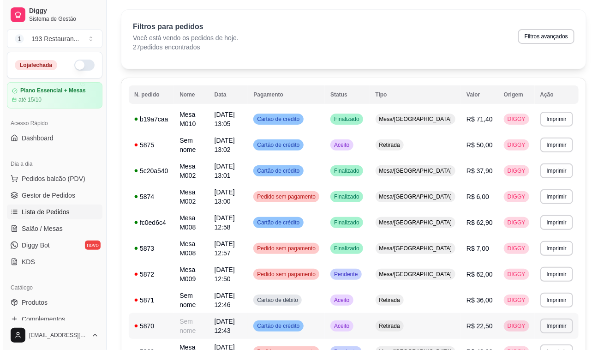
scroll to position [42, 0]
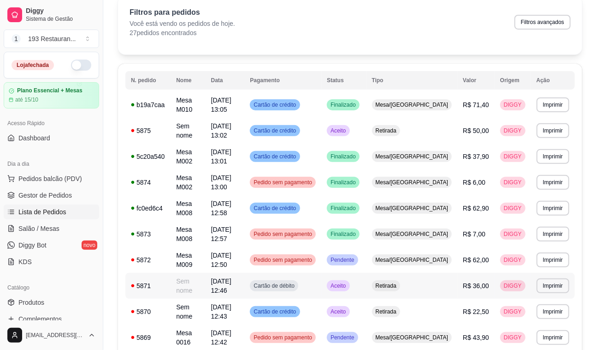
click at [471, 282] on span "R$ 36,00" at bounding box center [476, 285] width 26 height 7
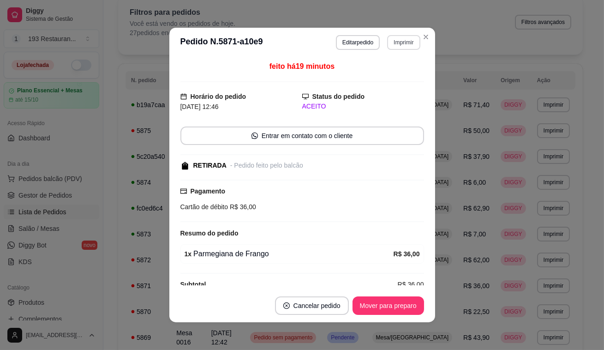
click at [397, 49] on button "Imprimir" at bounding box center [403, 42] width 33 height 15
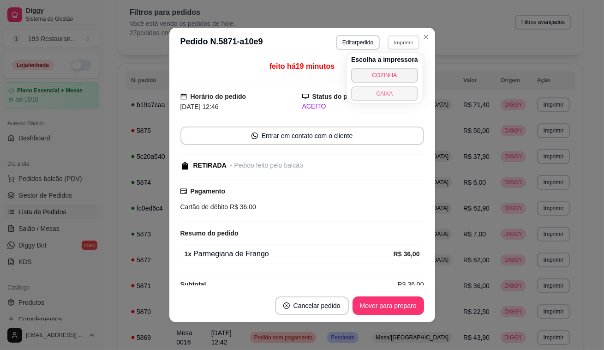
click at [383, 93] on button "CAIXA" at bounding box center [384, 93] width 67 height 15
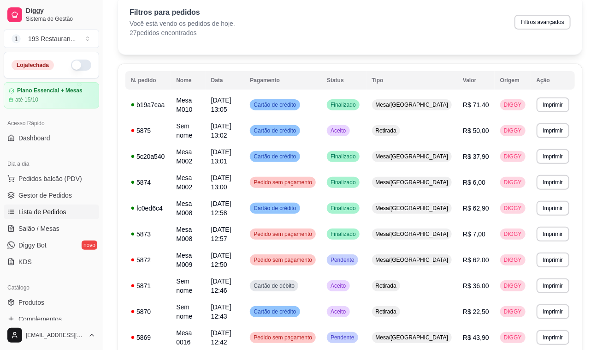
click at [235, 308] on html "Diggy Sistema de Gestão 1 193 Restauran ... Loja fechada Plano Essencial + Mesa…" at bounding box center [298, 133] width 597 height 350
click at [39, 179] on span "Pedidos balcão (PDV)" at bounding box center [50, 178] width 64 height 9
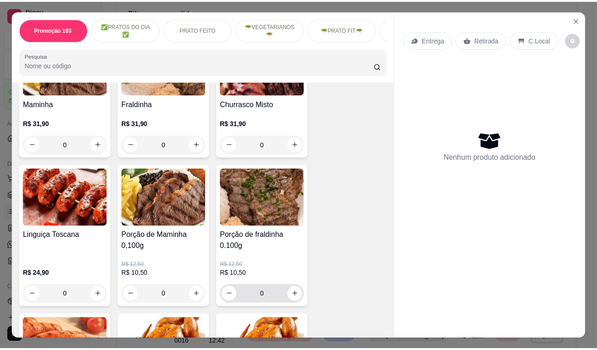
scroll to position [2012, 0]
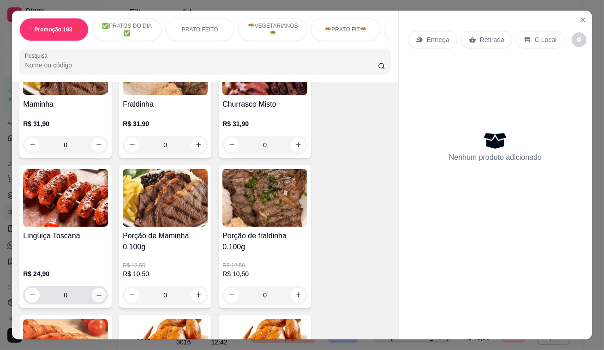
click at [97, 287] on button "increase-product-quantity" at bounding box center [99, 294] width 14 height 14
type input "1"
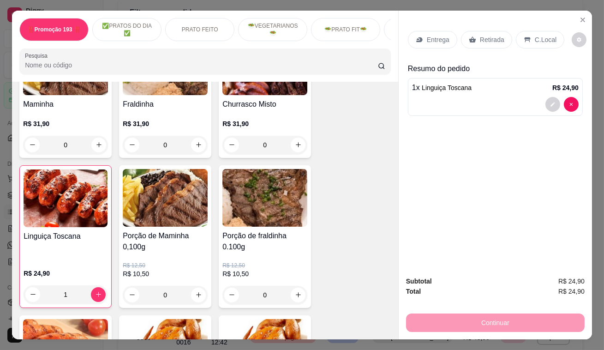
click at [482, 37] on p "Retirada" at bounding box center [492, 39] width 24 height 9
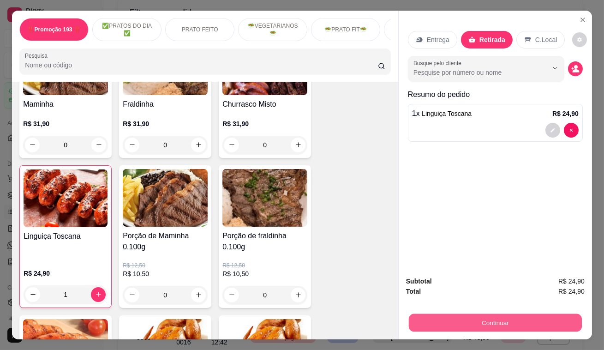
click at [458, 317] on button "Continuar" at bounding box center [495, 323] width 173 height 18
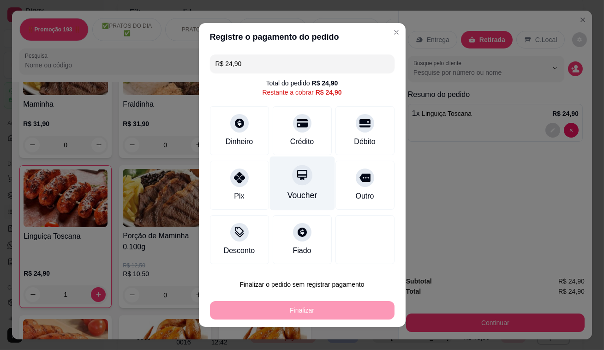
click at [286, 181] on div "Voucher" at bounding box center [301, 183] width 65 height 54
type input "R$ 0,00"
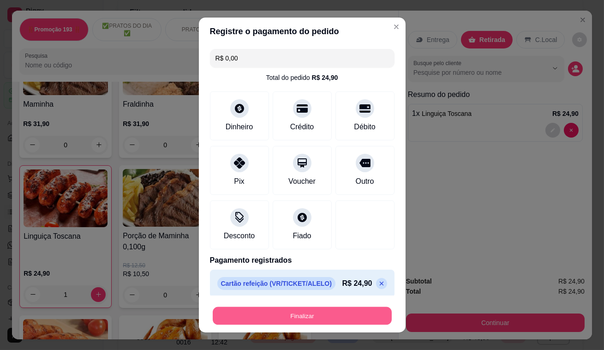
click at [318, 308] on button "Finalizar" at bounding box center [302, 316] width 179 height 18
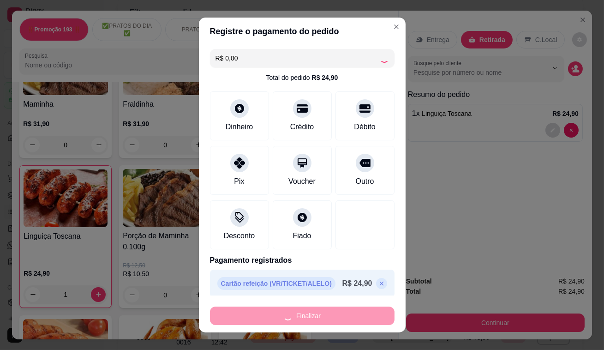
type input "0"
type input "-R$ 24,90"
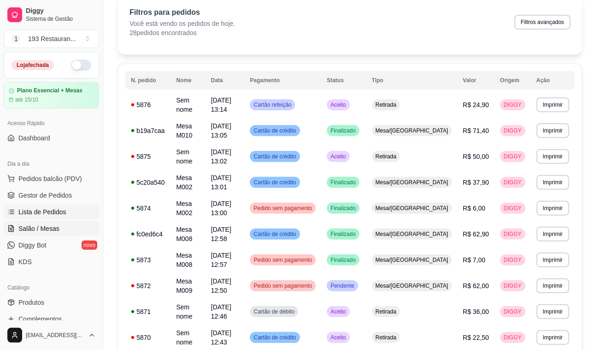
click at [58, 229] on link "Salão / Mesas" at bounding box center [51, 228] width 95 height 15
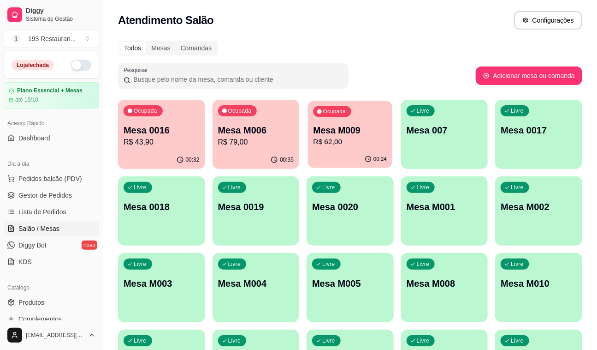
click at [347, 119] on div "Ocupada Mesa M009 R$ 62,00" at bounding box center [350, 126] width 84 height 50
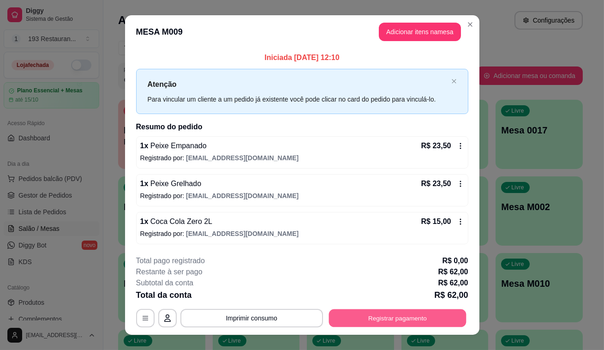
click at [396, 314] on button "Registrar pagamento" at bounding box center [396, 318] width 137 height 18
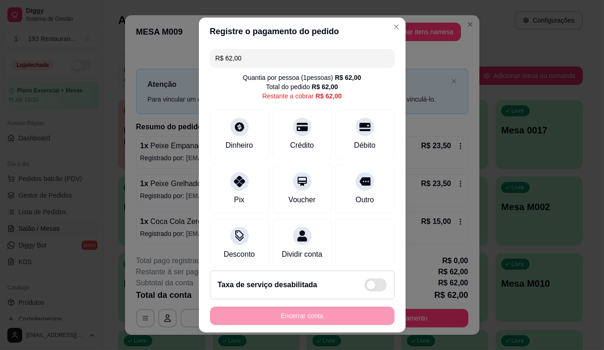
click at [293, 65] on input "R$ 62,00" at bounding box center [301, 58] width 173 height 18
type input "R$ 31,00"
click at [233, 194] on div "Pix" at bounding box center [238, 199] width 11 height 12
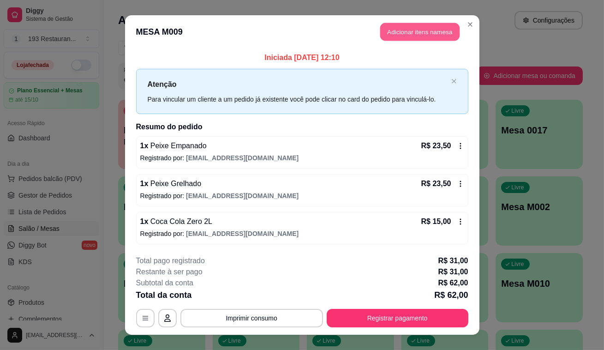
click at [408, 30] on button "Adicionar itens na mesa" at bounding box center [419, 32] width 79 height 18
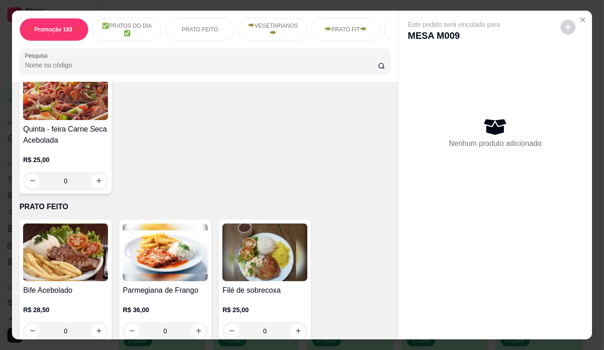
scroll to position [461, 0]
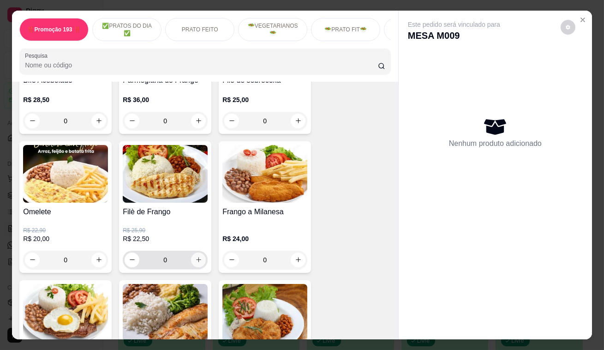
click at [196, 260] on icon "increase-product-quantity" at bounding box center [198, 259] width 7 height 7
type input "1"
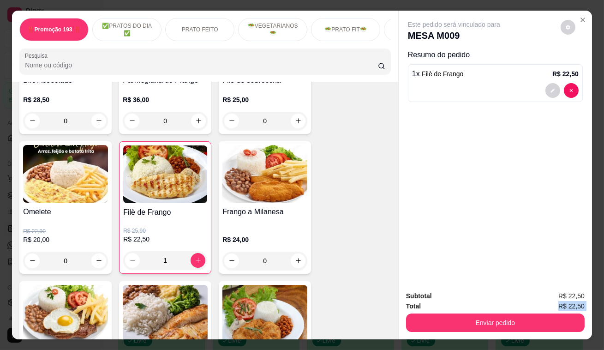
click at [512, 309] on div "Subtotal R$ 22,50 Total R$ 22,50 Enviar pedido" at bounding box center [495, 311] width 178 height 41
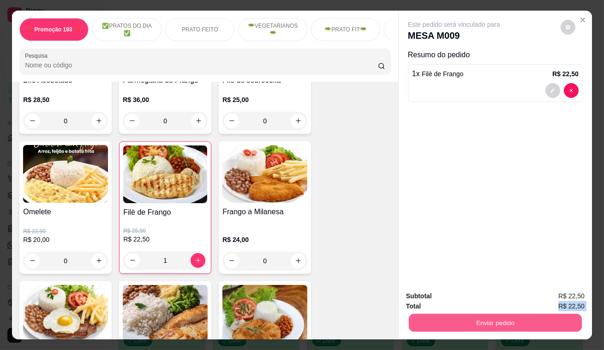
click at [512, 314] on button "Enviar pedido" at bounding box center [495, 323] width 173 height 18
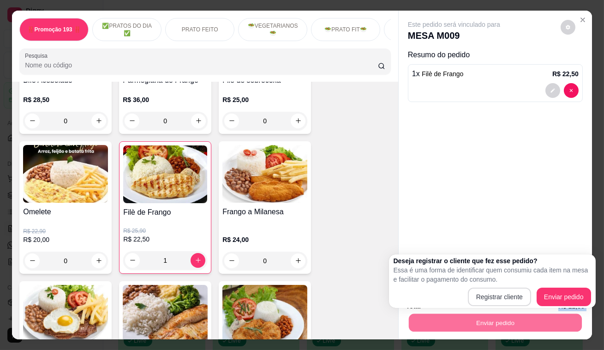
click at [498, 204] on div "Este pedido será vinculado para MESA M009 Resumo do pedido 1 x Filè de Frango R…" at bounding box center [494, 147] width 193 height 273
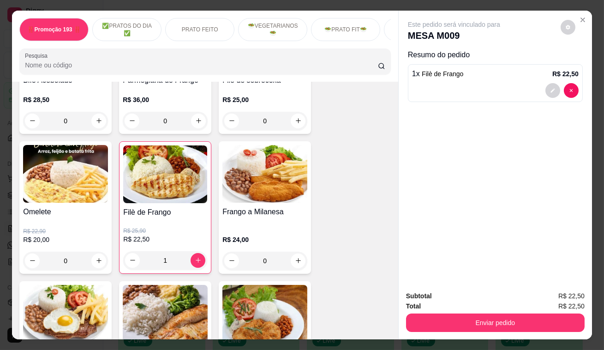
click at [417, 71] on p "1 x Filè de Frango" at bounding box center [438, 73] width 52 height 11
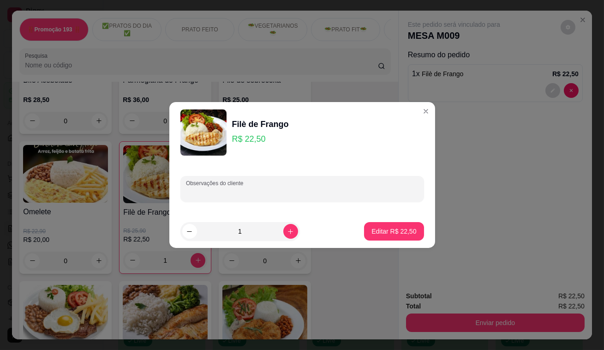
click at [298, 188] on input "Observações do cliente" at bounding box center [302, 192] width 232 height 9
type input "Viagem"
click at [372, 231] on p "Editar R$ 22,50" at bounding box center [393, 230] width 43 height 9
type input "0"
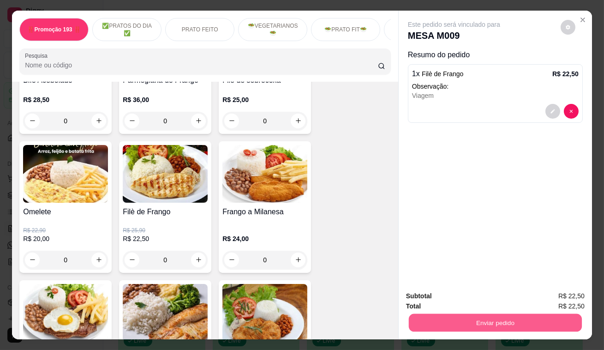
click at [508, 321] on button "Enviar pedido" at bounding box center [495, 323] width 173 height 18
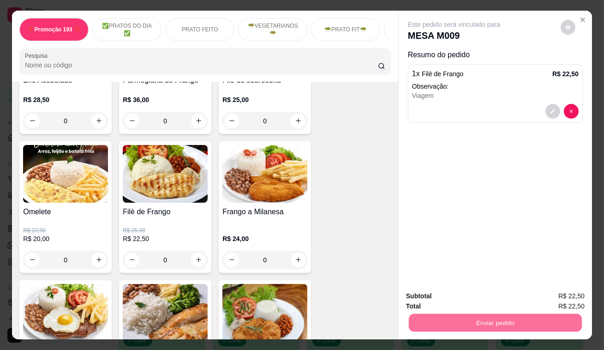
click at [567, 297] on button "Enviar pedido" at bounding box center [560, 297] width 52 height 18
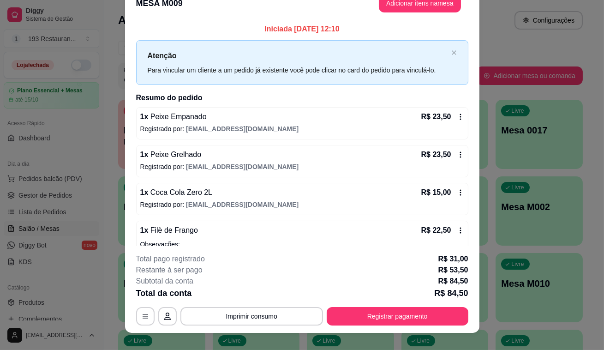
scroll to position [28, 0]
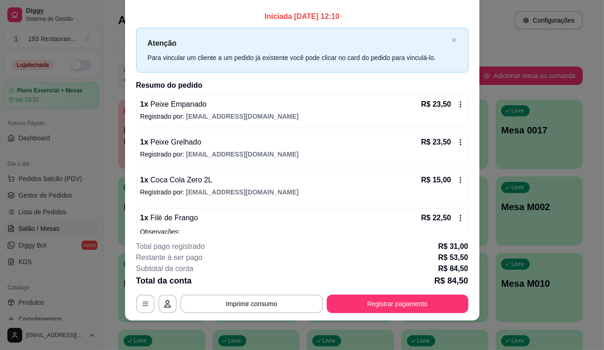
click at [419, 40] on p "Atenção" at bounding box center [298, 43] width 300 height 12
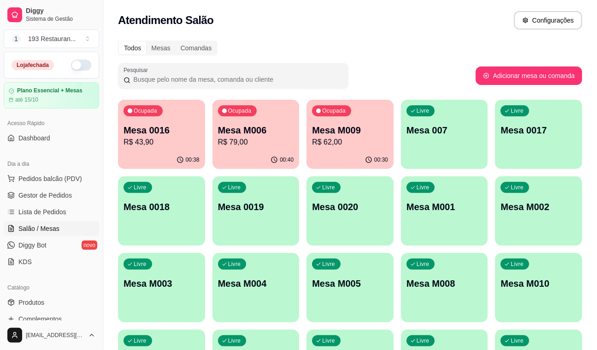
click at [343, 145] on p "R$ 62,00" at bounding box center [350, 141] width 76 height 11
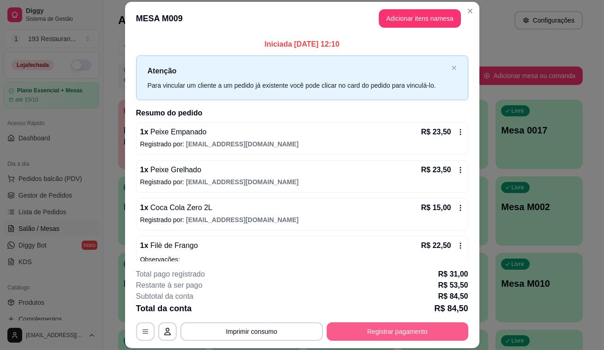
click at [442, 325] on div "**********" at bounding box center [302, 175] width 604 height 350
click at [436, 331] on button "Registrar pagamento" at bounding box center [396, 331] width 137 height 18
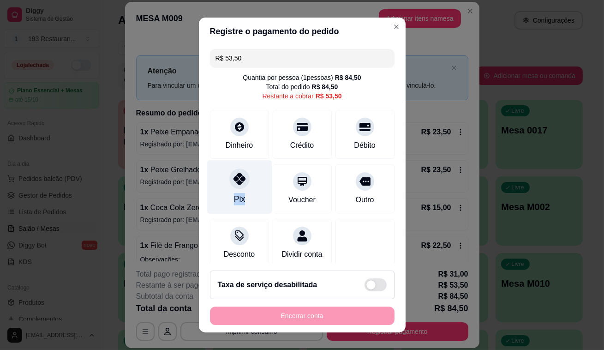
click at [242, 191] on div "Pix" at bounding box center [239, 187] width 65 height 54
type input "R$ 0,00"
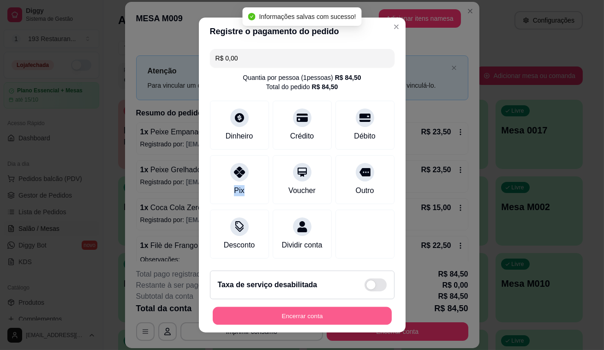
click at [272, 321] on button "Encerrar conta" at bounding box center [302, 316] width 179 height 18
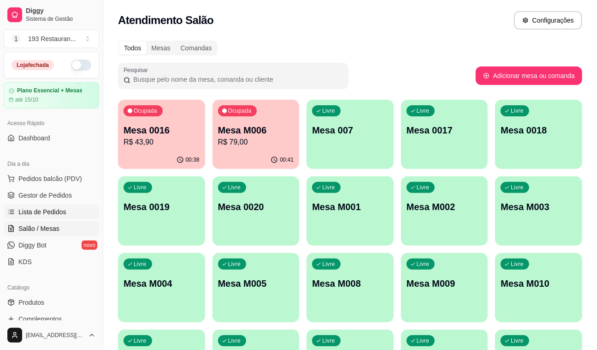
click at [67, 207] on link "Lista de Pedidos" at bounding box center [51, 211] width 95 height 15
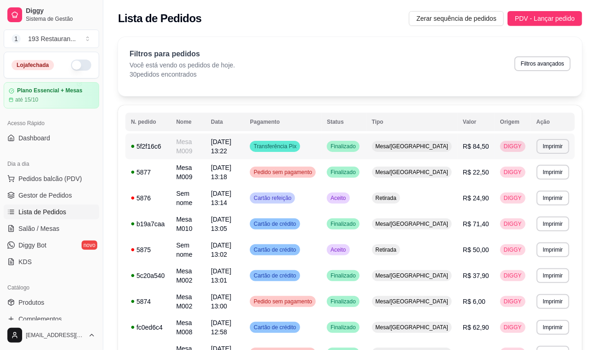
click at [231, 144] on span "[DATE] 13:22" at bounding box center [221, 146] width 20 height 17
click at [563, 144] on button "Imprimir" at bounding box center [553, 146] width 32 height 14
click at [526, 191] on button "CAIXA" at bounding box center [536, 195] width 65 height 14
click at [539, 190] on button "Imprimir" at bounding box center [553, 197] width 32 height 14
click at [77, 228] on link "Salão / Mesas" at bounding box center [51, 228] width 95 height 15
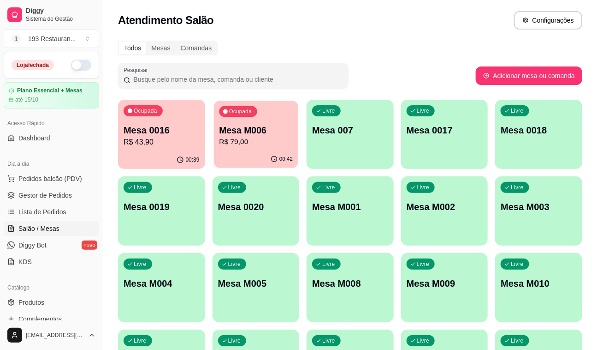
click at [234, 131] on p "Mesa M006" at bounding box center [256, 130] width 74 height 12
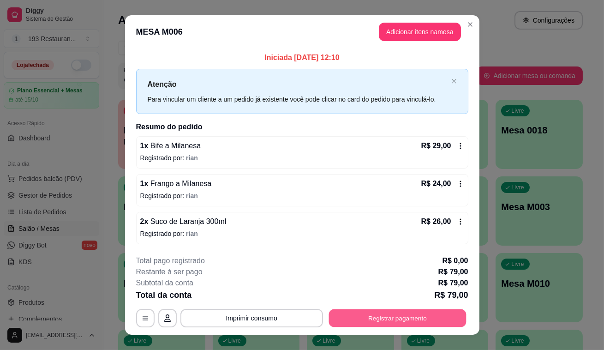
click at [378, 319] on button "Registrar pagamento" at bounding box center [396, 318] width 137 height 18
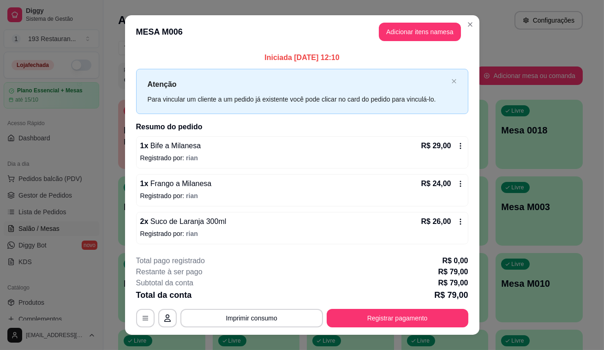
click at [300, 317] on button "Imprimir consumo" at bounding box center [251, 318] width 142 height 18
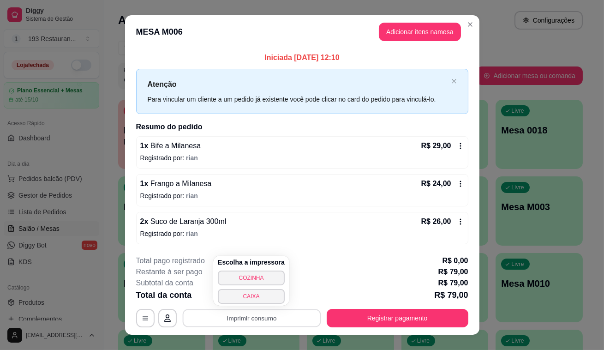
click at [294, 299] on div "Total da conta R$ 79,00" at bounding box center [302, 294] width 332 height 13
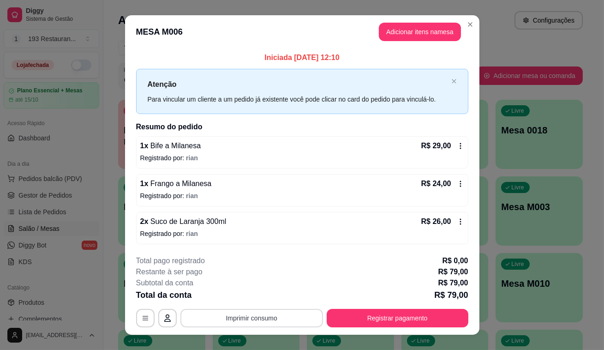
click at [245, 314] on button "Imprimir consumo" at bounding box center [251, 318] width 142 height 18
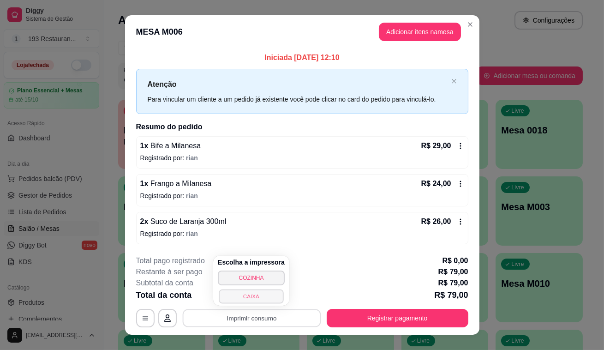
click at [240, 293] on button "CAIXA" at bounding box center [251, 296] width 65 height 14
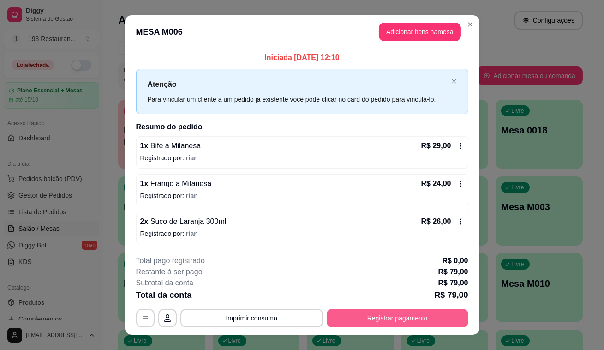
click at [443, 317] on button "Registrar pagamento" at bounding box center [397, 318] width 142 height 18
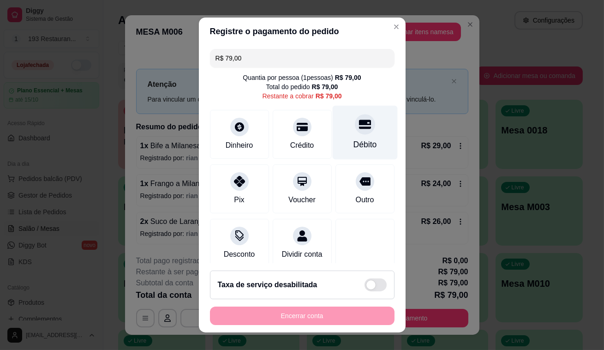
click at [358, 134] on div "Débito" at bounding box center [364, 133] width 65 height 54
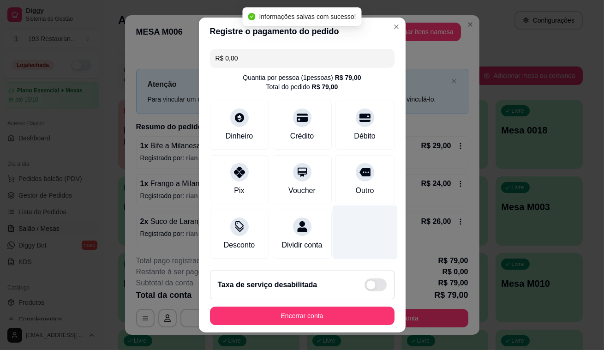
type input "R$ 0,00"
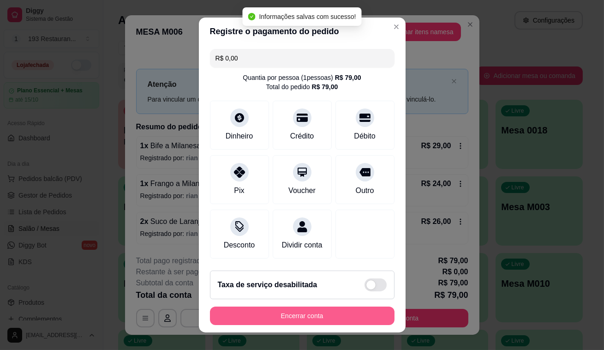
click at [326, 313] on button "Encerrar conta" at bounding box center [302, 315] width 184 height 18
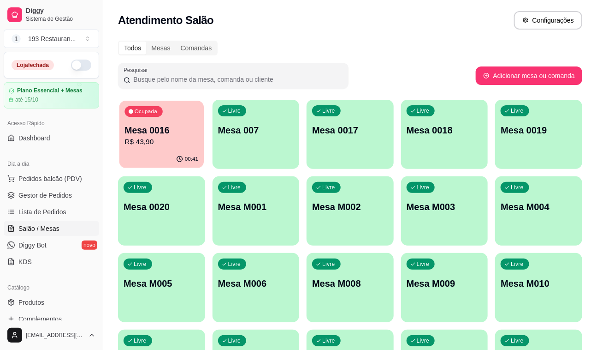
click at [133, 147] on p "R$ 43,90" at bounding box center [162, 141] width 74 height 11
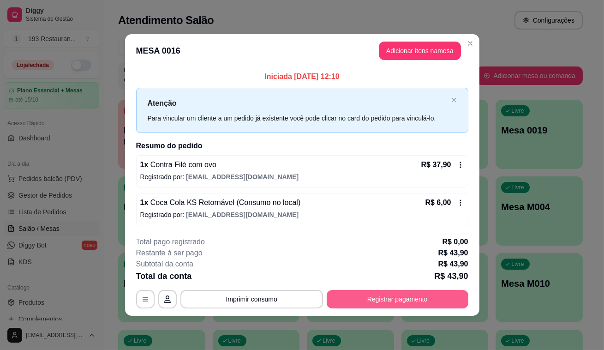
click at [450, 302] on button "Registrar pagamento" at bounding box center [397, 299] width 142 height 18
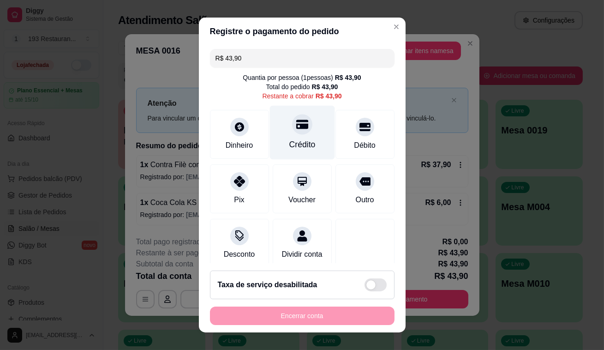
drag, startPoint x: 322, startPoint y: 113, endPoint x: 299, endPoint y: 125, distance: 26.6
click at [299, 125] on div "Crédito" at bounding box center [301, 133] width 65 height 54
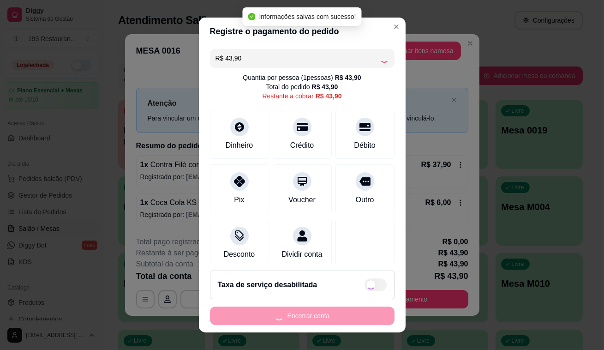
type input "R$ 0,00"
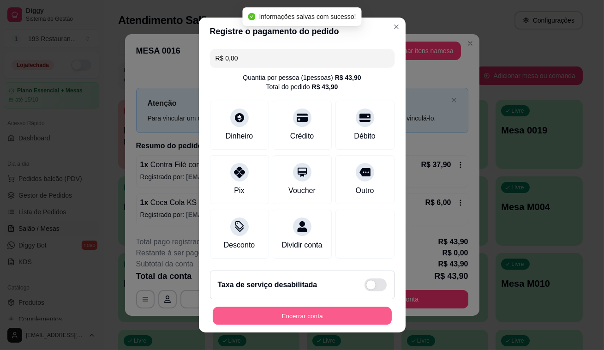
click at [310, 312] on button "Encerrar conta" at bounding box center [302, 316] width 179 height 18
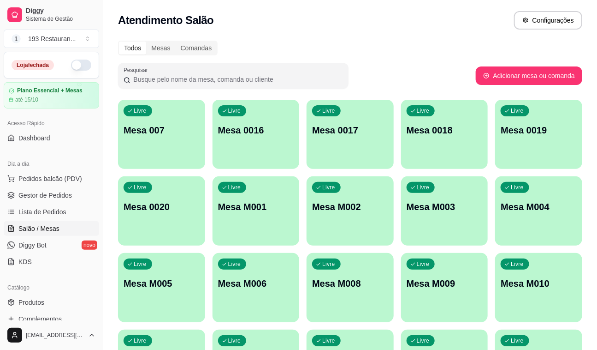
click at [504, 301] on div "Livre Mesa M010" at bounding box center [538, 282] width 87 height 58
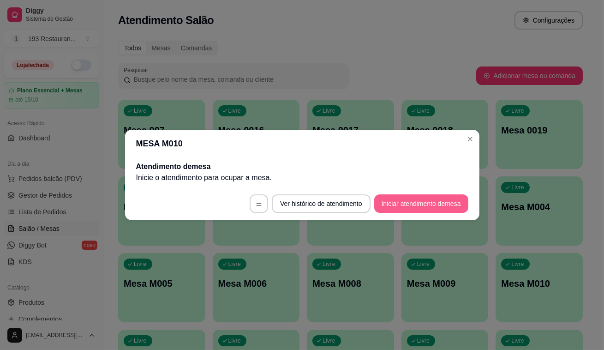
click at [447, 198] on button "Iniciar atendimento de mesa" at bounding box center [421, 203] width 94 height 18
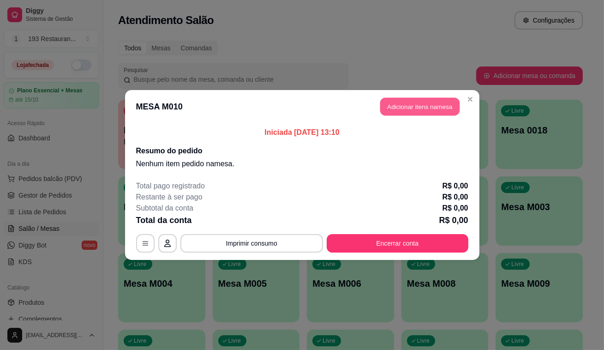
click at [418, 105] on button "Adicionar itens na mesa" at bounding box center [419, 107] width 79 height 18
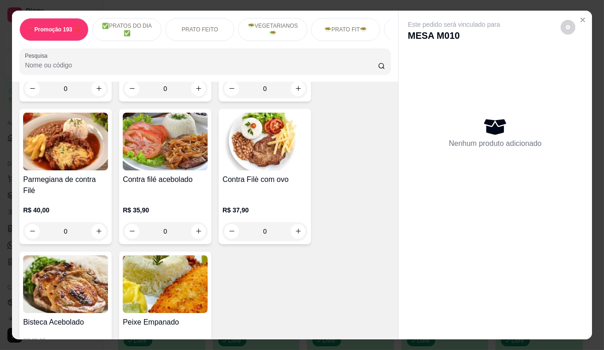
scroll to position [922, 0]
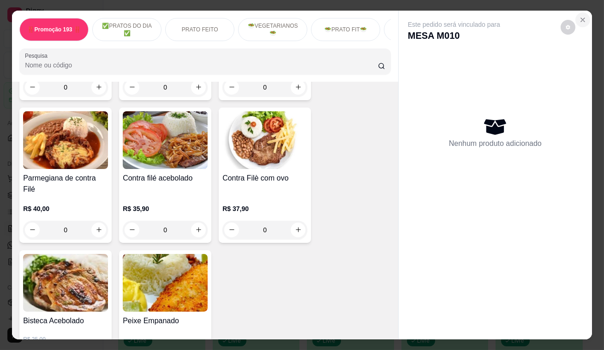
click at [580, 16] on icon "Close" at bounding box center [582, 19] width 7 height 7
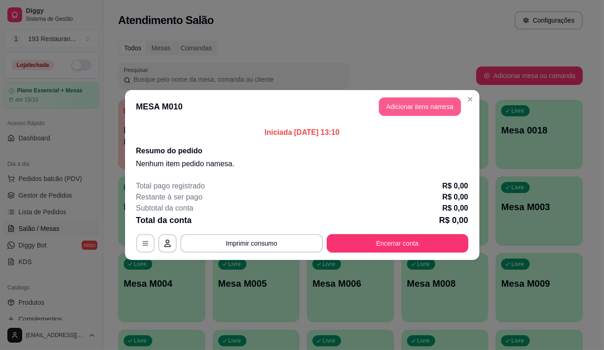
click at [388, 100] on button "Adicionar itens na mesa" at bounding box center [420, 106] width 82 height 18
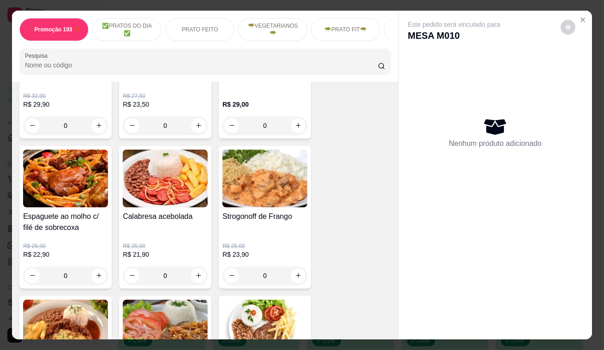
scroll to position [754, 0]
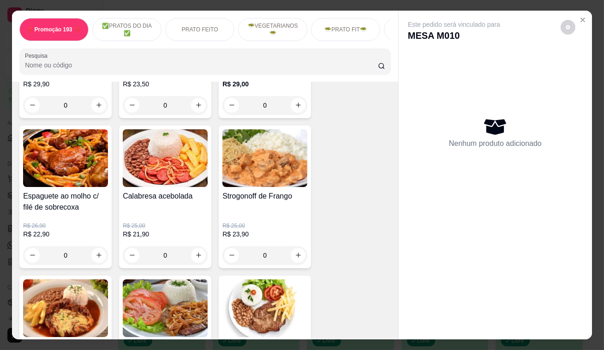
click at [285, 258] on input "0" at bounding box center [265, 255] width 52 height 18
click at [297, 256] on icon "increase-product-quantity" at bounding box center [298, 254] width 7 height 7
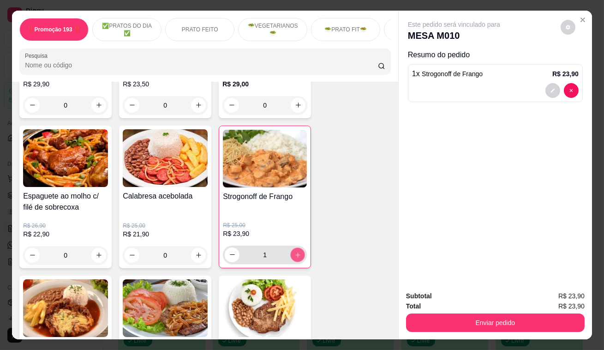
click at [297, 256] on icon "increase-product-quantity" at bounding box center [297, 254] width 7 height 7
click at [294, 250] on button "increase-product-quantity" at bounding box center [297, 254] width 15 height 15
type input "3"
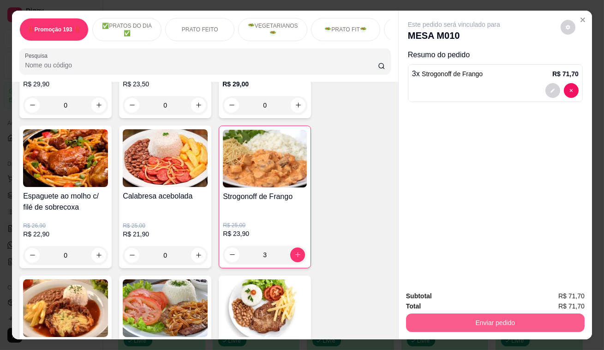
click at [481, 317] on button "Enviar pedido" at bounding box center [495, 322] width 178 height 18
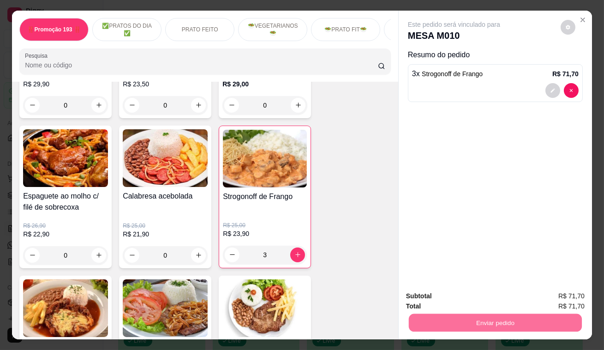
click at [562, 300] on button "Enviar pedido" at bounding box center [560, 296] width 51 height 17
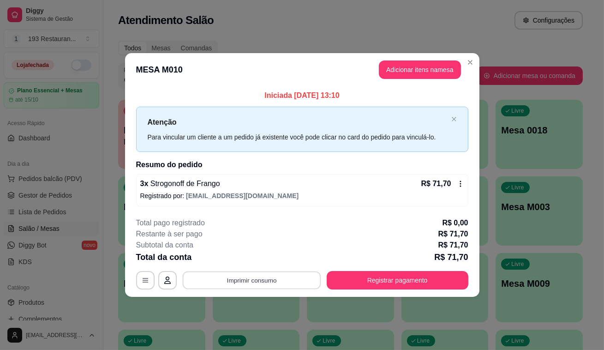
click at [281, 281] on button "Imprimir consumo" at bounding box center [251, 280] width 138 height 18
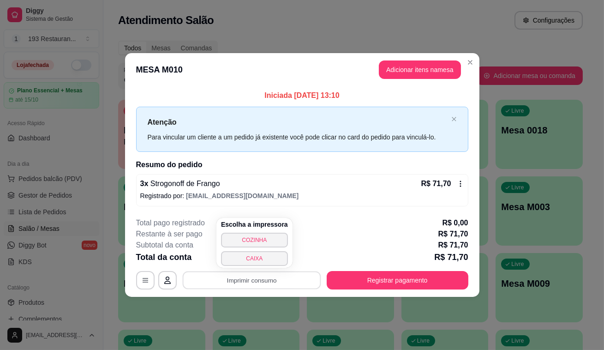
click at [451, 236] on p "R$ 71,70" at bounding box center [453, 233] width 30 height 11
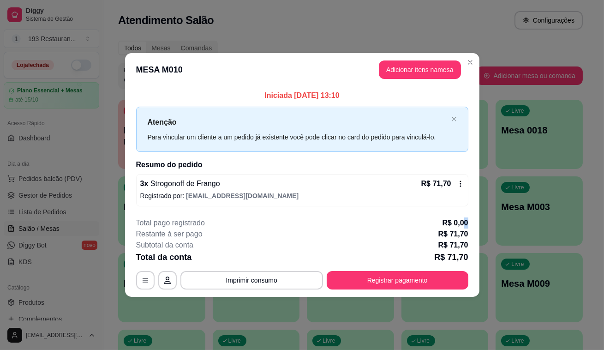
click at [467, 225] on p "R$ 0,00" at bounding box center [455, 222] width 26 height 11
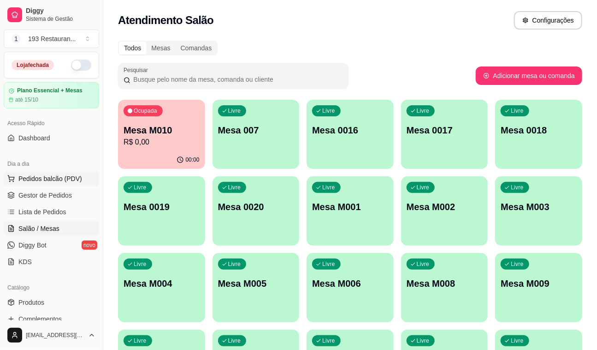
click at [78, 178] on button "Pedidos balcão (PDV)" at bounding box center [51, 178] width 95 height 15
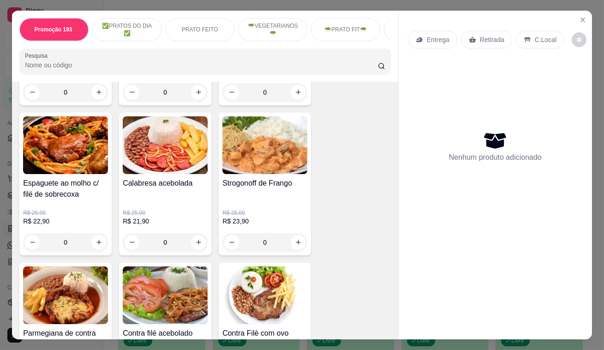
scroll to position [754, 0]
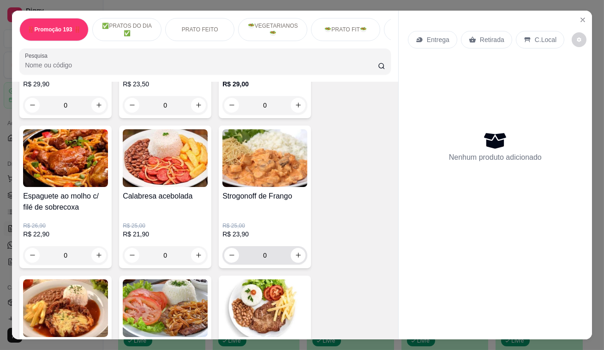
drag, startPoint x: 285, startPoint y: 256, endPoint x: 292, endPoint y: 257, distance: 7.4
click at [286, 256] on input "0" at bounding box center [265, 255] width 52 height 18
click at [295, 257] on icon "increase-product-quantity" at bounding box center [298, 254] width 7 height 7
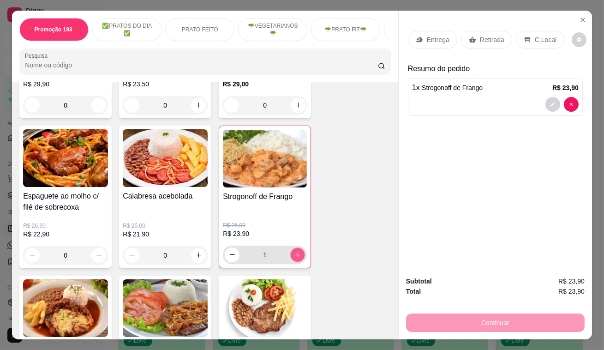
click at [294, 257] on icon "increase-product-quantity" at bounding box center [297, 254] width 7 height 7
click at [295, 255] on icon "increase-product-quantity" at bounding box center [297, 254] width 7 height 7
type input "3"
click at [475, 31] on div "Retirada" at bounding box center [486, 40] width 51 height 18
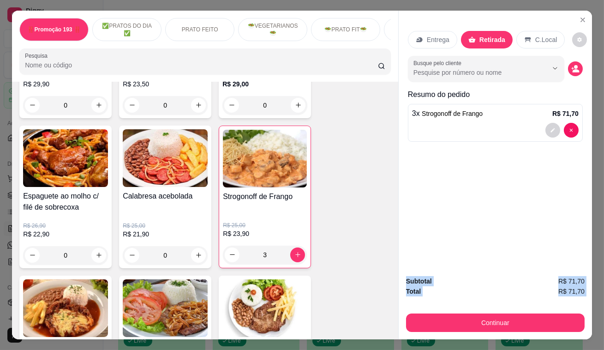
drag, startPoint x: 575, startPoint y: 256, endPoint x: 576, endPoint y: 314, distance: 57.7
click at [575, 313] on div "Entrega Retirada C.Local Busque pelo cliente Resumo do pedido 3 x Strogonoff de…" at bounding box center [495, 175] width 194 height 329
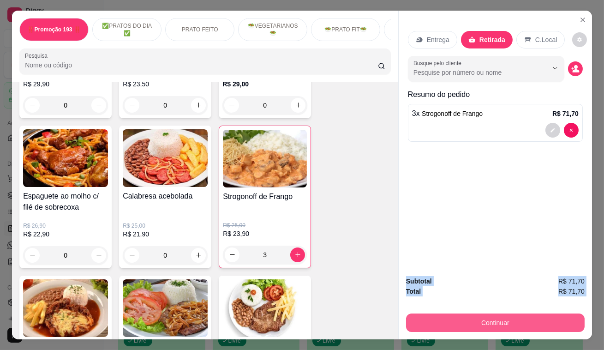
click at [541, 323] on button "Continuar" at bounding box center [495, 322] width 178 height 18
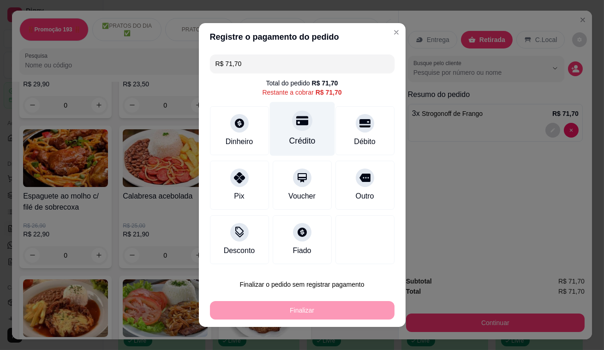
click at [293, 126] on div at bounding box center [302, 120] width 20 height 20
type input "R$ 0,00"
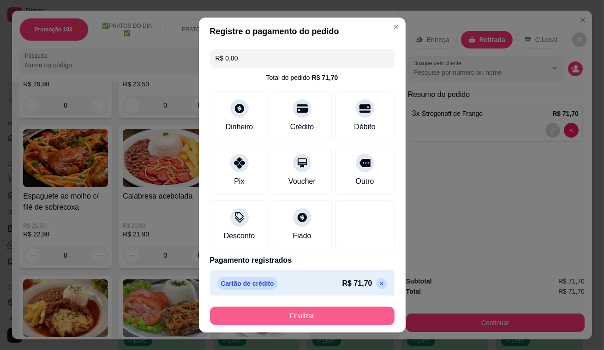
click at [318, 307] on button "Finalizar" at bounding box center [302, 315] width 184 height 18
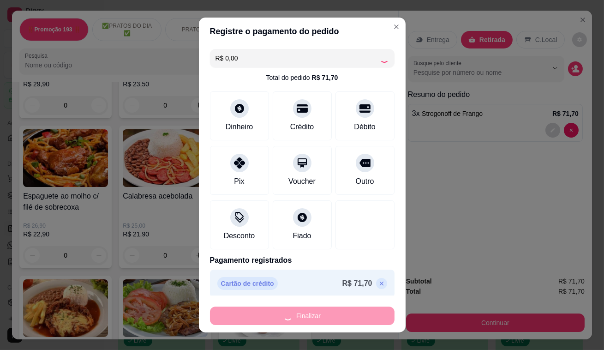
type input "0"
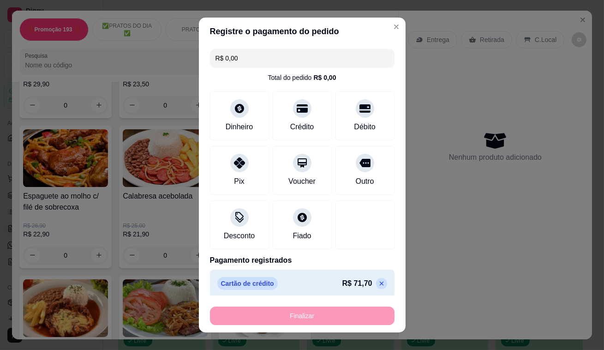
type input "-R$ 71,70"
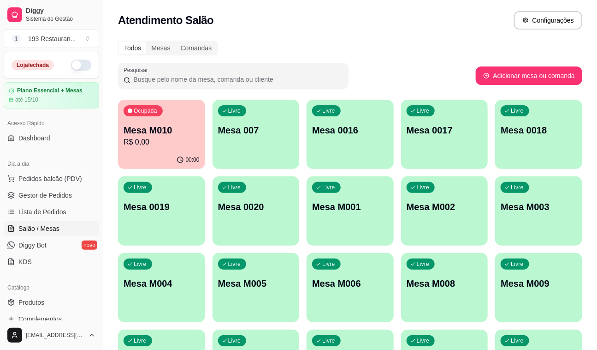
click at [544, 285] on p "Mesa M009" at bounding box center [539, 283] width 76 height 13
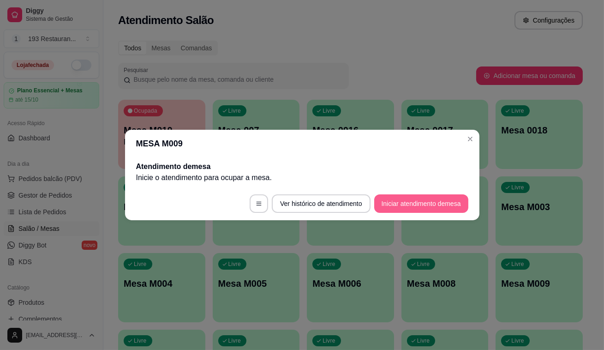
click at [453, 194] on button "Iniciar atendimento de mesa" at bounding box center [421, 203] width 94 height 18
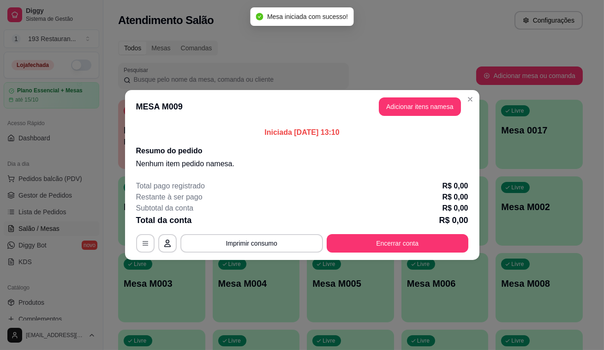
click at [436, 115] on header "MESA M009 Adicionar itens na mesa" at bounding box center [302, 106] width 354 height 33
click at [436, 107] on button "Adicionar itens na mesa" at bounding box center [419, 107] width 79 height 18
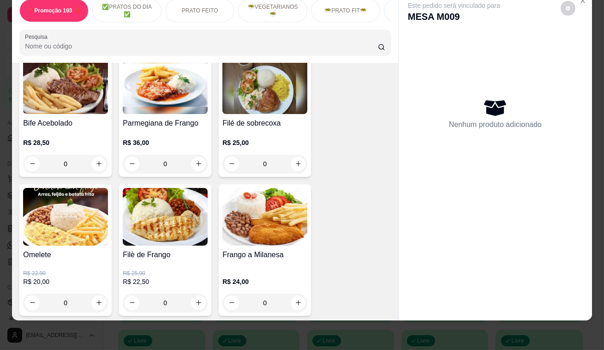
scroll to position [335, 0]
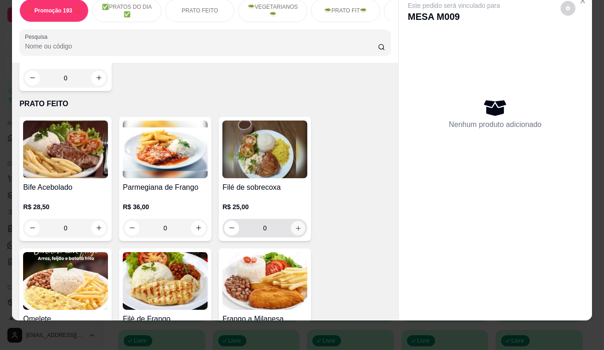
click at [295, 225] on icon "increase-product-quantity" at bounding box center [298, 227] width 7 height 7
type input "1"
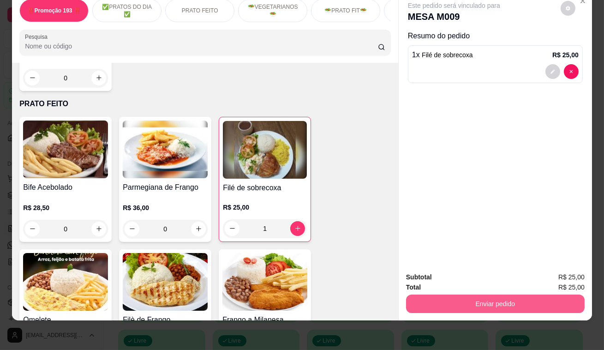
click at [474, 297] on button "Enviar pedido" at bounding box center [495, 303] width 178 height 18
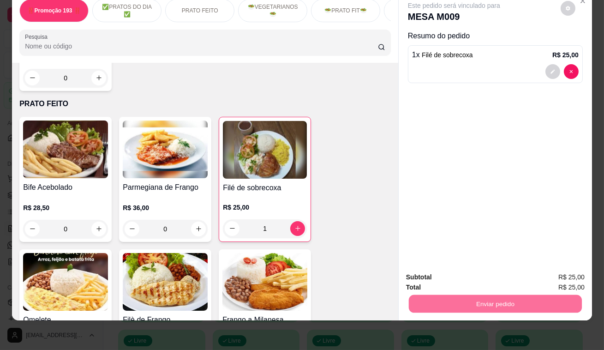
click at [551, 267] on button "Enviar pedido" at bounding box center [563, 274] width 53 height 18
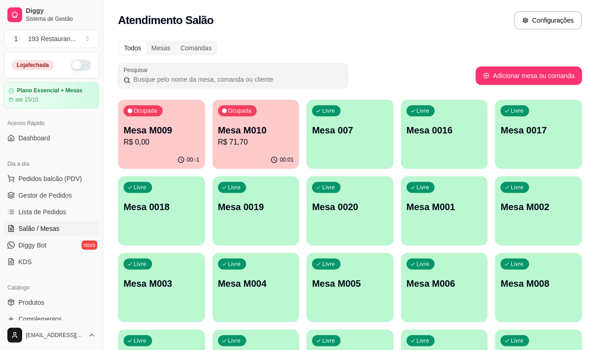
click at [257, 126] on div "Ocupada Mesa M009 R$ 0,00 00:-1 Ocupada Mesa M010 R$ 71,70 00:01 Livre Mesa 007…" at bounding box center [350, 249] width 464 height 299
click at [258, 125] on p "Mesa M010" at bounding box center [256, 130] width 74 height 12
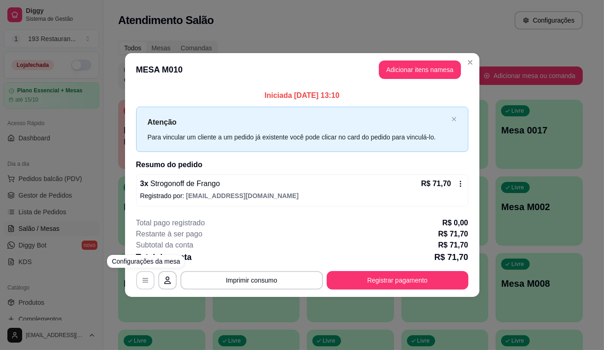
click at [147, 278] on icon "button" at bounding box center [145, 279] width 7 height 7
click at [222, 277] on button "Imprimir consumo" at bounding box center [251, 280] width 138 height 18
click at [292, 208] on section "**********" at bounding box center [302, 174] width 354 height 243
click at [146, 283] on button "button" at bounding box center [145, 280] width 18 height 18
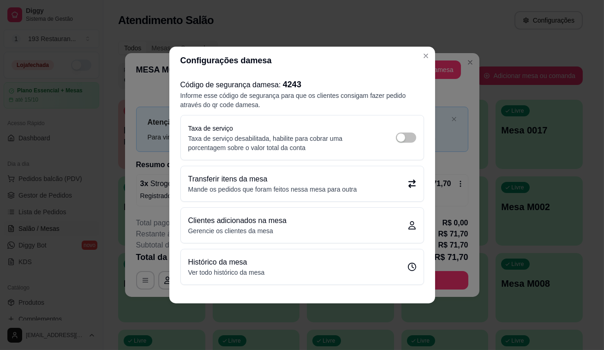
click at [416, 180] on div "Transferir itens da mesa Mande os pedidos que foram feitos nessa mesa para outra" at bounding box center [302, 183] width 243 height 35
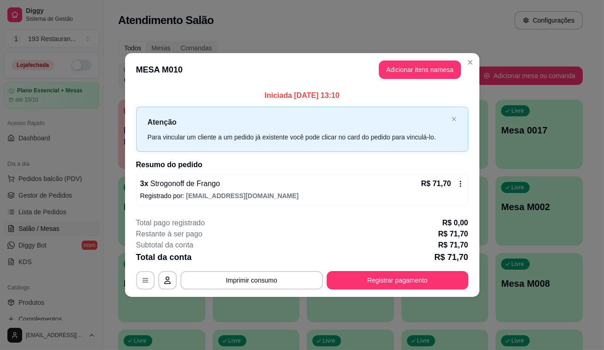
click at [457, 183] on icon at bounding box center [460, 183] width 7 height 7
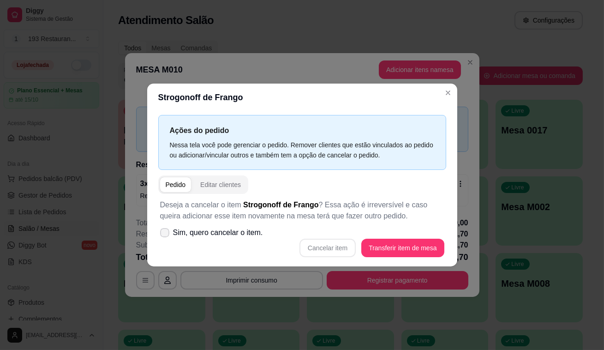
click at [167, 231] on icon at bounding box center [164, 233] width 7 height 6
click at [166, 234] on input "Sim, quero cancelar o item." at bounding box center [163, 237] width 6 height 6
checkbox input "true"
click at [335, 247] on button "Cancelar item" at bounding box center [327, 247] width 56 height 18
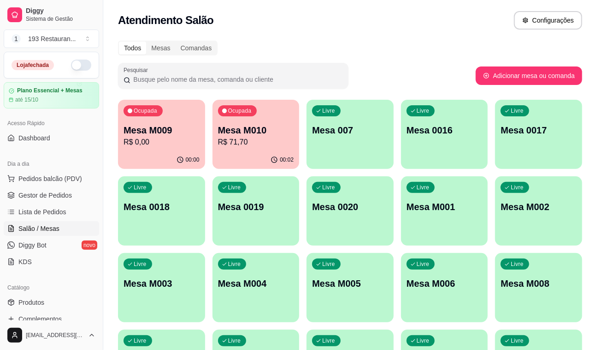
click at [261, 138] on p "R$ 71,70" at bounding box center [256, 141] width 76 height 11
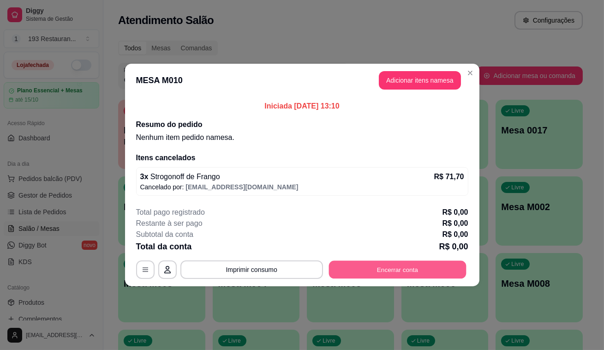
click at [382, 267] on button "Encerrar conta" at bounding box center [396, 270] width 137 height 18
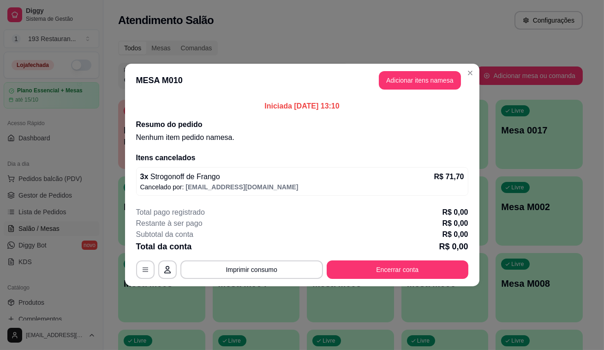
click at [461, 175] on p "R$ 71,70" at bounding box center [449, 176] width 30 height 11
click at [461, 174] on p "R$ 71,70" at bounding box center [449, 176] width 30 height 11
click at [459, 173] on p "R$ 71,70" at bounding box center [449, 176] width 30 height 11
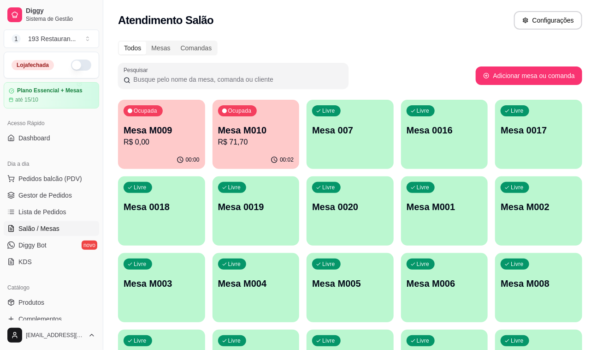
click at [361, 117] on div "Livre Mesa 007" at bounding box center [350, 129] width 87 height 58
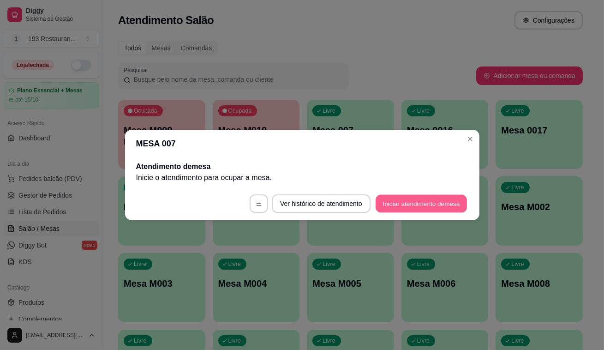
click at [432, 199] on button "Iniciar atendimento de mesa" at bounding box center [420, 204] width 91 height 18
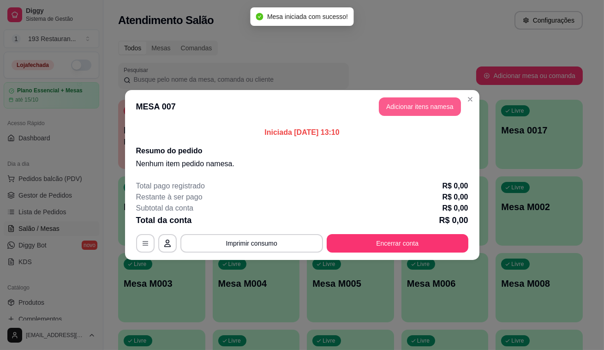
click at [420, 107] on button "Adicionar itens na mesa" at bounding box center [420, 106] width 82 height 18
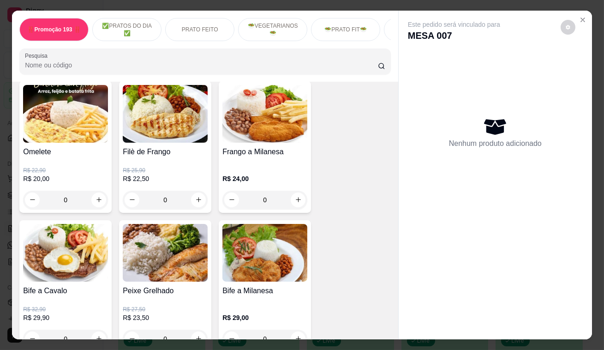
scroll to position [419, 0]
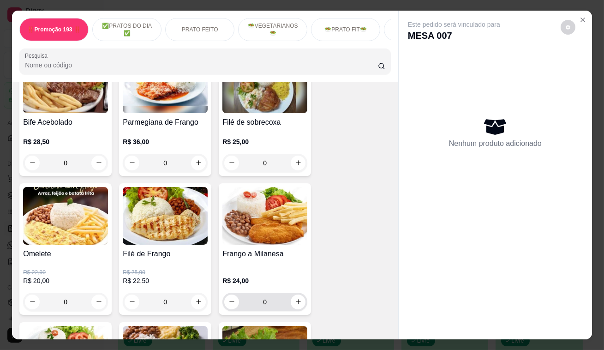
click at [286, 305] on input "0" at bounding box center [265, 301] width 52 height 18
click at [295, 300] on icon "increase-product-quantity" at bounding box center [298, 301] width 7 height 7
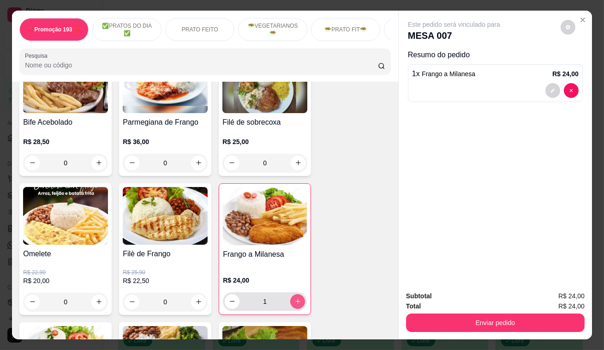
click at [294, 300] on icon "increase-product-quantity" at bounding box center [297, 300] width 7 height 7
type input "2"
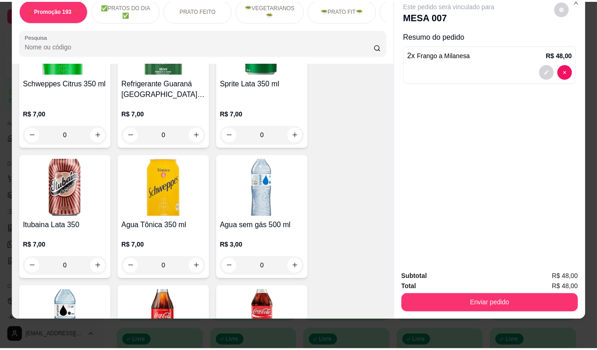
scroll to position [3625, 0]
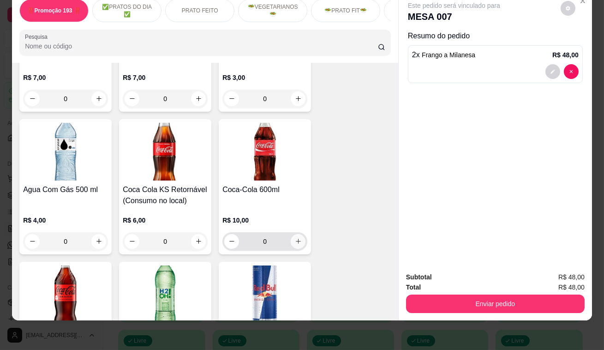
click at [295, 237] on icon "increase-product-quantity" at bounding box center [298, 240] width 7 height 7
type input "1"
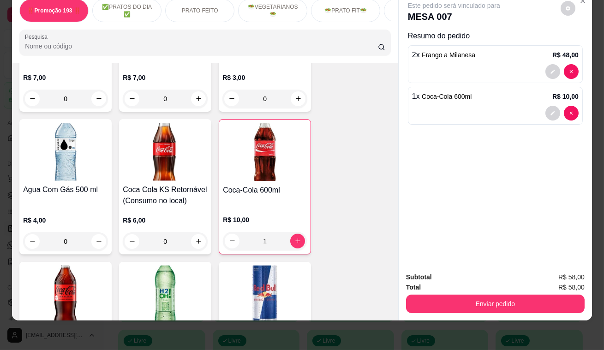
click at [421, 292] on div "Enviar pedido" at bounding box center [495, 302] width 178 height 21
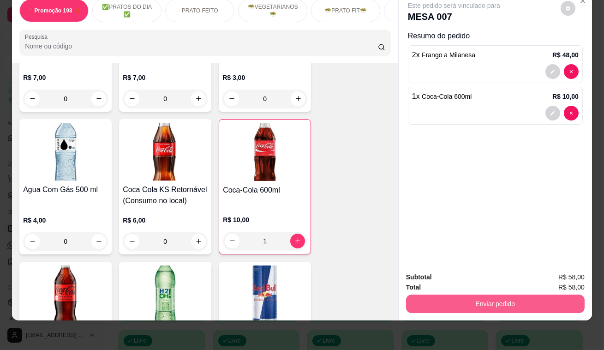
click at [415, 294] on button "Enviar pedido" at bounding box center [495, 303] width 178 height 18
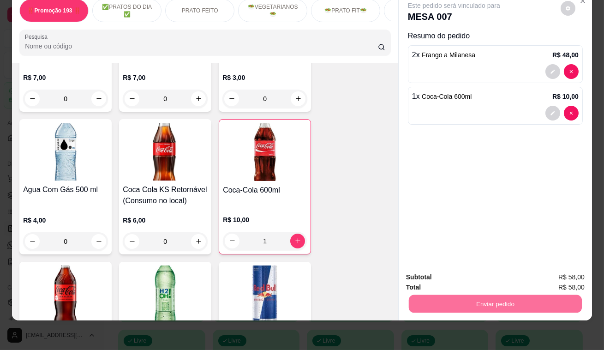
click at [557, 267] on button "Enviar pedido" at bounding box center [560, 274] width 51 height 17
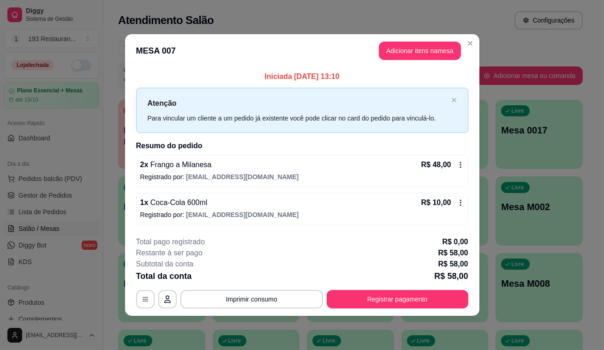
drag, startPoint x: 555, startPoint y: 266, endPoint x: 550, endPoint y: 263, distance: 5.6
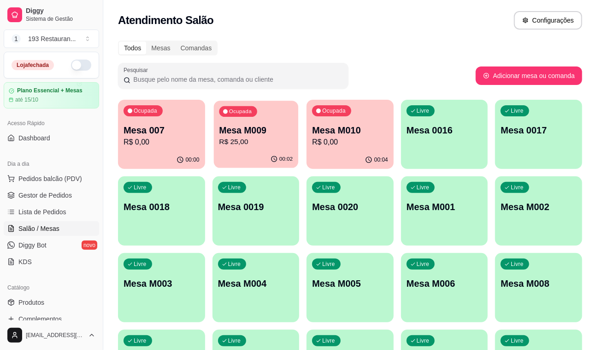
click at [262, 108] on div "Ocupada Mesa M009 R$ 25,00" at bounding box center [256, 126] width 84 height 50
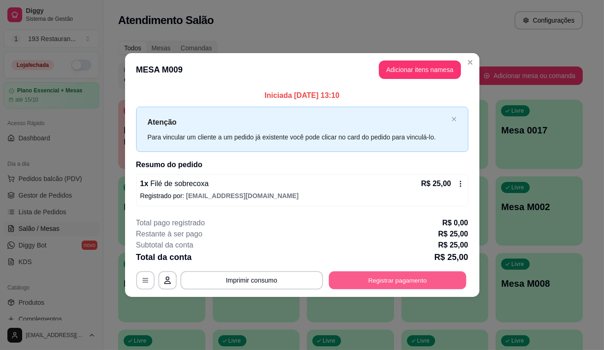
click at [409, 263] on div "**********" at bounding box center [302, 253] width 332 height 72
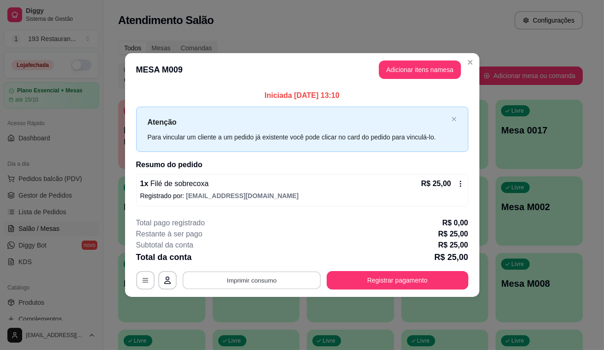
click at [280, 279] on button "Imprimir consumo" at bounding box center [251, 280] width 138 height 18
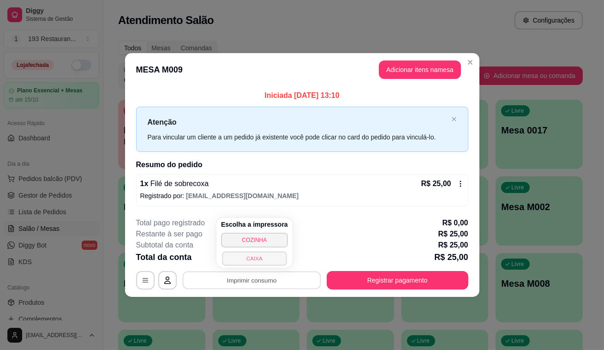
click at [266, 252] on button "CAIXA" at bounding box center [254, 258] width 65 height 14
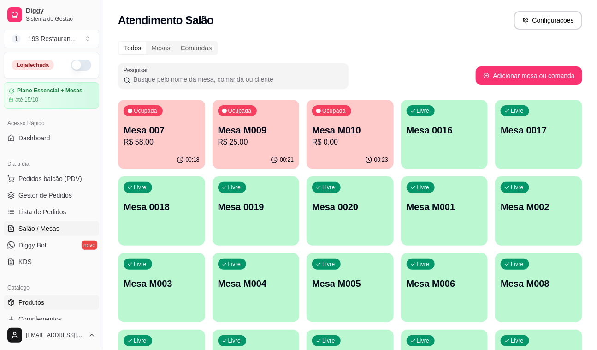
click at [42, 306] on link "Produtos" at bounding box center [51, 302] width 95 height 15
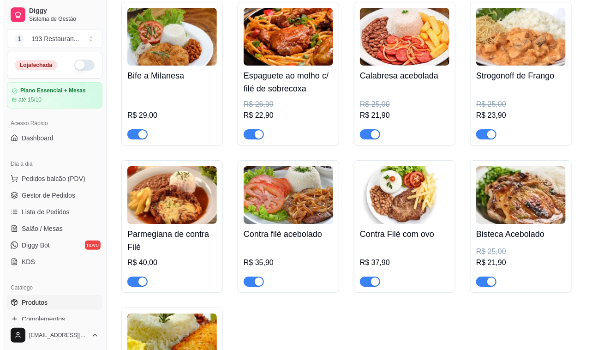
scroll to position [1174, 0]
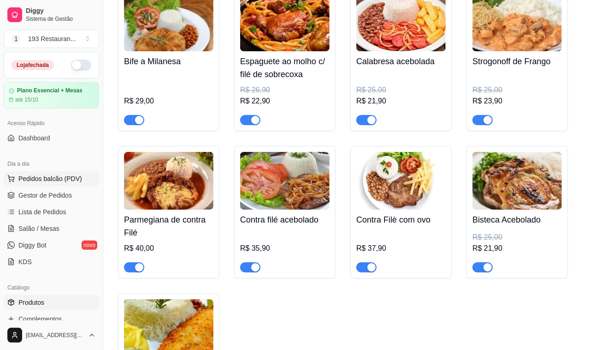
click at [65, 178] on span "Pedidos balcão (PDV)" at bounding box center [50, 178] width 64 height 9
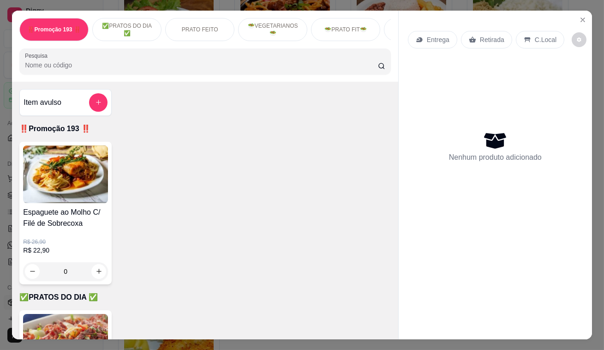
click at [480, 35] on p "Retirada" at bounding box center [492, 39] width 24 height 9
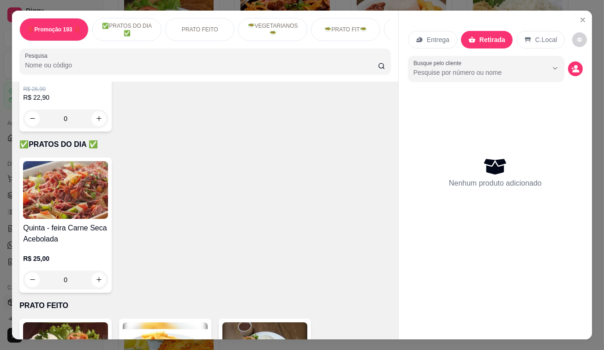
scroll to position [335, 0]
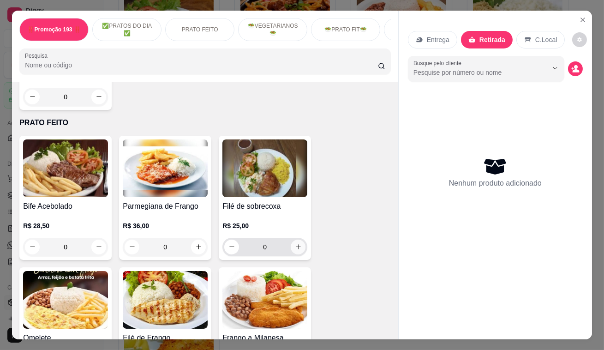
click at [295, 249] on icon "increase-product-quantity" at bounding box center [298, 246] width 7 height 7
type input "1"
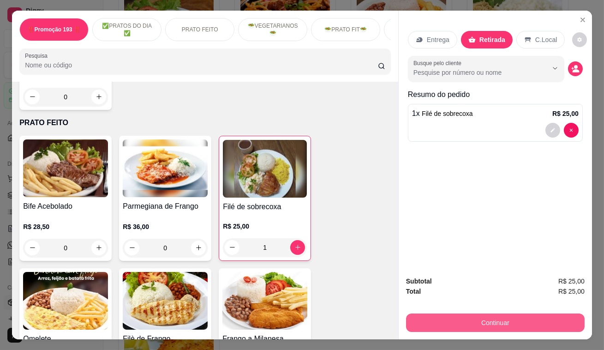
click at [484, 321] on button "Continuar" at bounding box center [495, 322] width 178 height 18
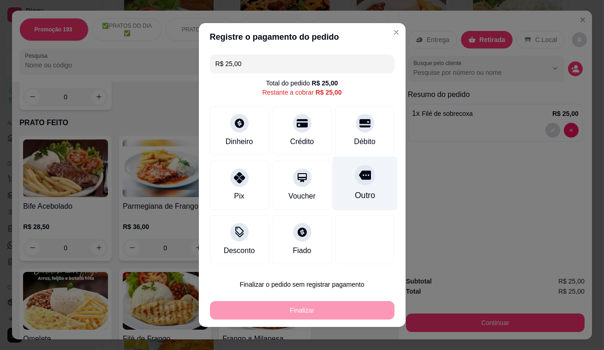
click at [358, 184] on div at bounding box center [365, 175] width 20 height 20
type input "R$ 0,00"
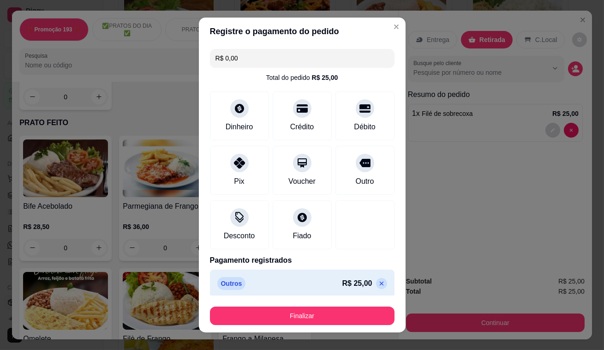
click at [372, 327] on footer "Finalizar" at bounding box center [302, 313] width 207 height 37
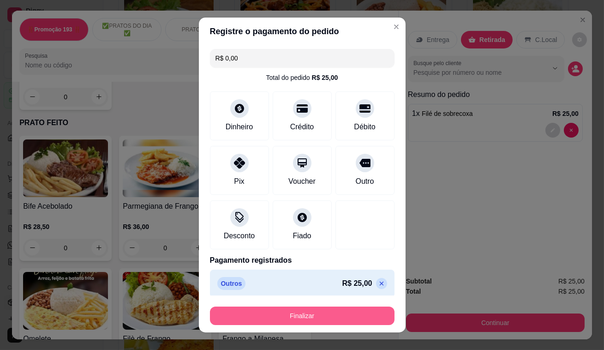
click at [341, 316] on button "Finalizar" at bounding box center [302, 315] width 184 height 18
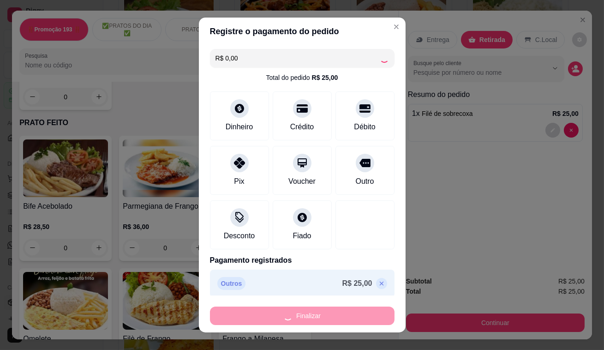
type input "0"
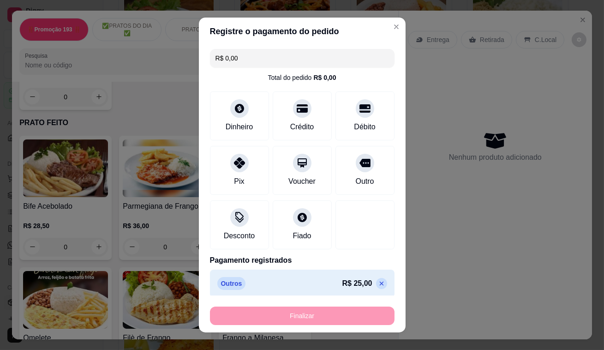
type input "-R$ 25,00"
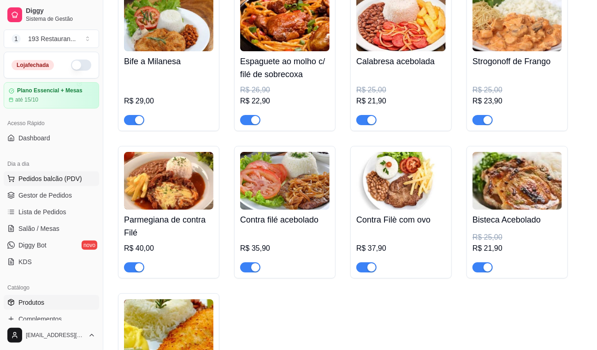
click at [55, 177] on span "Pedidos balcão (PDV)" at bounding box center [50, 178] width 64 height 9
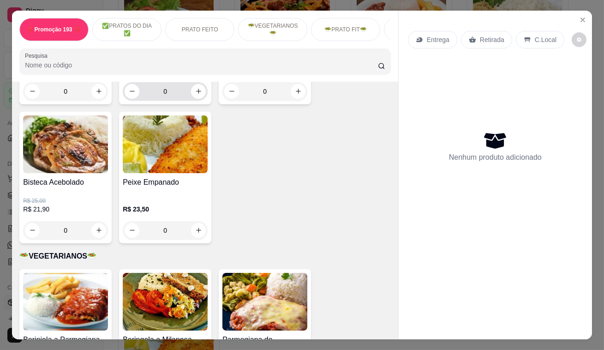
scroll to position [922, 0]
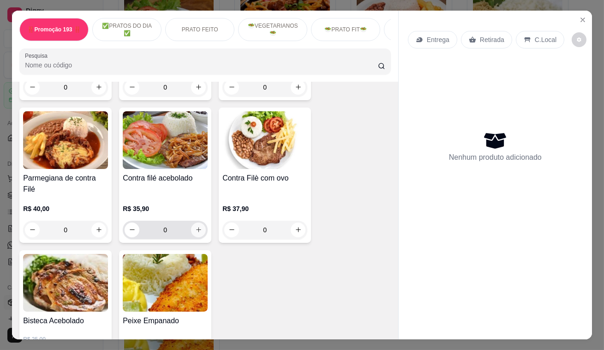
click at [198, 222] on button "increase-product-quantity" at bounding box center [198, 229] width 15 height 15
type input "1"
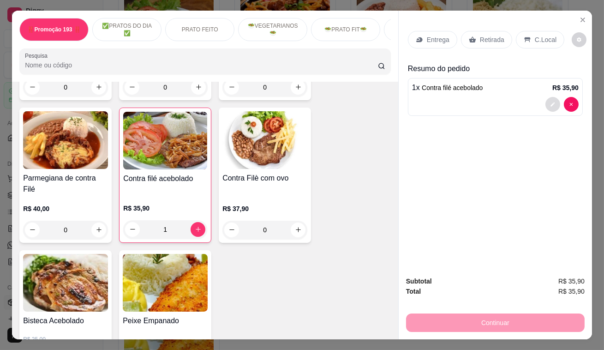
click at [545, 105] on button "decrease-product-quantity" at bounding box center [552, 104] width 15 height 15
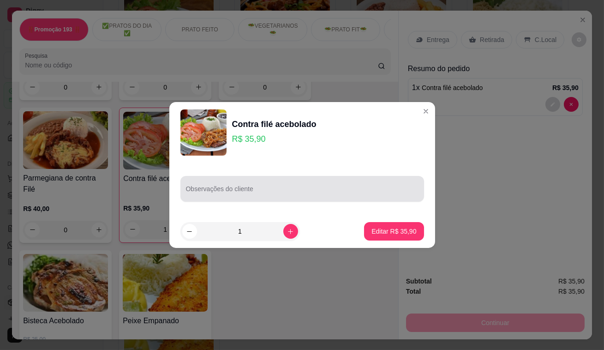
click at [311, 195] on input "Observações do cliente" at bounding box center [302, 192] width 232 height 9
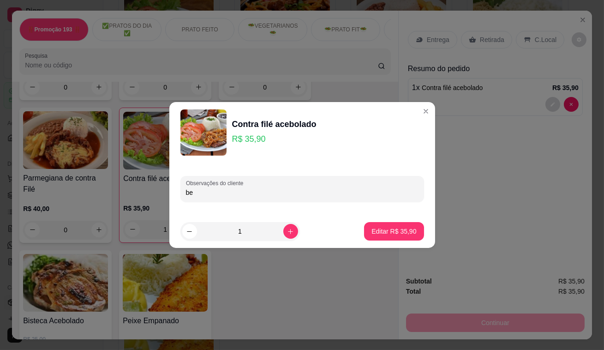
type input "b"
type input "BEM PASSADO"
click at [390, 228] on p "Editar R$ 35,90" at bounding box center [393, 230] width 45 height 9
type input "0"
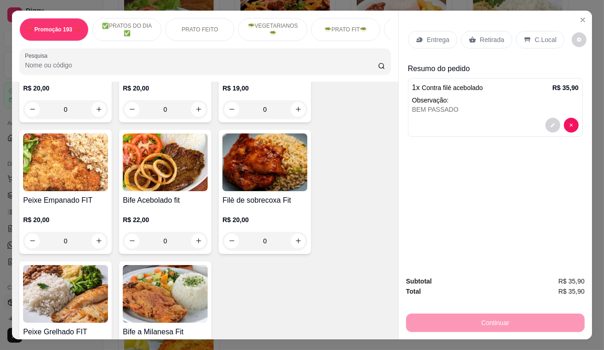
scroll to position [1509, 0]
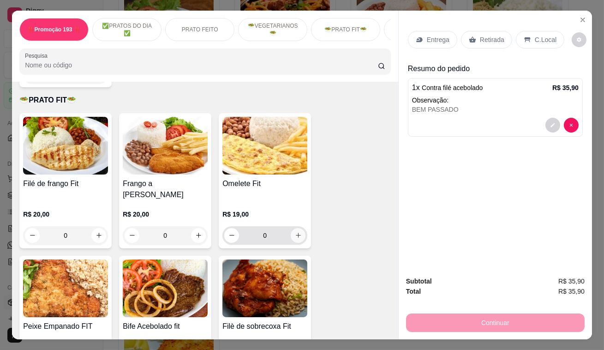
click at [295, 231] on icon "increase-product-quantity" at bounding box center [298, 234] width 7 height 7
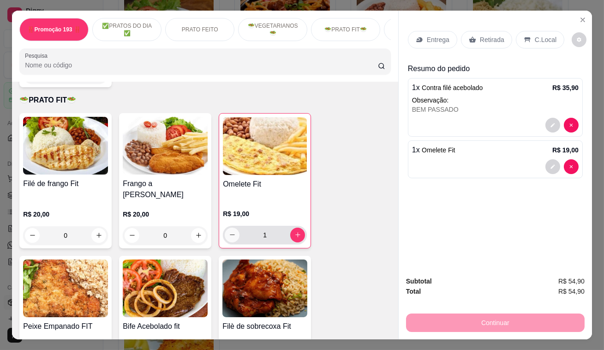
click at [233, 227] on button "decrease-product-quantity" at bounding box center [232, 234] width 15 height 15
type input "0"
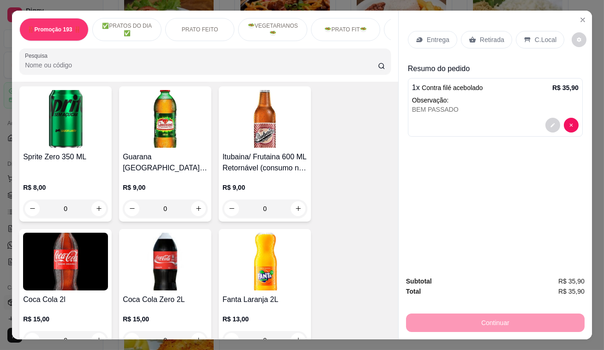
scroll to position [4066, 0]
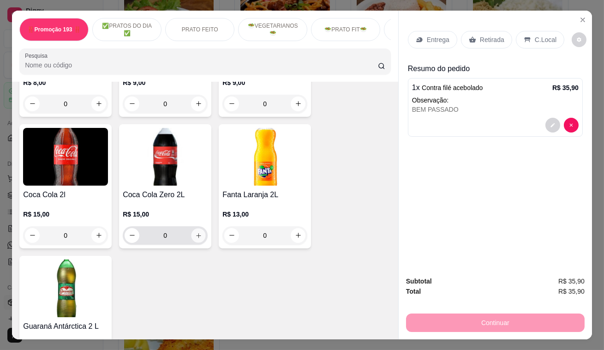
click at [196, 233] on icon "increase-product-quantity" at bounding box center [198, 235] width 5 height 5
type input "1"
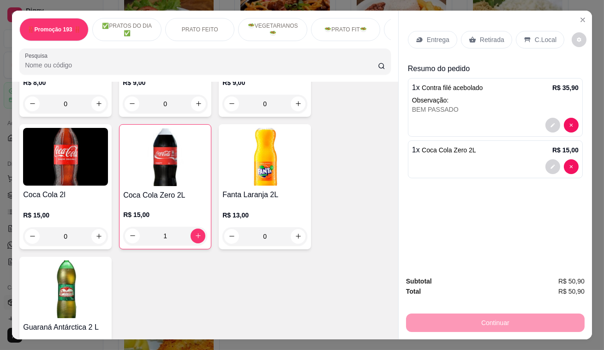
click at [480, 36] on p "Retirada" at bounding box center [492, 39] width 24 height 9
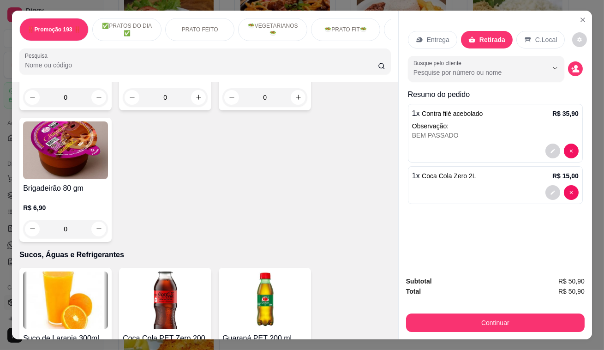
scroll to position [2997, 0]
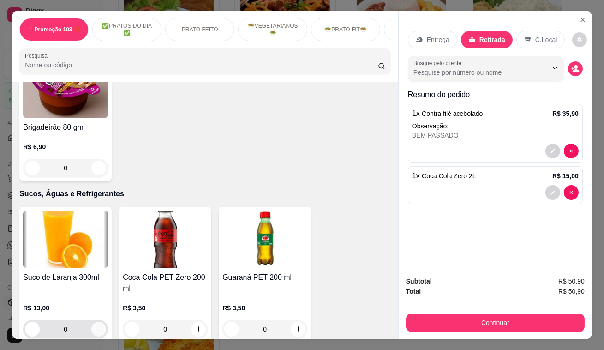
click at [98, 325] on icon "increase-product-quantity" at bounding box center [98, 328] width 7 height 7
type input "1"
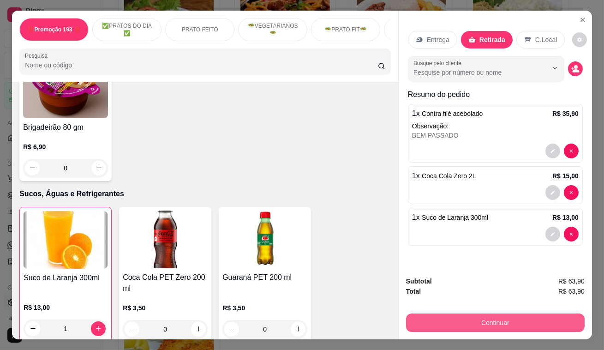
click at [467, 325] on button "Continuar" at bounding box center [495, 322] width 178 height 18
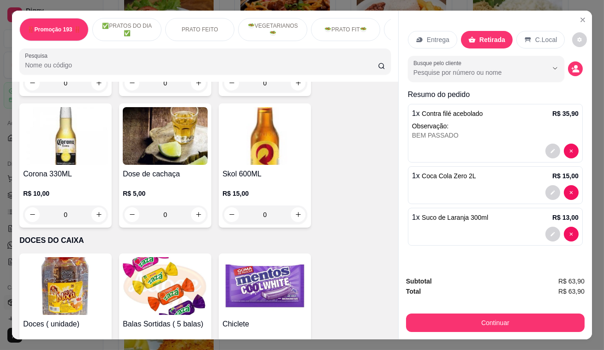
scroll to position [4422, 0]
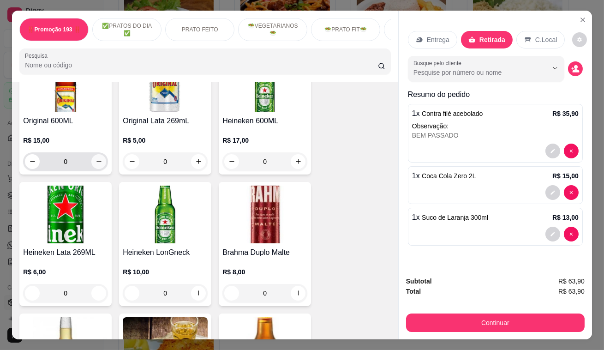
click at [91, 154] on button "increase-product-quantity" at bounding box center [98, 161] width 15 height 15
type input "1"
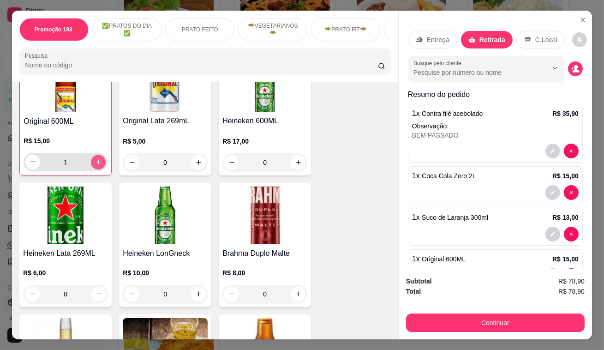
scroll to position [4423, 0]
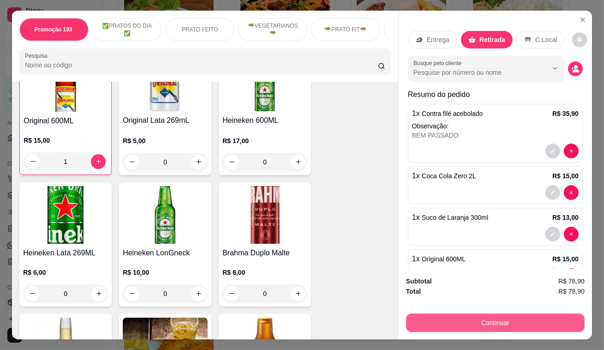
click at [413, 314] on button "Continuar" at bounding box center [495, 322] width 178 height 18
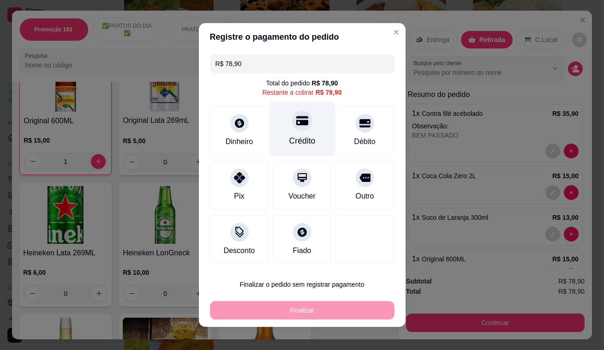
click at [289, 136] on div "Crédito" at bounding box center [302, 141] width 26 height 12
type input "R$ 0,00"
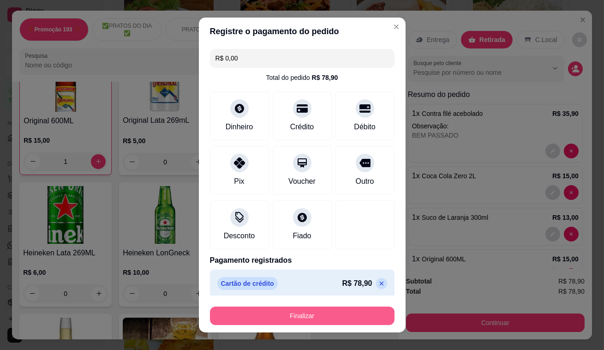
click at [306, 318] on button "Finalizar" at bounding box center [302, 315] width 184 height 18
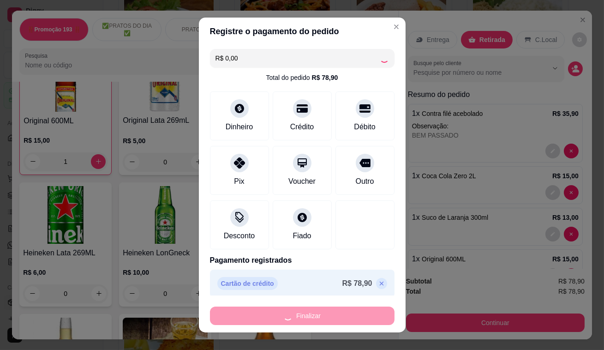
type input "0"
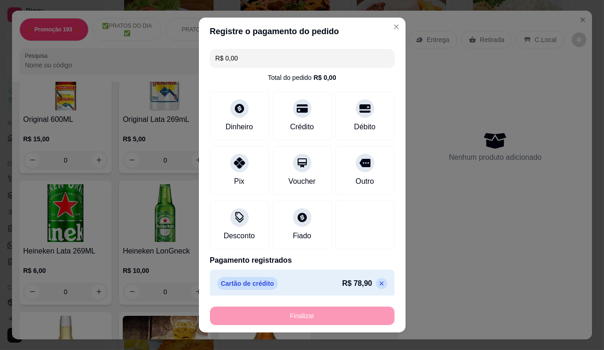
type input "-R$ 78,90"
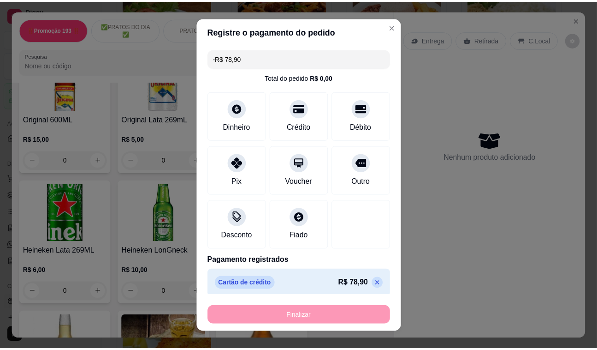
scroll to position [4422, 0]
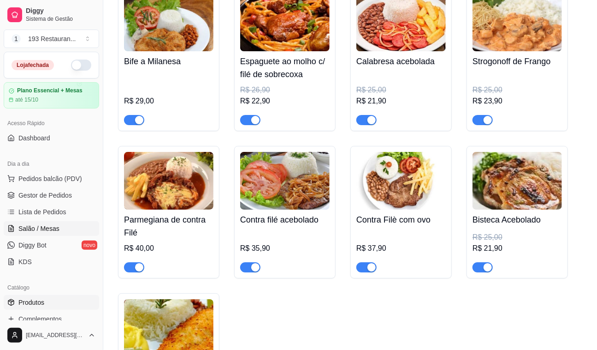
click at [49, 226] on span "Salão / Mesas" at bounding box center [38, 228] width 41 height 9
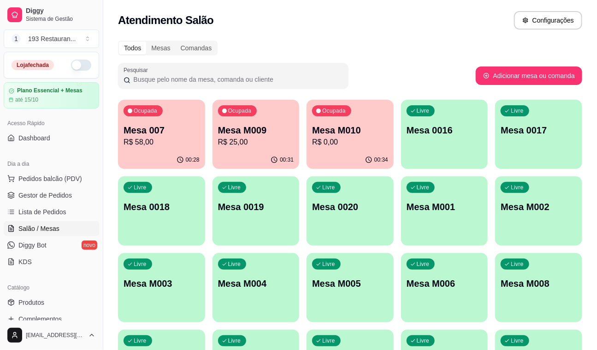
click at [175, 150] on button "Ocupada Mesa 007 R$ 58,00 00:28" at bounding box center [161, 134] width 87 height 69
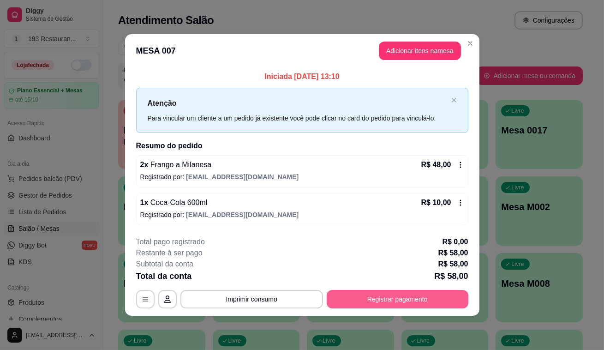
click at [374, 299] on button "Registrar pagamento" at bounding box center [397, 299] width 142 height 18
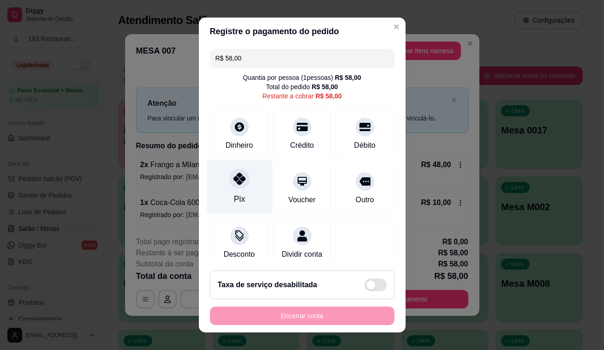
click at [238, 191] on div "Pix" at bounding box center [239, 187] width 65 height 54
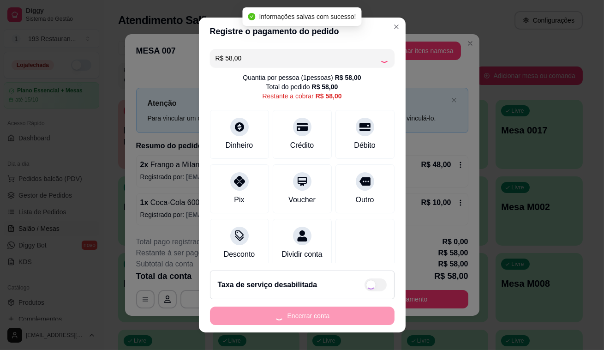
type input "R$ 0,00"
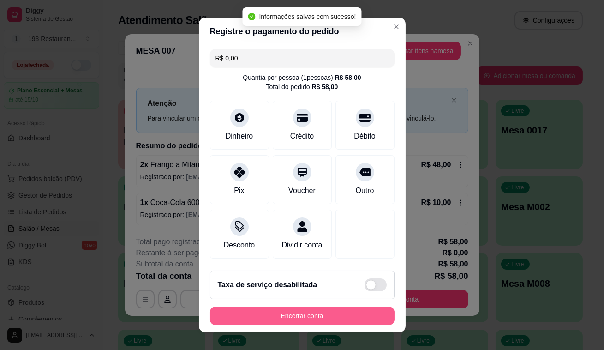
click at [310, 321] on button "Encerrar conta" at bounding box center [302, 315] width 184 height 18
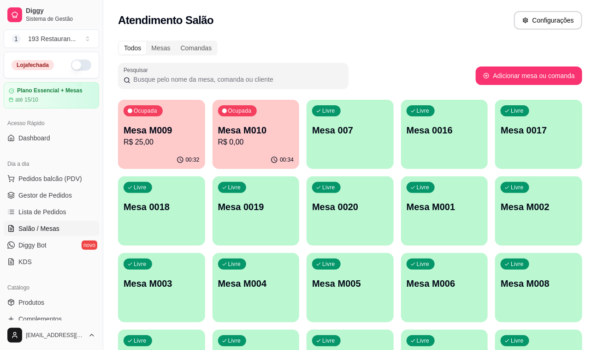
click at [263, 149] on div "Ocupada Mesa M010 R$ 0,00" at bounding box center [256, 125] width 87 height 51
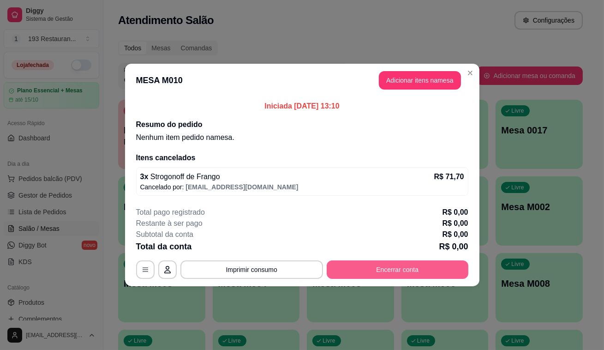
click at [415, 269] on button "Encerrar conta" at bounding box center [397, 269] width 142 height 18
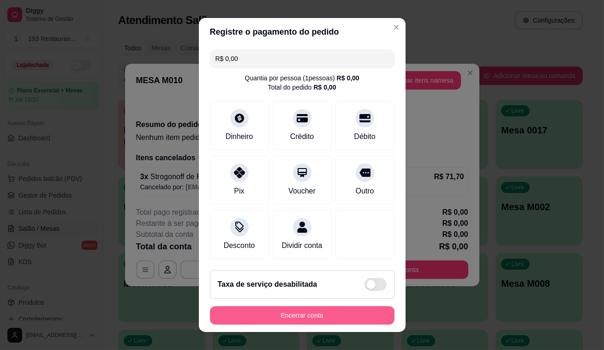
click at [364, 311] on button "Encerrar conta" at bounding box center [302, 315] width 184 height 18
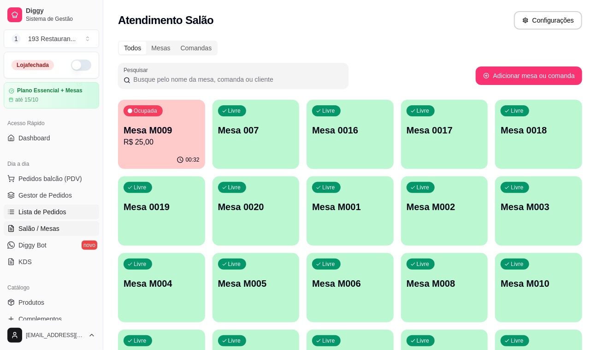
click at [56, 213] on span "Lista de Pedidos" at bounding box center [42, 211] width 48 height 9
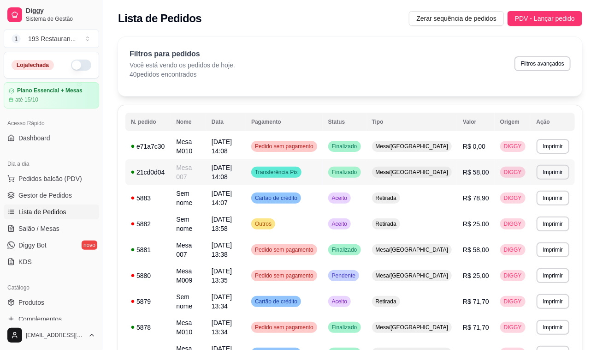
click at [465, 168] on span "R$ 58,00" at bounding box center [476, 171] width 26 height 7
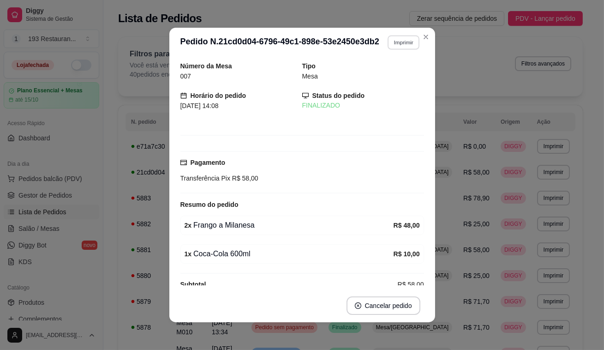
click at [404, 46] on button "Imprimir" at bounding box center [403, 42] width 32 height 14
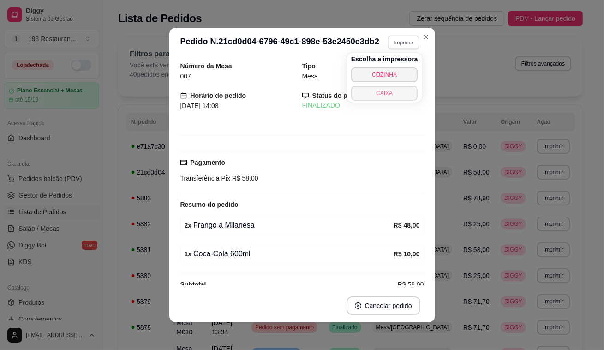
click at [382, 96] on button "CAIXA" at bounding box center [384, 93] width 67 height 15
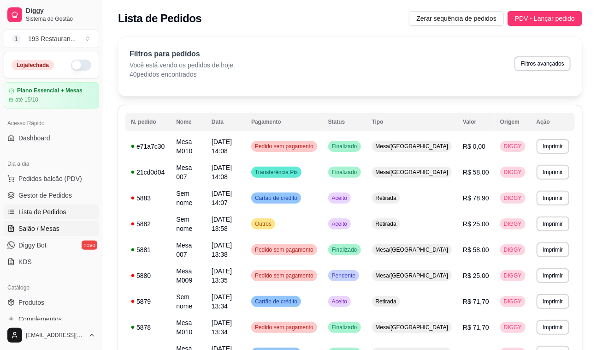
click at [76, 229] on link "Salão / Mesas" at bounding box center [51, 228] width 95 height 15
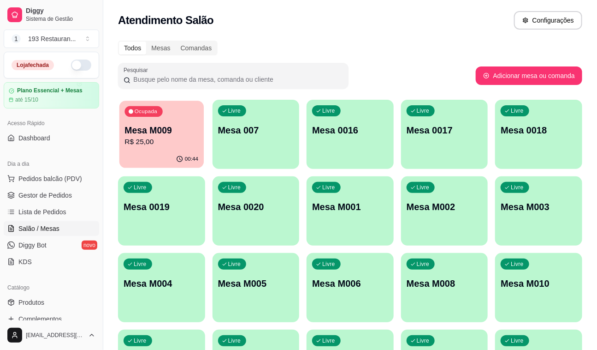
click at [172, 138] on p "R$ 25,00" at bounding box center [162, 141] width 74 height 11
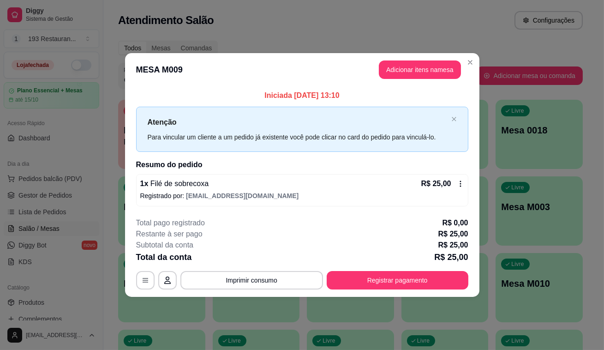
click at [396, 268] on div "**********" at bounding box center [302, 253] width 332 height 72
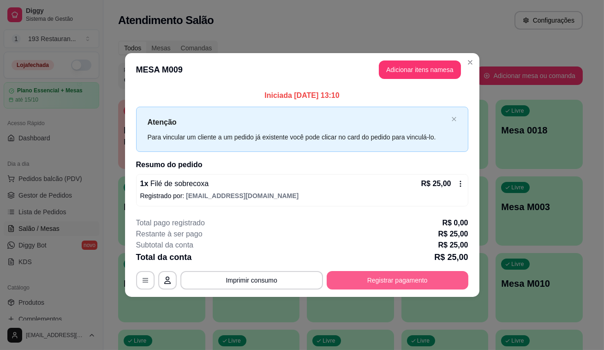
click at [393, 272] on button "Registrar pagamento" at bounding box center [397, 280] width 142 height 18
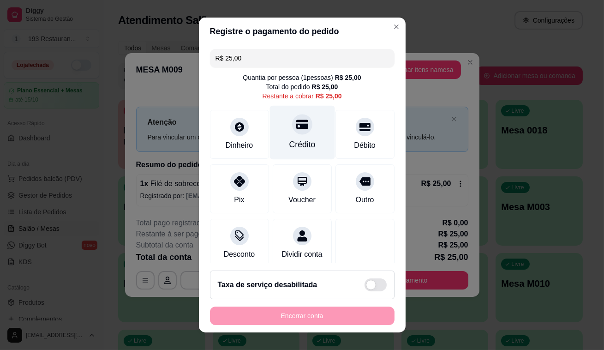
click at [304, 126] on div "Crédito" at bounding box center [301, 133] width 65 height 54
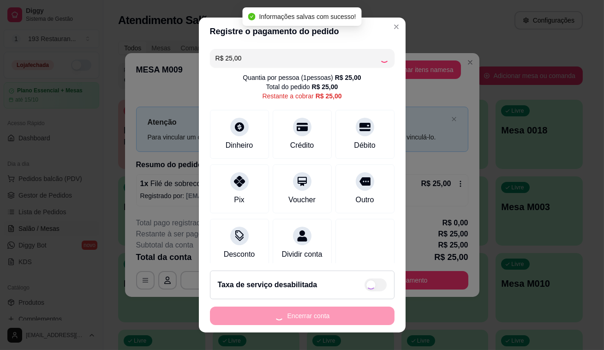
type input "R$ 0,00"
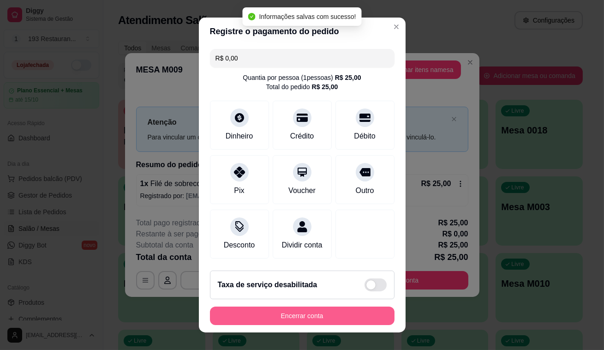
click at [301, 315] on button "Encerrar conta" at bounding box center [302, 315] width 184 height 18
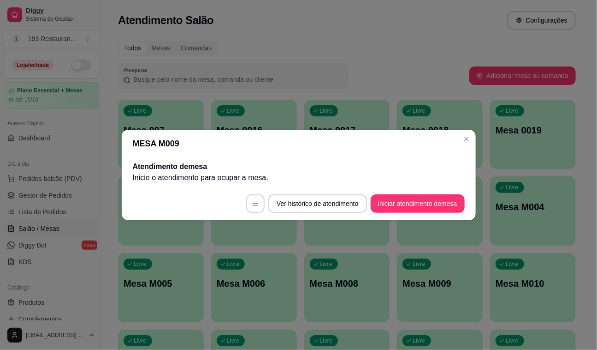
click at [240, 267] on span "Livre" at bounding box center [234, 263] width 16 height 7
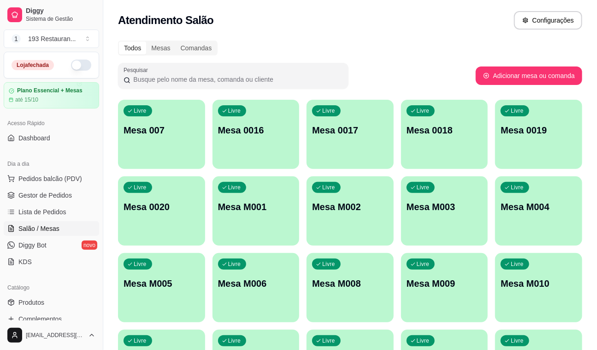
click at [252, 281] on p "Mesa M006" at bounding box center [256, 283] width 76 height 13
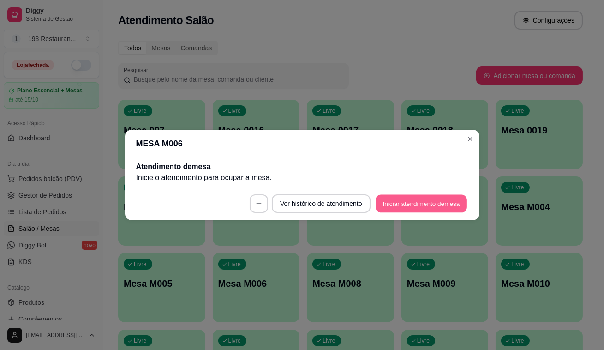
click at [385, 202] on button "Iniciar atendimento de mesa" at bounding box center [420, 204] width 91 height 18
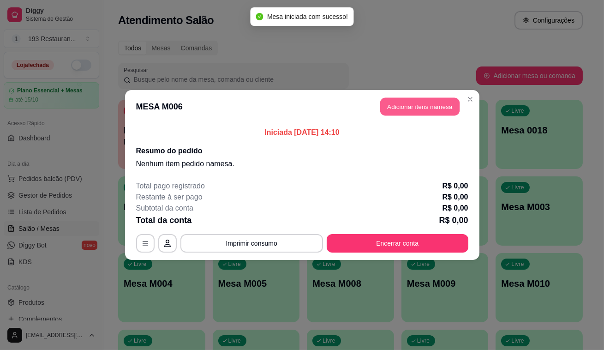
click at [405, 104] on button "Adicionar itens na mesa" at bounding box center [419, 107] width 79 height 18
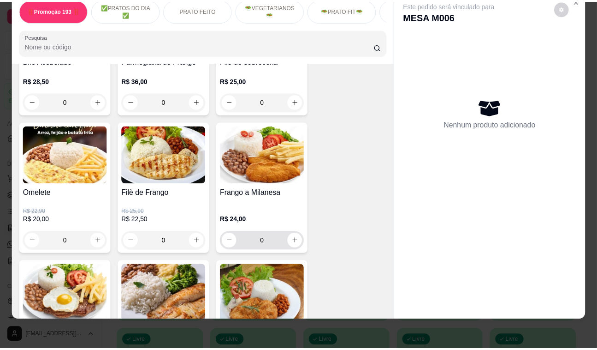
scroll to position [293, 0]
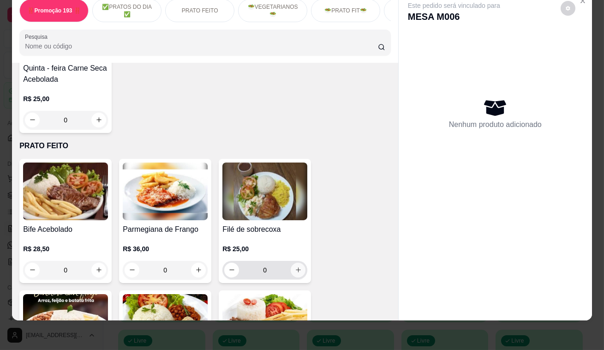
click at [295, 267] on icon "increase-product-quantity" at bounding box center [298, 269] width 7 height 7
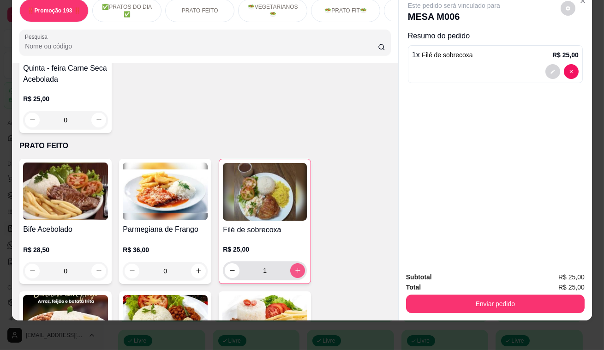
type input "1"
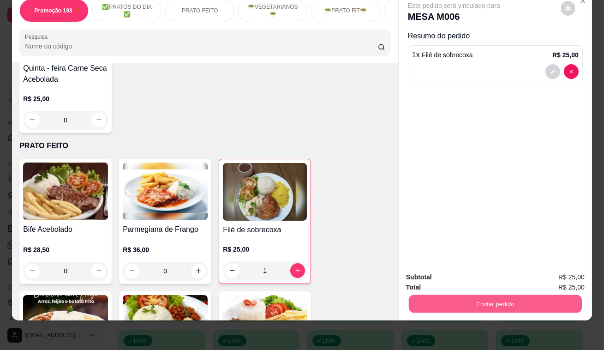
click at [469, 295] on button "Enviar pedido" at bounding box center [495, 304] width 173 height 18
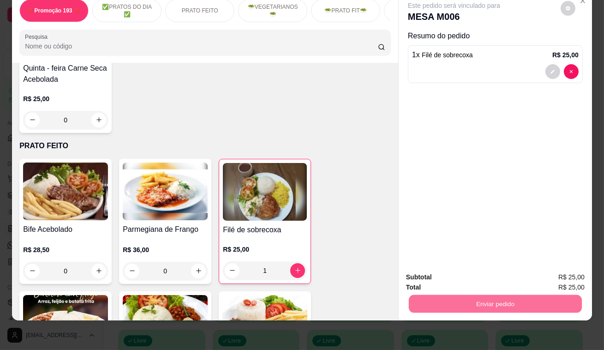
click at [572, 274] on button "Enviar pedido" at bounding box center [560, 275] width 52 height 18
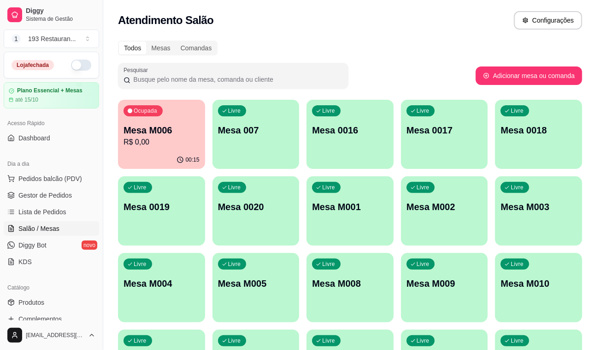
click at [156, 149] on div "Ocupada Mesa M006 R$ 0,00" at bounding box center [161, 125] width 87 height 51
click at [50, 198] on span "Gestor de Pedidos" at bounding box center [44, 194] width 53 height 9
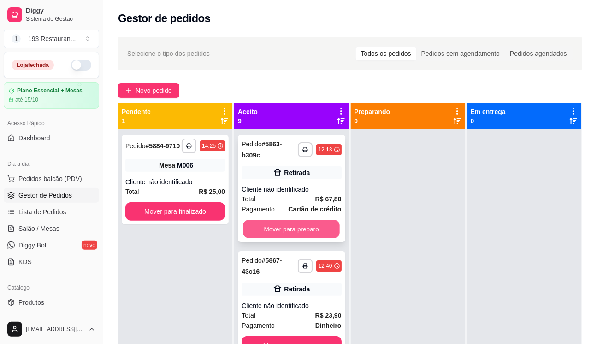
click at [298, 223] on button "Mover para preparo" at bounding box center [291, 229] width 97 height 18
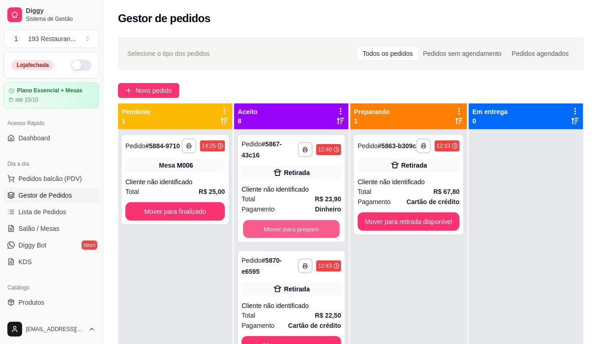
click at [298, 223] on button "Mover para preparo" at bounding box center [291, 229] width 97 height 18
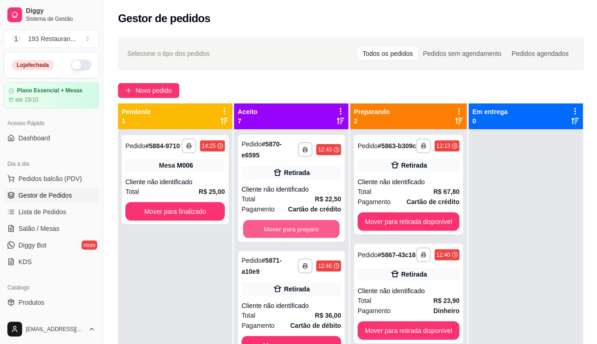
click at [298, 223] on button "Mover para preparo" at bounding box center [291, 229] width 97 height 18
click at [298, 336] on button "Mover para preparo" at bounding box center [292, 345] width 100 height 18
click at [299, 336] on button "Mover para preparo" at bounding box center [292, 345] width 100 height 18
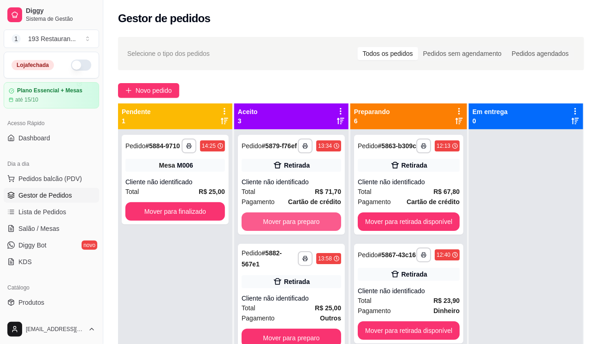
click at [299, 224] on button "Mover para preparo" at bounding box center [292, 221] width 100 height 18
click at [299, 328] on button "Mover para preparo" at bounding box center [292, 337] width 100 height 18
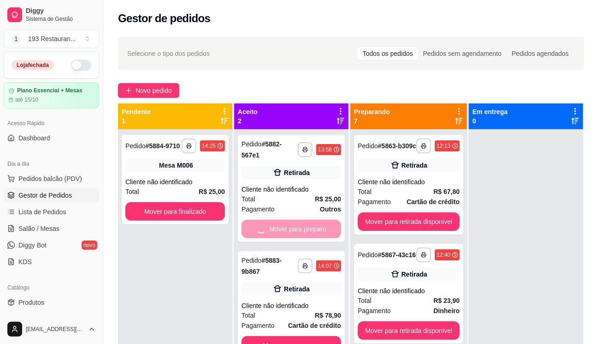
click at [299, 336] on button "Mover para preparo" at bounding box center [292, 345] width 100 height 18
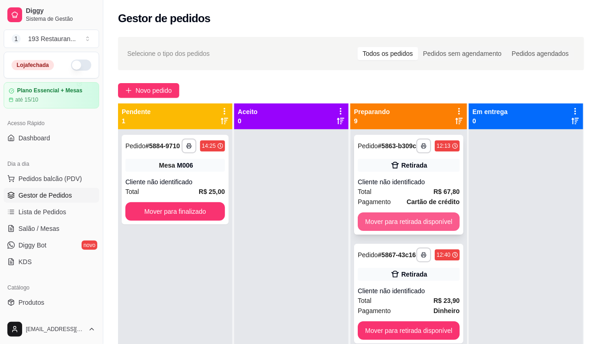
click at [420, 228] on button "Mover para retirada disponível" at bounding box center [409, 221] width 102 height 18
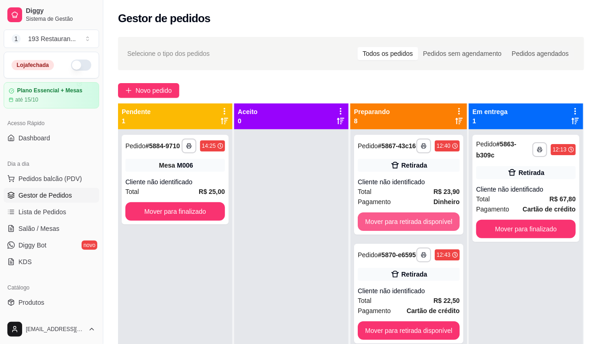
click at [420, 228] on button "Mover para retirada disponível" at bounding box center [409, 221] width 102 height 18
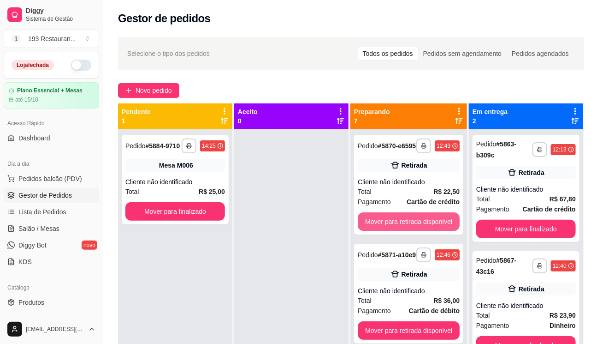
click at [420, 228] on button "Mover para retirada disponível" at bounding box center [409, 221] width 102 height 18
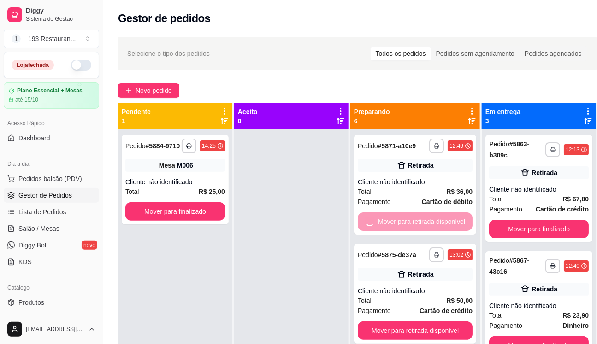
click at [420, 321] on button "Mover para retirada disponível" at bounding box center [415, 330] width 115 height 18
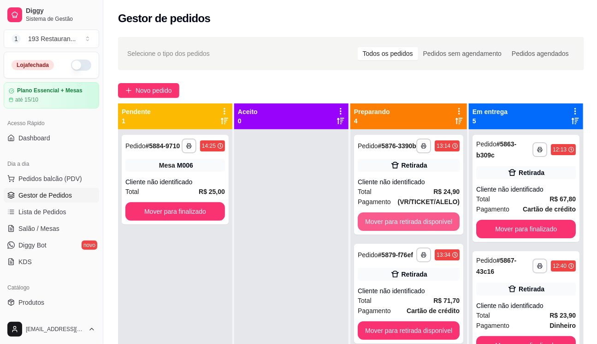
click at [421, 228] on button "Mover para retirada disponível" at bounding box center [409, 221] width 102 height 18
click at [421, 228] on button "Mover para retirada disponível" at bounding box center [408, 222] width 99 height 18
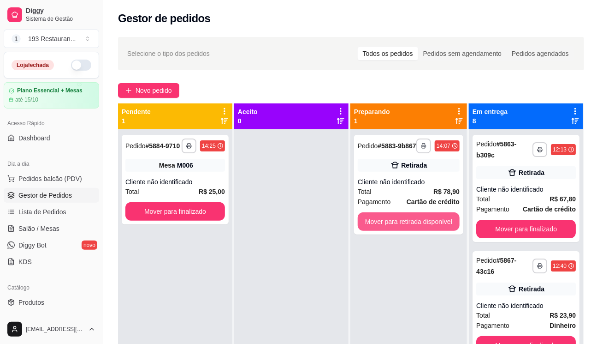
click at [421, 228] on button "Mover para retirada disponível" at bounding box center [409, 221] width 102 height 18
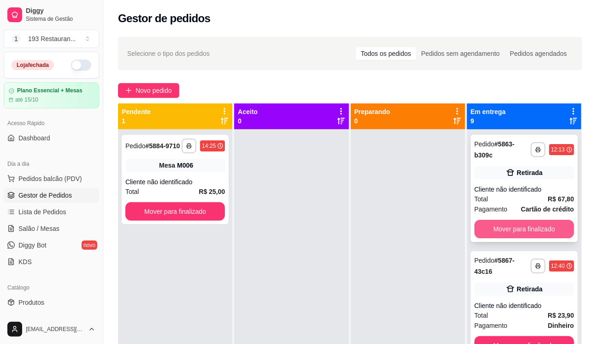
click at [539, 225] on button "Mover para finalizado" at bounding box center [525, 229] width 100 height 18
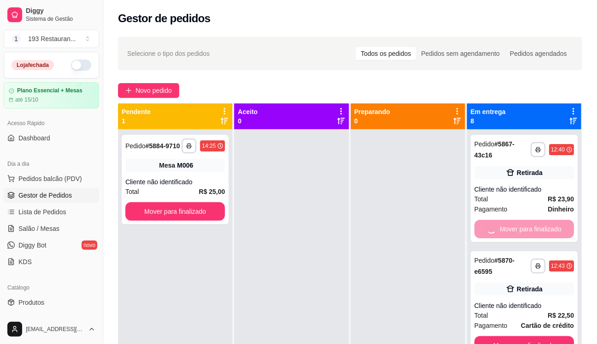
click at [539, 336] on button "Mover para finalizado" at bounding box center [525, 345] width 100 height 18
click at [539, 225] on button "Mover para finalizado" at bounding box center [525, 229] width 100 height 18
click at [539, 225] on button "Mover para finalizado" at bounding box center [524, 229] width 97 height 18
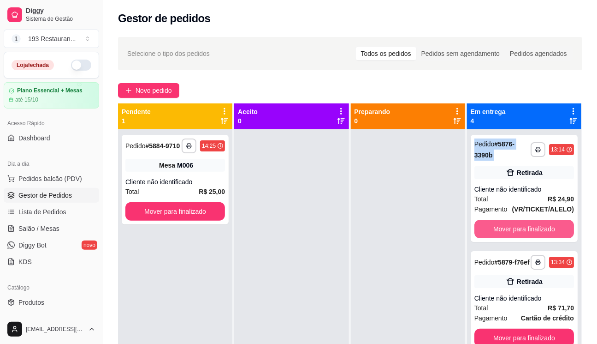
click at [539, 225] on button "Mover para finalizado" at bounding box center [525, 229] width 100 height 18
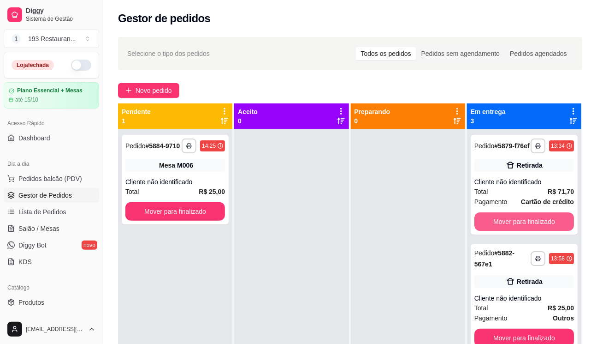
click at [539, 225] on button "Mover para finalizado" at bounding box center [525, 221] width 100 height 18
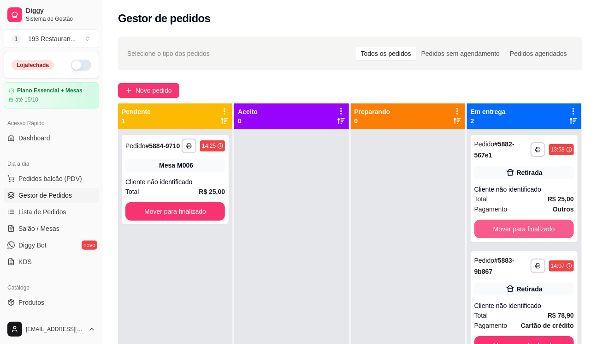
click at [539, 225] on button "Mover para finalizado" at bounding box center [525, 229] width 100 height 18
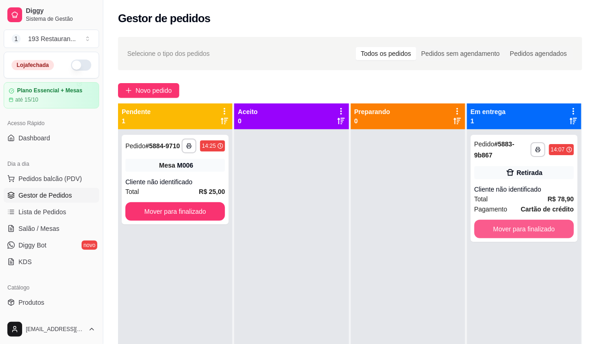
click at [539, 225] on button "Mover para finalizado" at bounding box center [525, 229] width 100 height 18
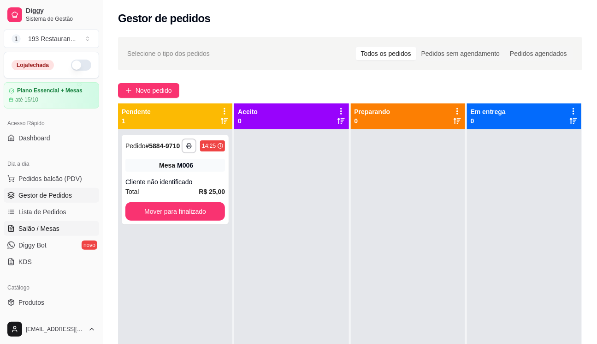
click at [53, 230] on span "Salão / Mesas" at bounding box center [38, 228] width 41 height 9
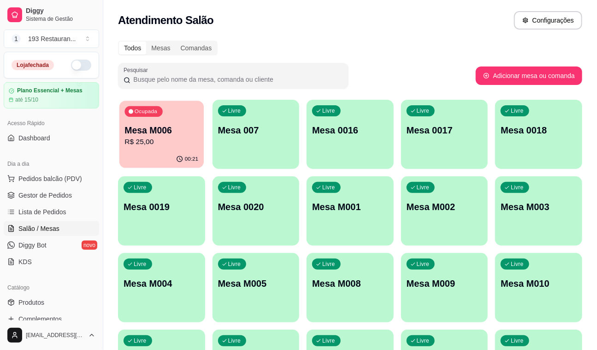
click at [166, 133] on p "Mesa M006" at bounding box center [162, 130] width 74 height 12
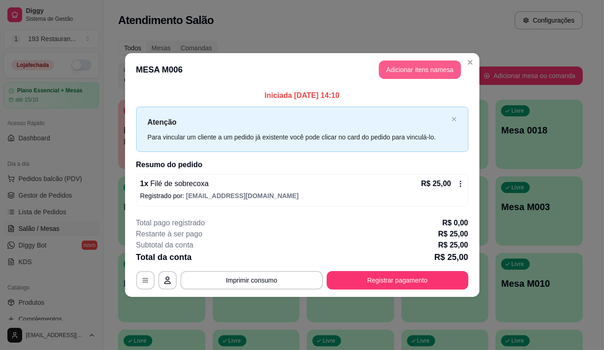
click at [403, 62] on button "Adicionar itens na mesa" at bounding box center [420, 69] width 82 height 18
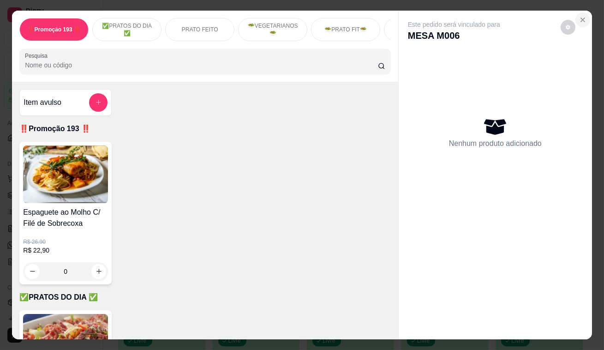
click at [583, 16] on button "Close" at bounding box center [582, 19] width 15 height 15
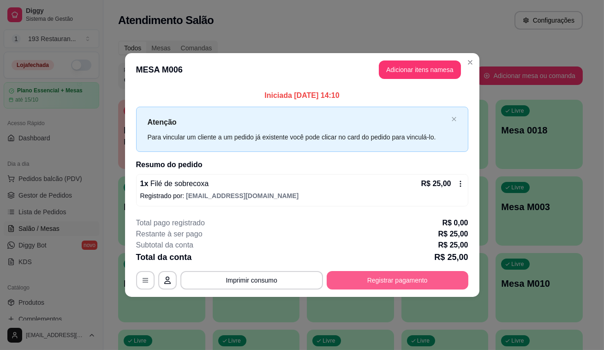
click at [386, 278] on button "Registrar pagamento" at bounding box center [397, 280] width 142 height 18
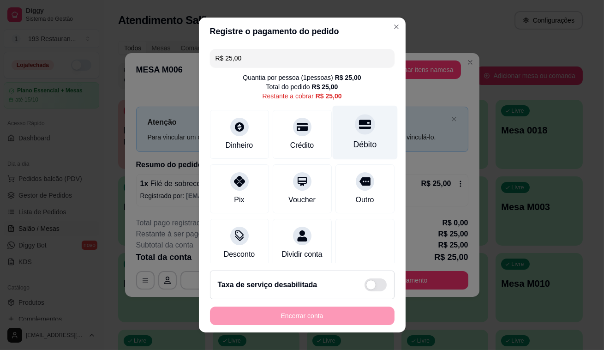
click at [355, 128] on div at bounding box center [365, 124] width 20 height 20
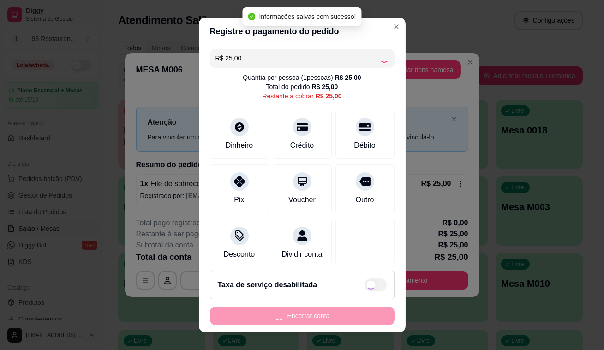
type input "R$ 0,00"
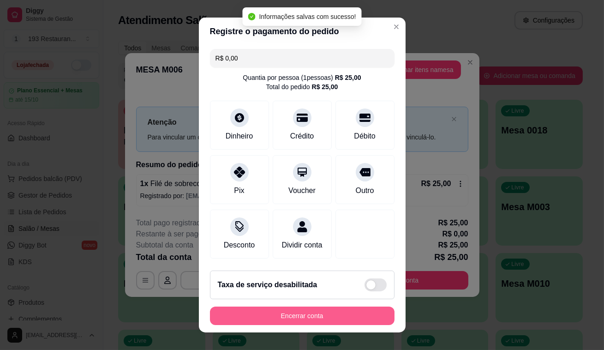
click at [323, 315] on button "Encerrar conta" at bounding box center [302, 315] width 184 height 18
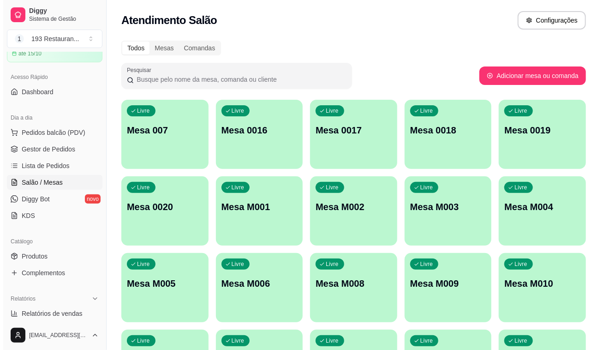
scroll to position [125, 0]
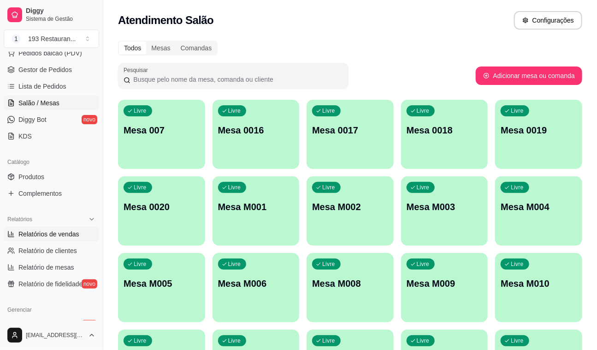
click at [65, 231] on span "Relatórios de vendas" at bounding box center [48, 233] width 61 height 9
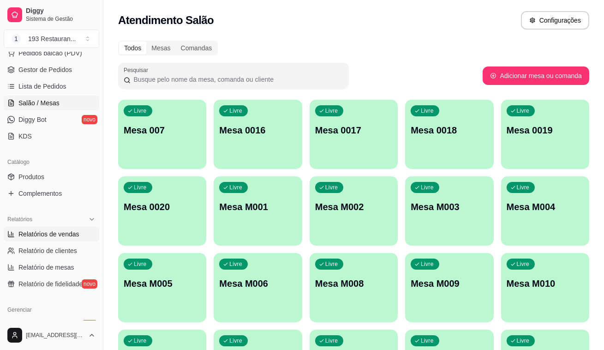
select select "ALL"
select select "0"
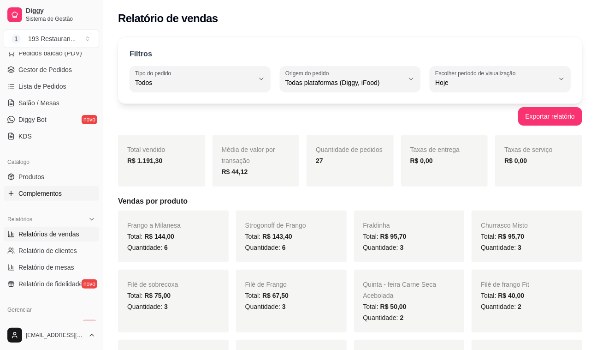
click at [4, 226] on link "Relatórios de vendas" at bounding box center [51, 233] width 95 height 15
click at [44, 99] on span "Salão / Mesas" at bounding box center [38, 102] width 41 height 9
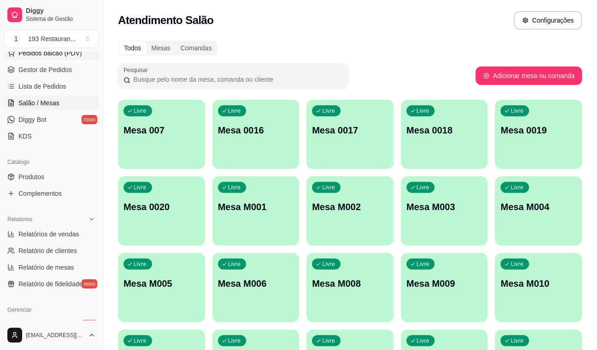
click at [51, 55] on span "Pedidos balcão (PDV)" at bounding box center [50, 52] width 64 height 9
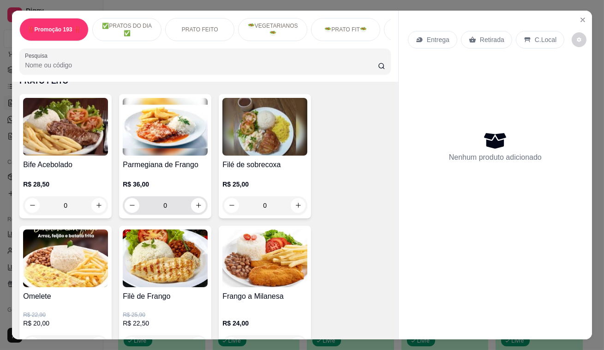
scroll to position [377, 0]
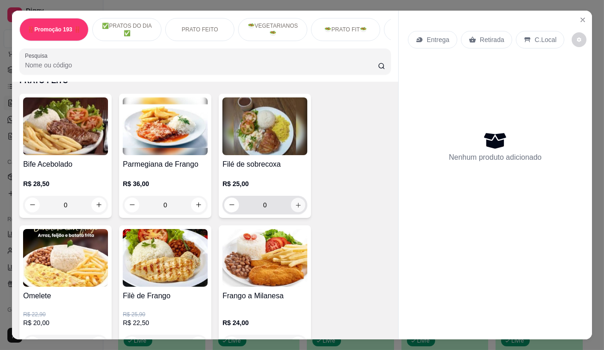
click at [299, 204] on button "increase-product-quantity" at bounding box center [298, 204] width 14 height 14
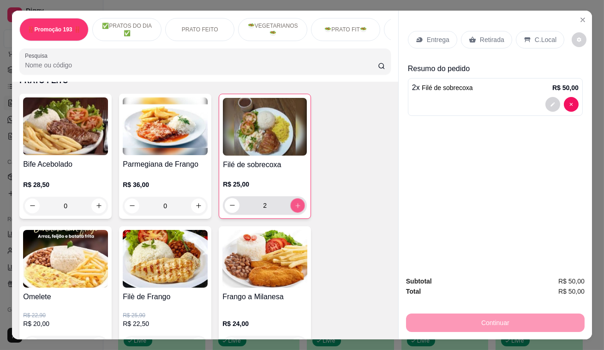
click at [299, 204] on button "increase-product-quantity" at bounding box center [298, 205] width 14 height 14
click at [299, 204] on button "increase-product-quantity" at bounding box center [297, 205] width 15 height 15
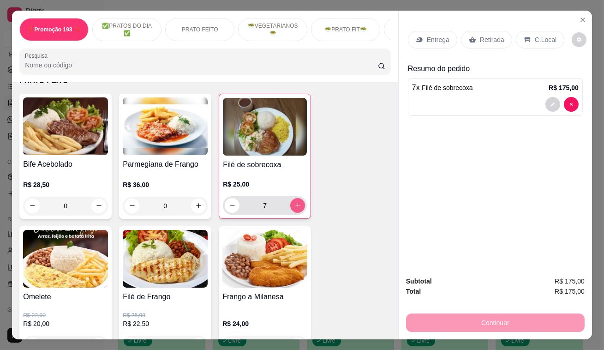
click at [299, 204] on button "increase-product-quantity" at bounding box center [297, 205] width 15 height 15
type input "9"
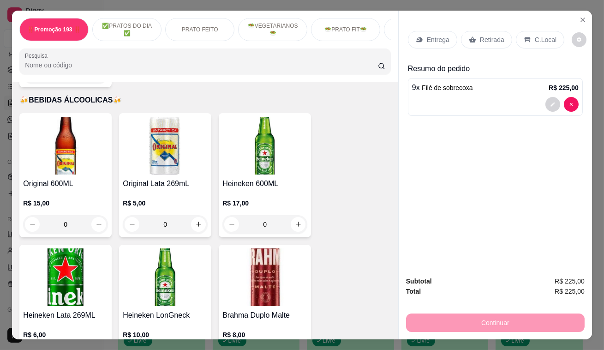
scroll to position [4737, 0]
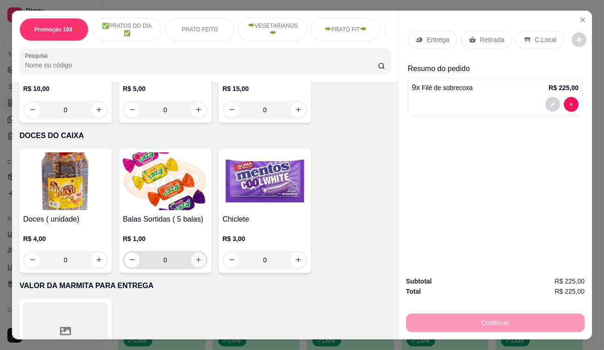
click at [196, 256] on icon "increase-product-quantity" at bounding box center [198, 259] width 7 height 7
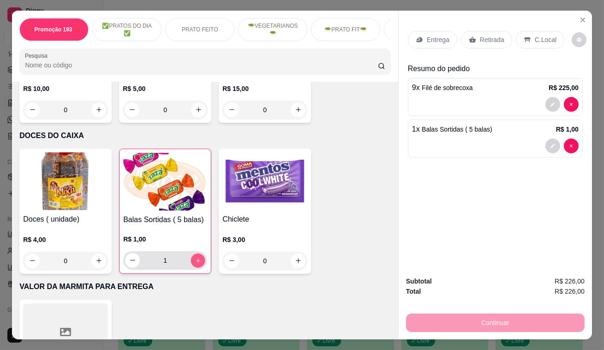
click at [196, 256] on icon "increase-product-quantity" at bounding box center [198, 259] width 7 height 7
type input "3"
click at [480, 39] on p "Retirada" at bounding box center [492, 39] width 24 height 9
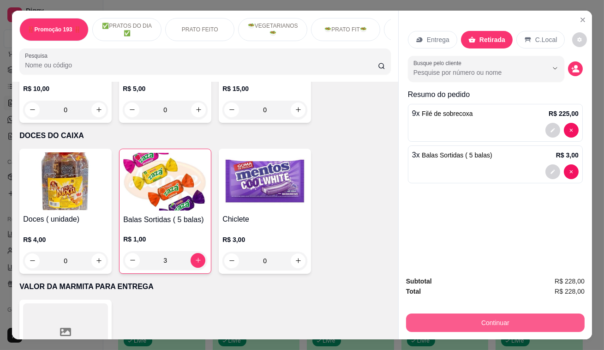
click at [493, 315] on button "Continuar" at bounding box center [495, 322] width 178 height 18
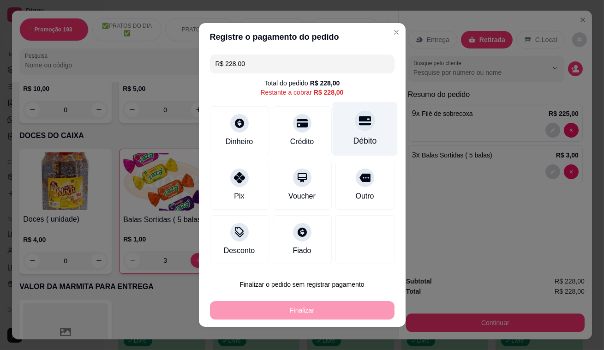
click at [368, 121] on div "Débito" at bounding box center [364, 129] width 65 height 54
type input "R$ 0,00"
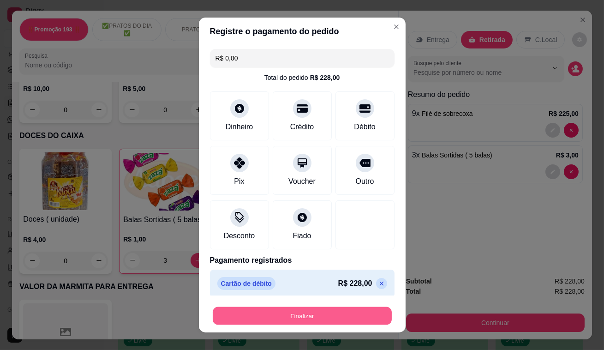
click at [321, 314] on button "Finalizar" at bounding box center [302, 316] width 179 height 18
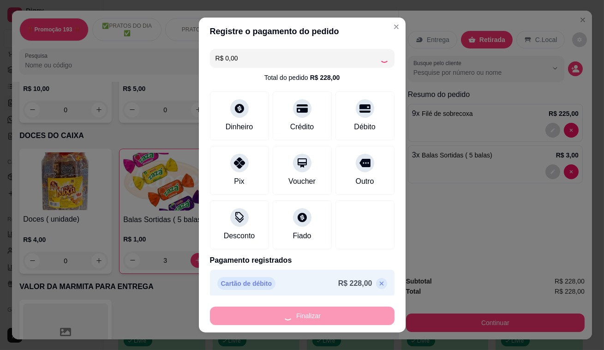
type input "0"
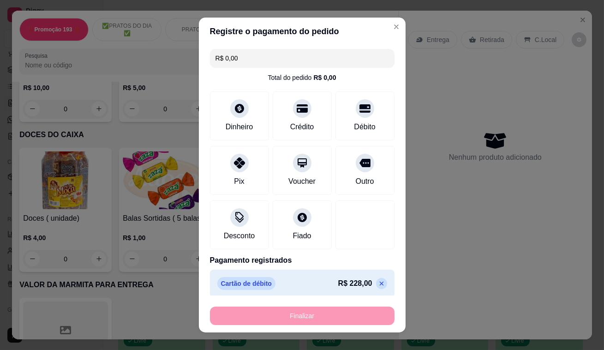
type input "-R$ 228,00"
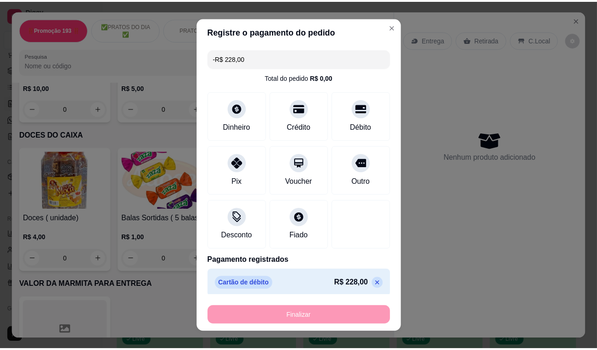
scroll to position [4736, 0]
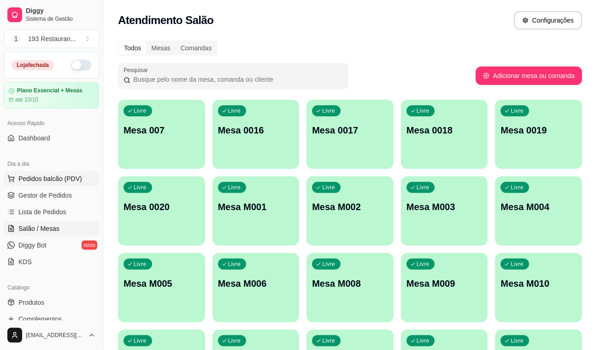
click at [66, 176] on span "Pedidos balcão (PDV)" at bounding box center [50, 178] width 64 height 9
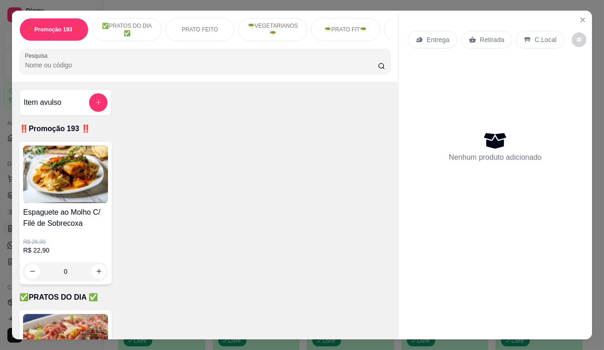
click at [492, 35] on p "Retirada" at bounding box center [492, 39] width 24 height 9
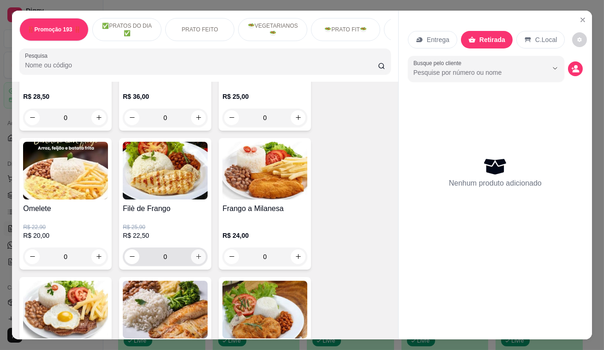
scroll to position [461, 0]
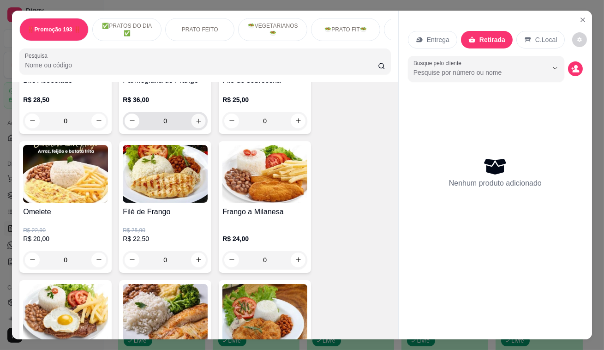
click at [195, 124] on icon "increase-product-quantity" at bounding box center [198, 120] width 7 height 7
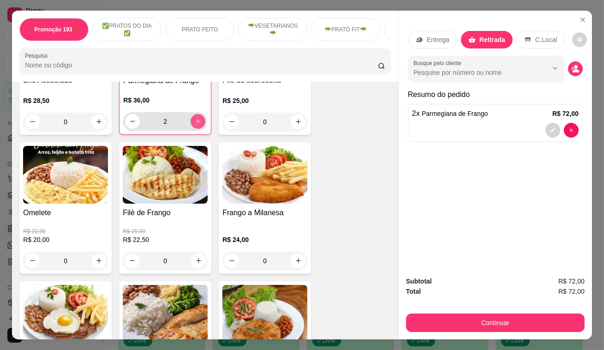
click at [195, 125] on icon "increase-product-quantity" at bounding box center [198, 121] width 7 height 7
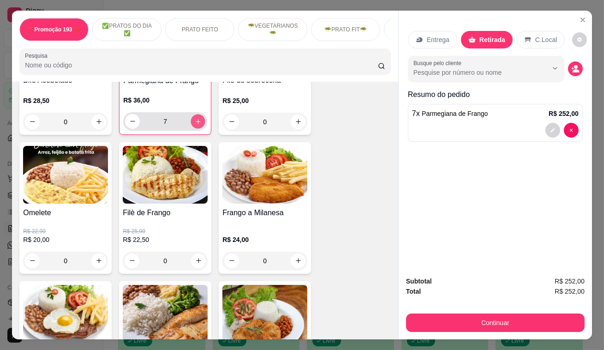
click at [195, 125] on icon "increase-product-quantity" at bounding box center [198, 121] width 7 height 7
type input "8"
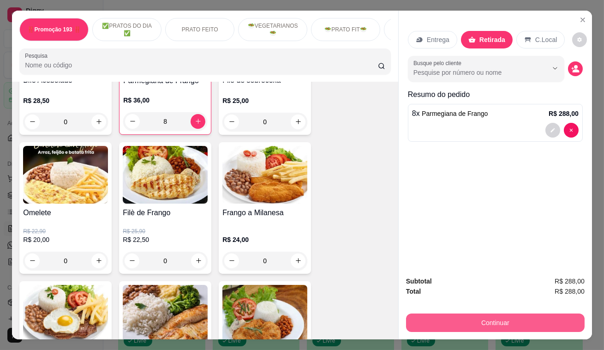
click at [500, 322] on button "Continuar" at bounding box center [495, 322] width 178 height 18
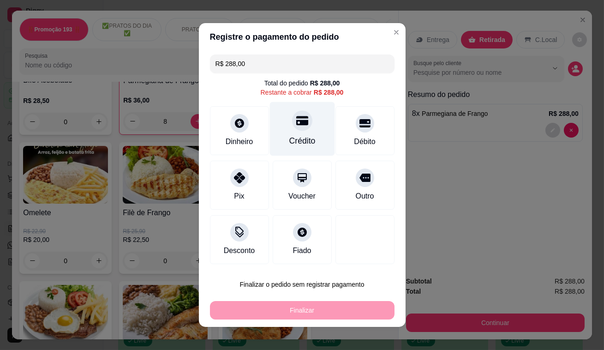
click at [305, 120] on div at bounding box center [302, 120] width 20 height 20
type input "R$ 0,00"
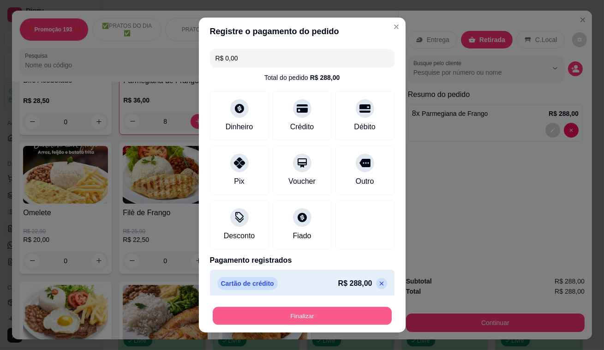
click at [337, 323] on button "Finalizar" at bounding box center [302, 316] width 179 height 18
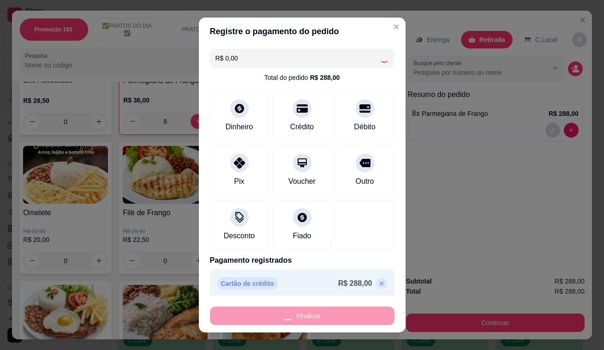
type input "0"
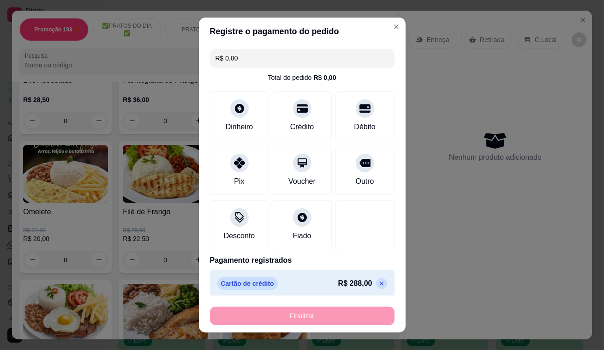
type input "-R$ 288,00"
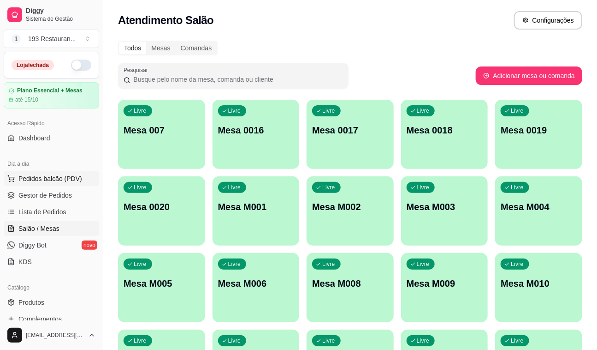
click at [51, 175] on span "Pedidos balcão (PDV)" at bounding box center [50, 178] width 64 height 9
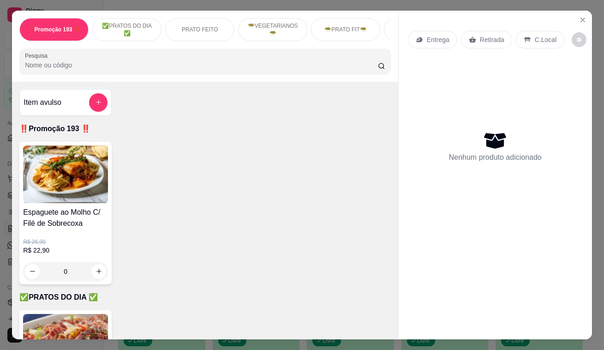
click at [469, 38] on icon at bounding box center [472, 39] width 7 height 6
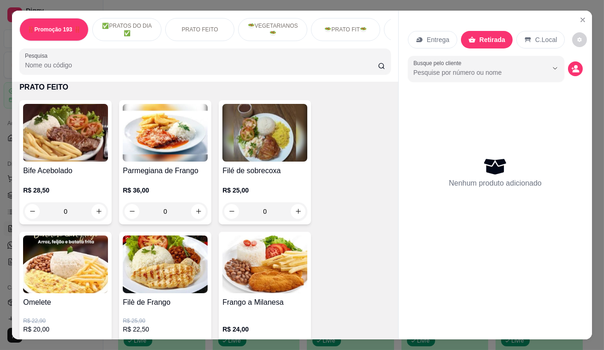
scroll to position [293, 0]
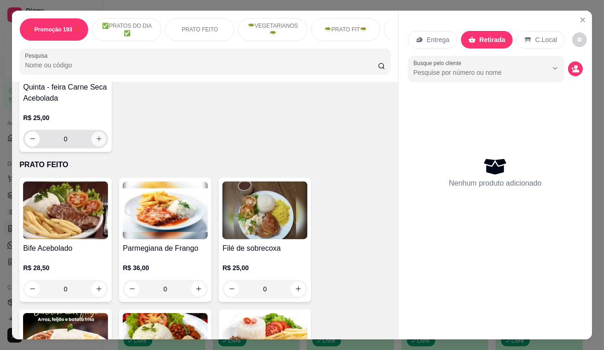
click at [97, 138] on icon "increase-product-quantity" at bounding box center [98, 138] width 7 height 7
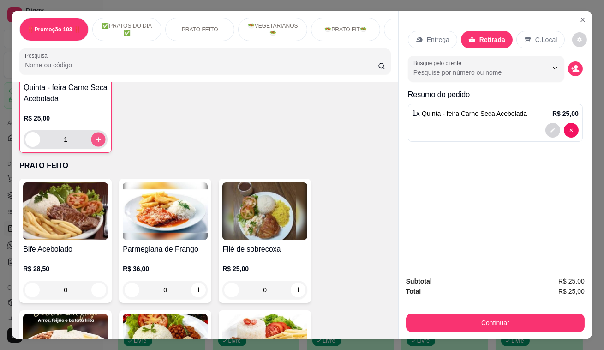
click at [97, 138] on icon "increase-product-quantity" at bounding box center [98, 139] width 7 height 7
click at [97, 138] on icon "increase-product-quantity" at bounding box center [98, 138] width 7 height 7
type input "4"
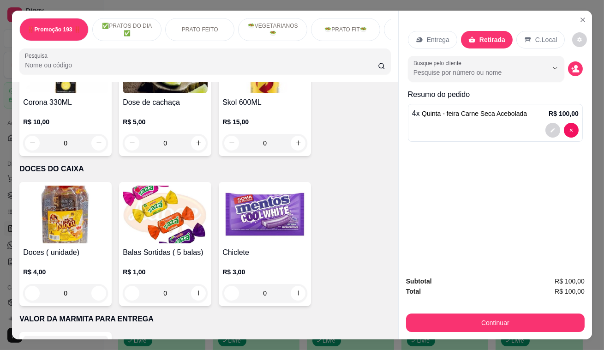
scroll to position [4779, 0]
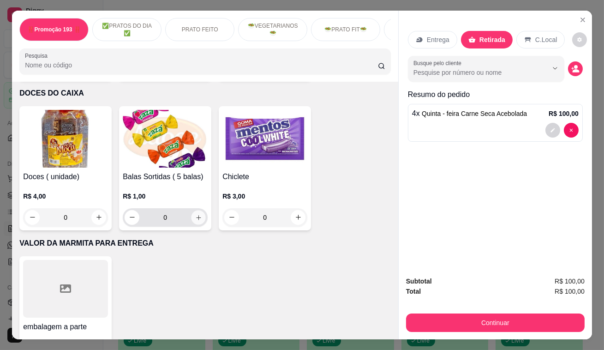
click at [198, 210] on button "increase-product-quantity" at bounding box center [198, 217] width 14 height 14
type input "1"
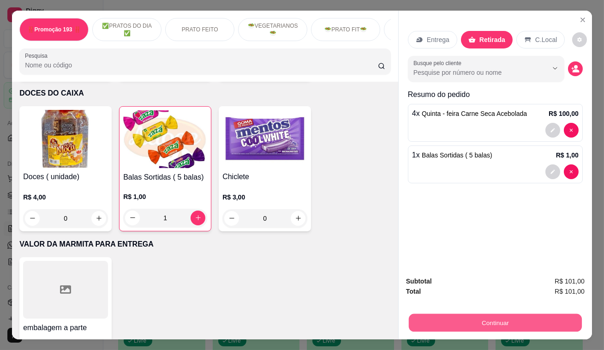
click at [463, 314] on button "Continuar" at bounding box center [495, 323] width 173 height 18
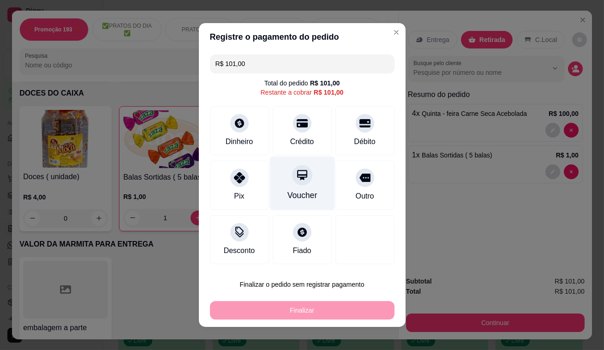
click at [300, 177] on icon at bounding box center [302, 175] width 10 height 10
type input "R$ 0,00"
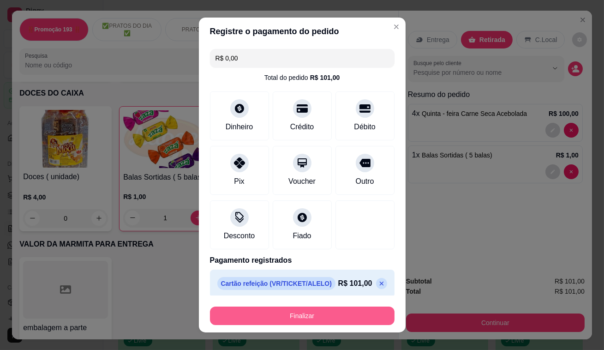
click at [337, 316] on button "Finalizar" at bounding box center [302, 315] width 184 height 18
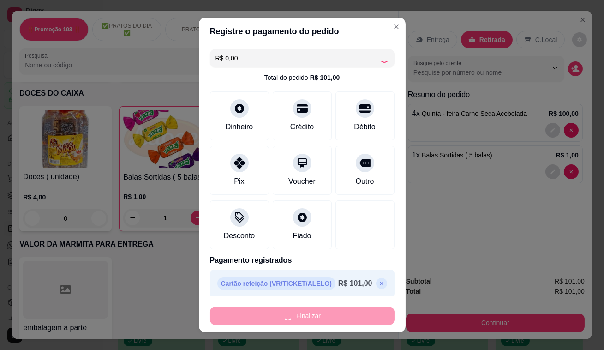
type input "0"
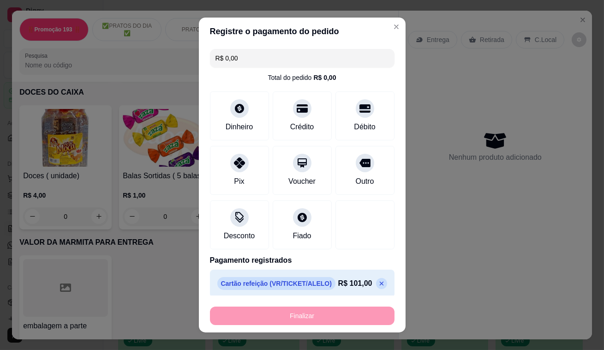
type input "-R$ 101,00"
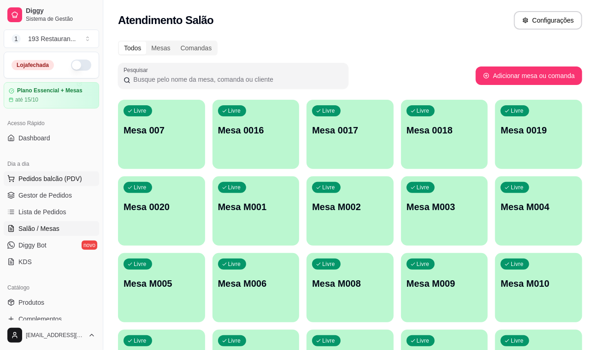
click at [65, 174] on span "Pedidos balcão (PDV)" at bounding box center [50, 178] width 64 height 9
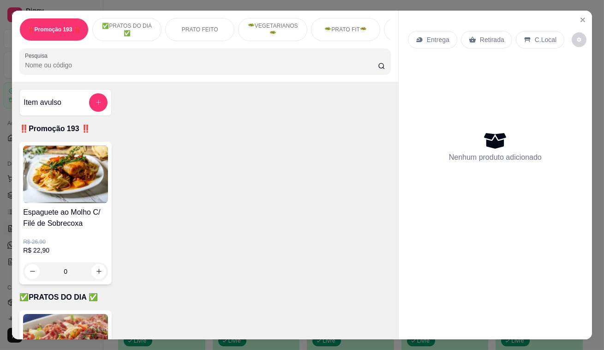
click at [502, 35] on div "Retirada" at bounding box center [486, 40] width 51 height 18
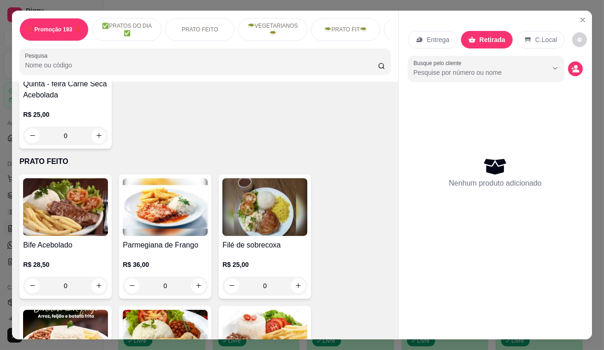
scroll to position [419, 0]
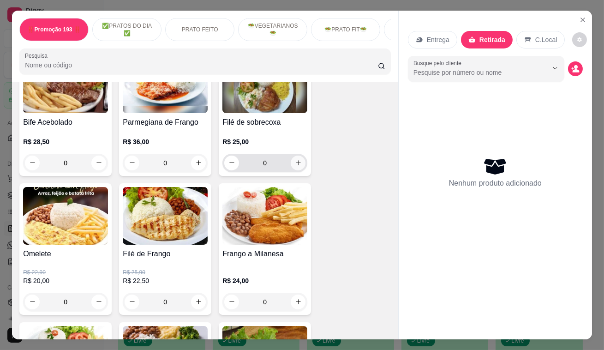
click at [291, 167] on button "increase-product-quantity" at bounding box center [298, 162] width 15 height 15
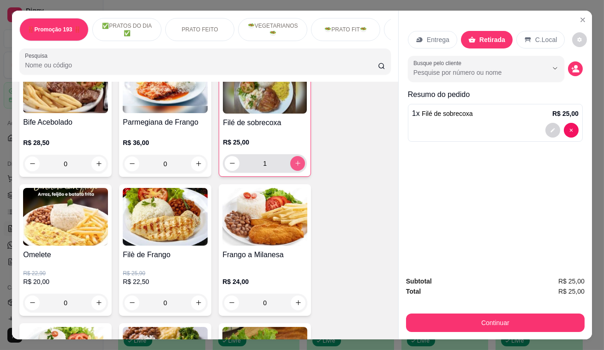
click at [290, 167] on button "increase-product-quantity" at bounding box center [297, 163] width 15 height 15
type input "2"
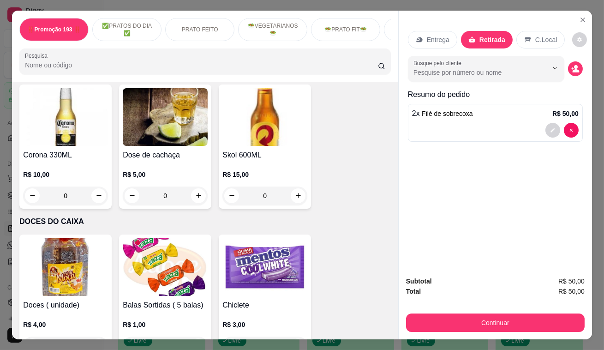
scroll to position [4800, 0]
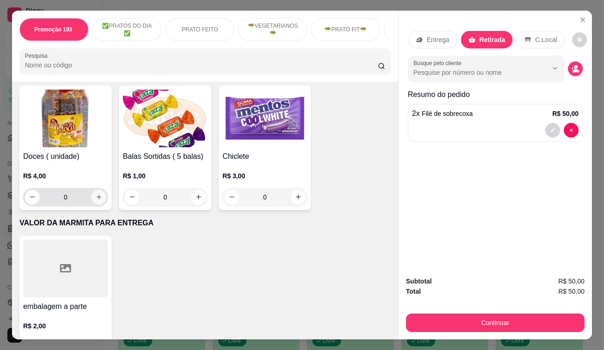
click at [97, 193] on icon "increase-product-quantity" at bounding box center [98, 196] width 7 height 7
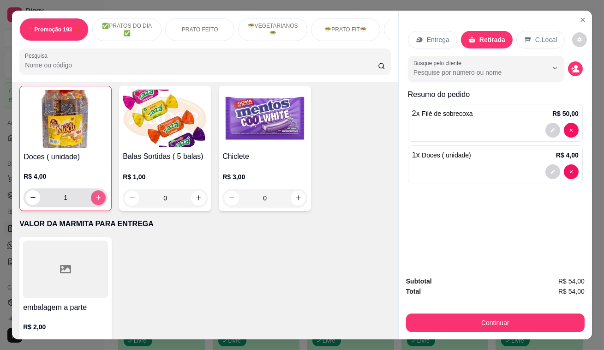
scroll to position [4800, 0]
click at [100, 190] on button "increase-product-quantity" at bounding box center [98, 197] width 14 height 14
type input "2"
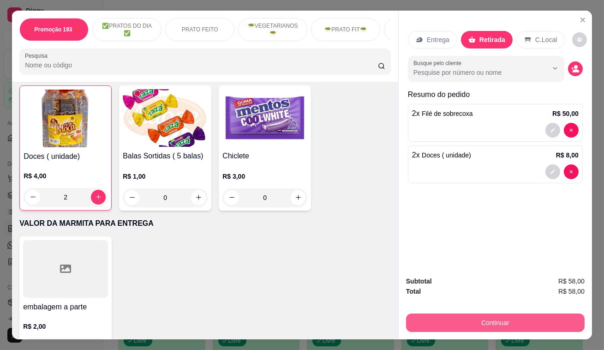
click at [508, 322] on button "Continuar" at bounding box center [495, 322] width 178 height 18
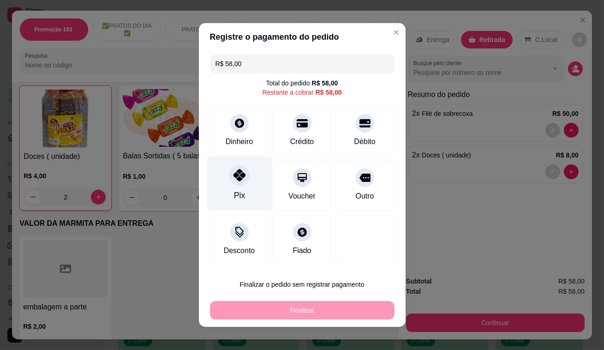
click at [229, 175] on div at bounding box center [239, 175] width 20 height 20
type input "R$ 0,00"
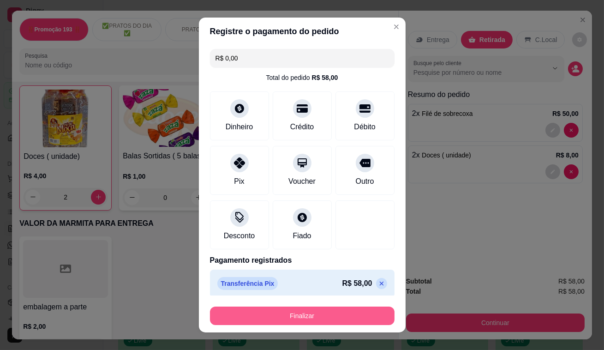
click at [319, 319] on button "Finalizar" at bounding box center [302, 315] width 184 height 18
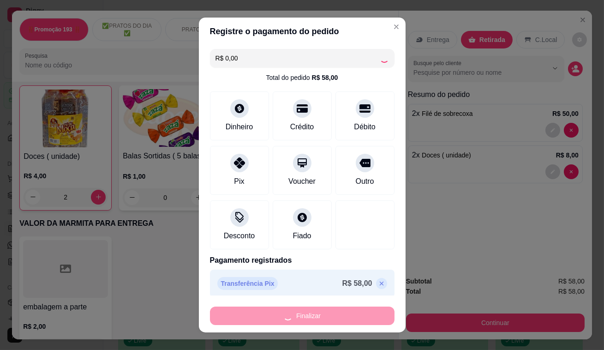
type input "0"
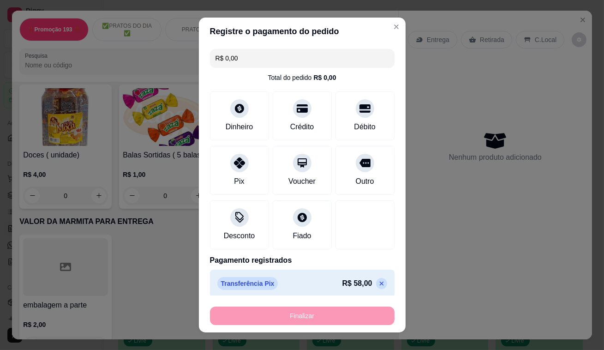
type input "-R$ 58,00"
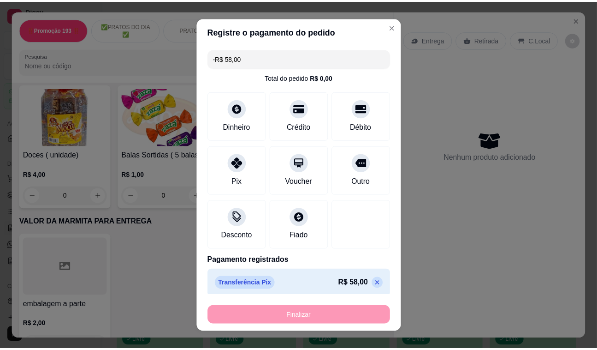
scroll to position [4799, 0]
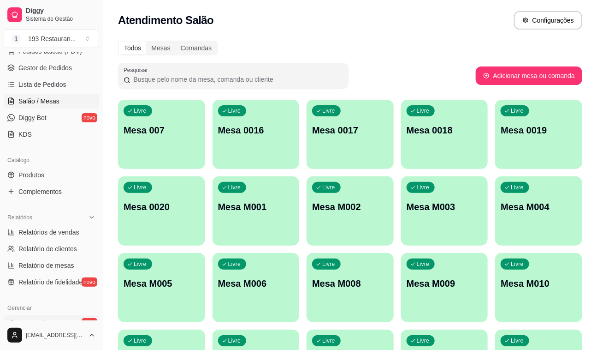
scroll to position [167, 0]
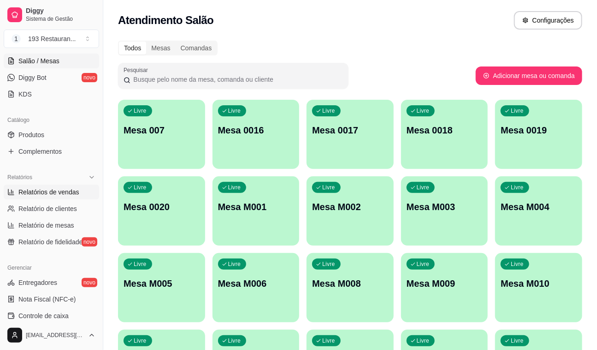
click at [48, 194] on span "Relatórios de vendas" at bounding box center [48, 191] width 61 height 9
select select "ALL"
select select "0"
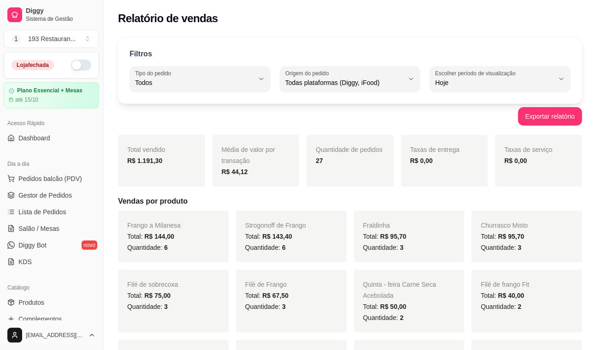
click at [47, 202] on ul "Pedidos balcão (PDV) Gestor de Pedidos Lista de Pedidos Salão / Mesas Diggy Bot…" at bounding box center [51, 220] width 95 height 98
click at [57, 196] on span "Gestor de Pedidos" at bounding box center [44, 194] width 53 height 9
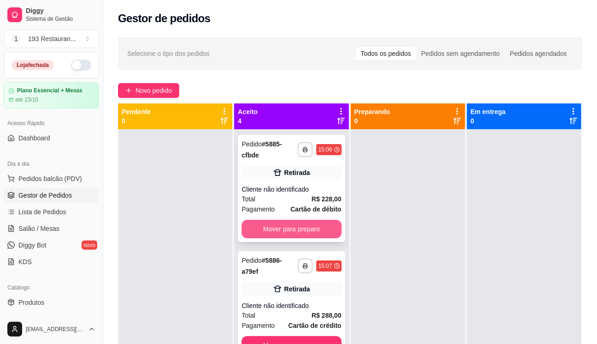
click at [309, 227] on button "Mover para preparo" at bounding box center [292, 229] width 100 height 18
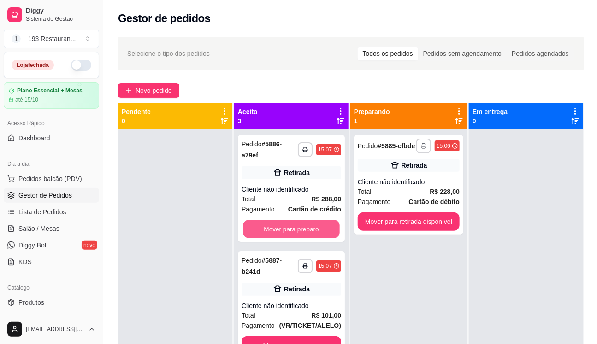
click at [309, 228] on button "Mover para preparo" at bounding box center [291, 229] width 97 height 18
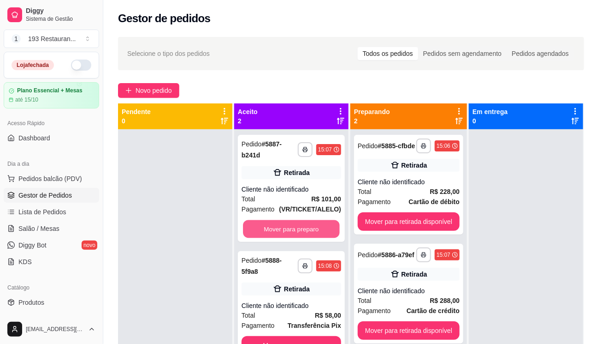
click at [309, 228] on button "Mover para preparo" at bounding box center [291, 229] width 97 height 18
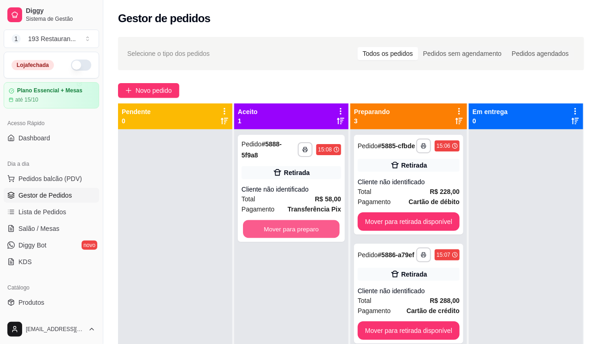
click at [309, 228] on button "Mover para preparo" at bounding box center [291, 229] width 97 height 18
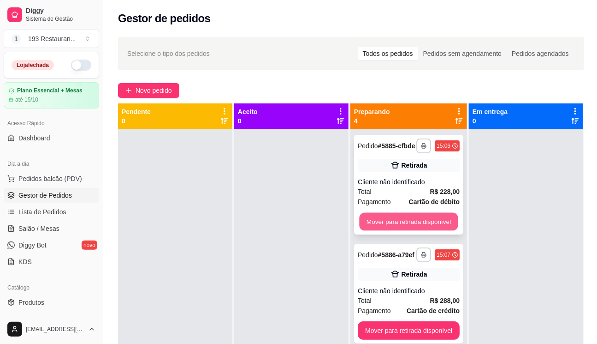
click at [447, 218] on button "Mover para retirada disponível" at bounding box center [408, 222] width 99 height 18
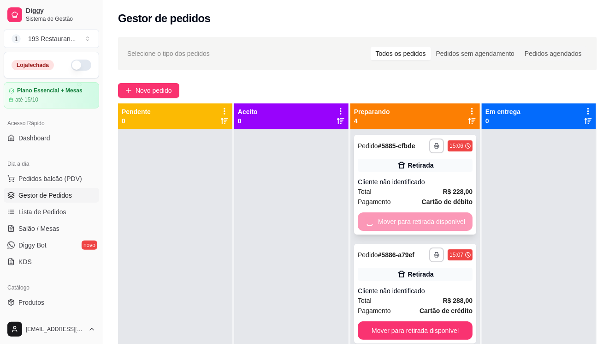
click at [446, 321] on button "Mover para retirada disponível" at bounding box center [415, 330] width 115 height 18
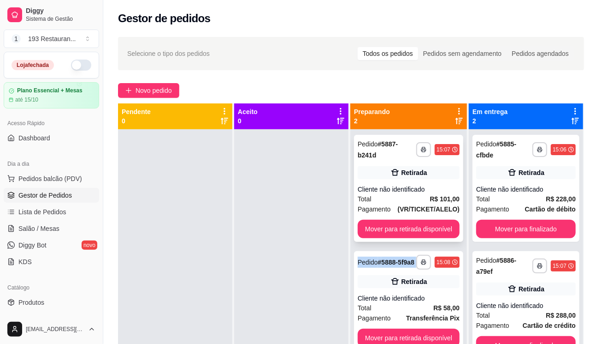
click at [446, 218] on div "**********" at bounding box center [408, 188] width 109 height 107
click at [442, 235] on button "Mover para retirada disponível" at bounding box center [409, 229] width 102 height 18
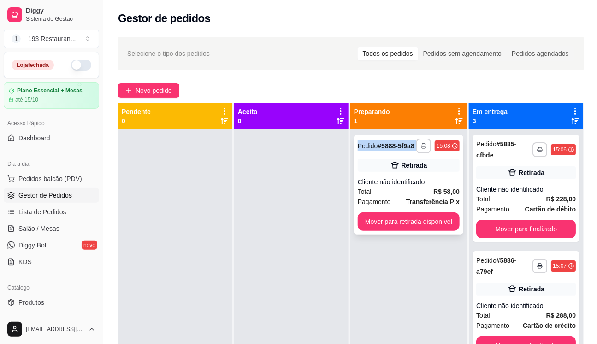
click at [444, 225] on button "Mover para retirada disponível" at bounding box center [409, 221] width 102 height 18
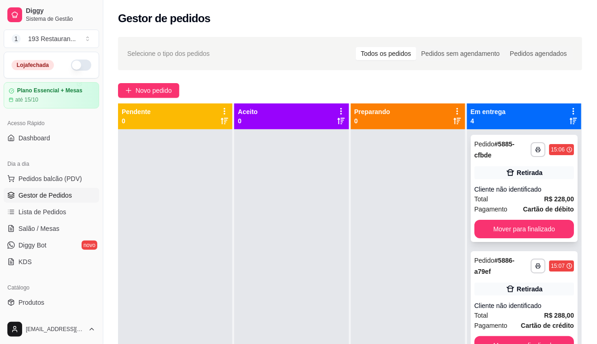
click at [516, 238] on div "**********" at bounding box center [524, 188] width 107 height 107
click at [522, 230] on button "Mover para finalizado" at bounding box center [525, 229] width 100 height 18
click at [522, 229] on button "Mover para finalizado" at bounding box center [525, 229] width 100 height 18
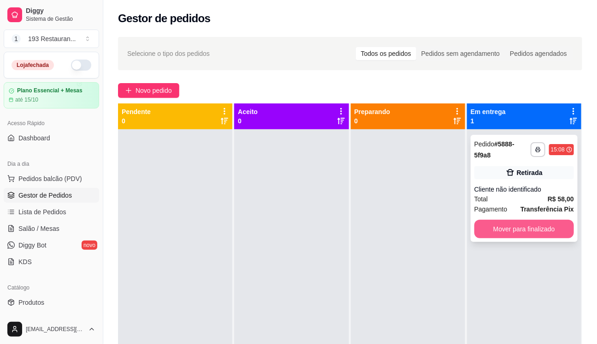
click at [522, 229] on button "Mover para finalizado" at bounding box center [525, 229] width 100 height 18
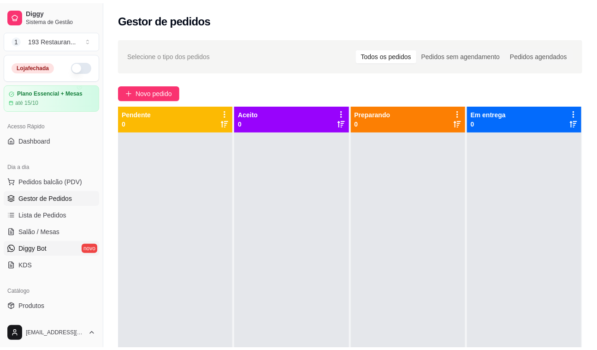
scroll to position [167, 0]
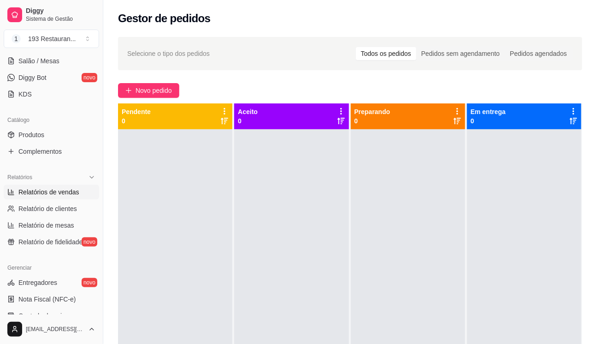
click at [54, 192] on span "Relatórios de vendas" at bounding box center [48, 191] width 61 height 9
select select "ALL"
select select "0"
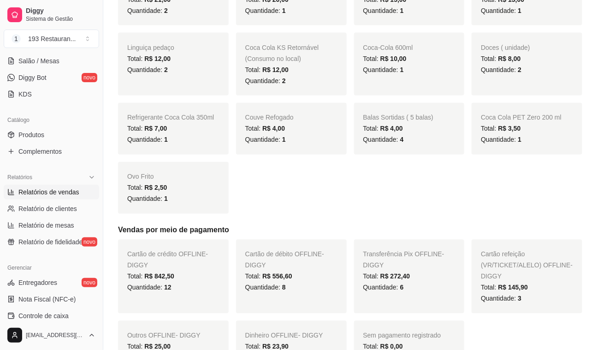
scroll to position [629, 0]
